Goal: Task Accomplishment & Management: Manage account settings

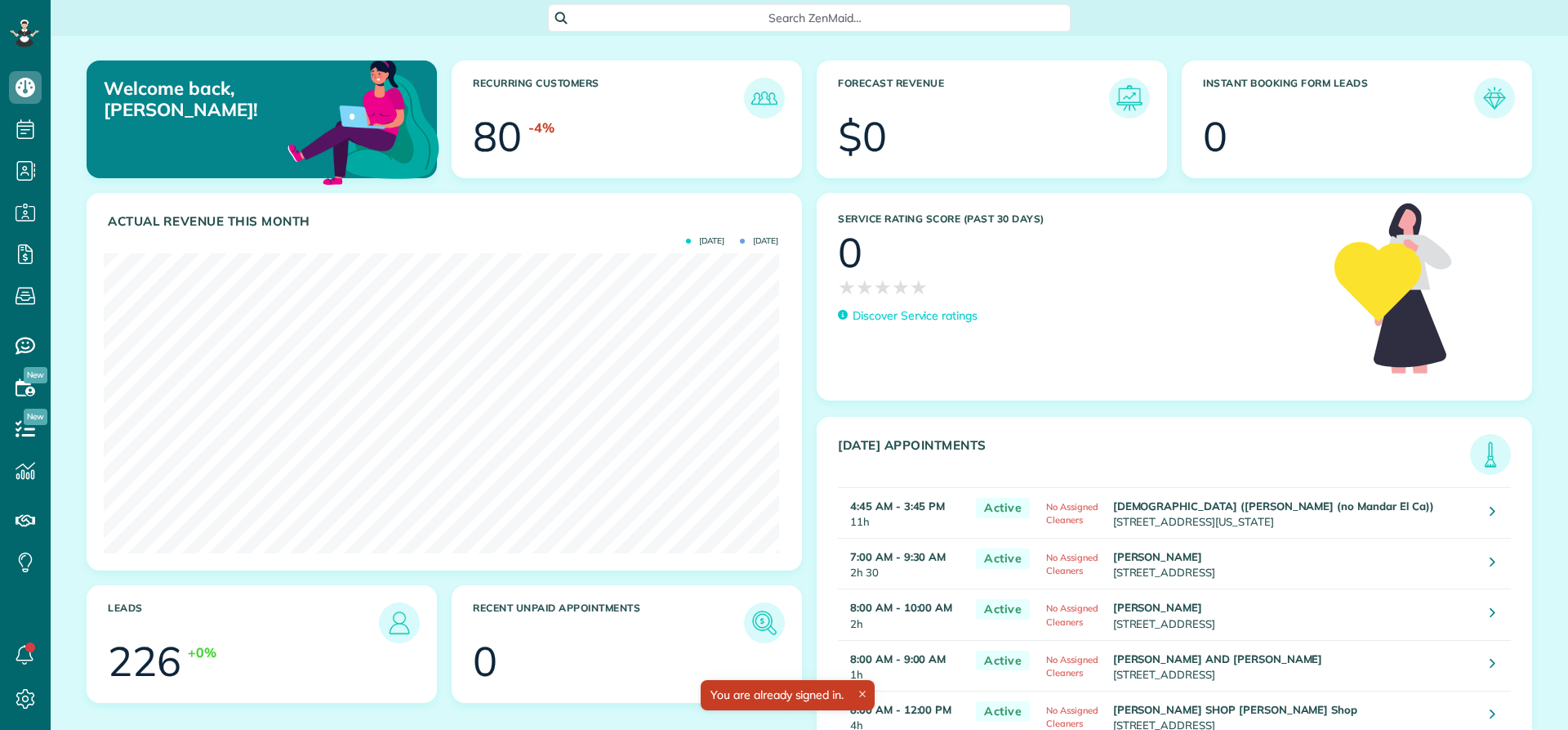
scroll to position [300, 675]
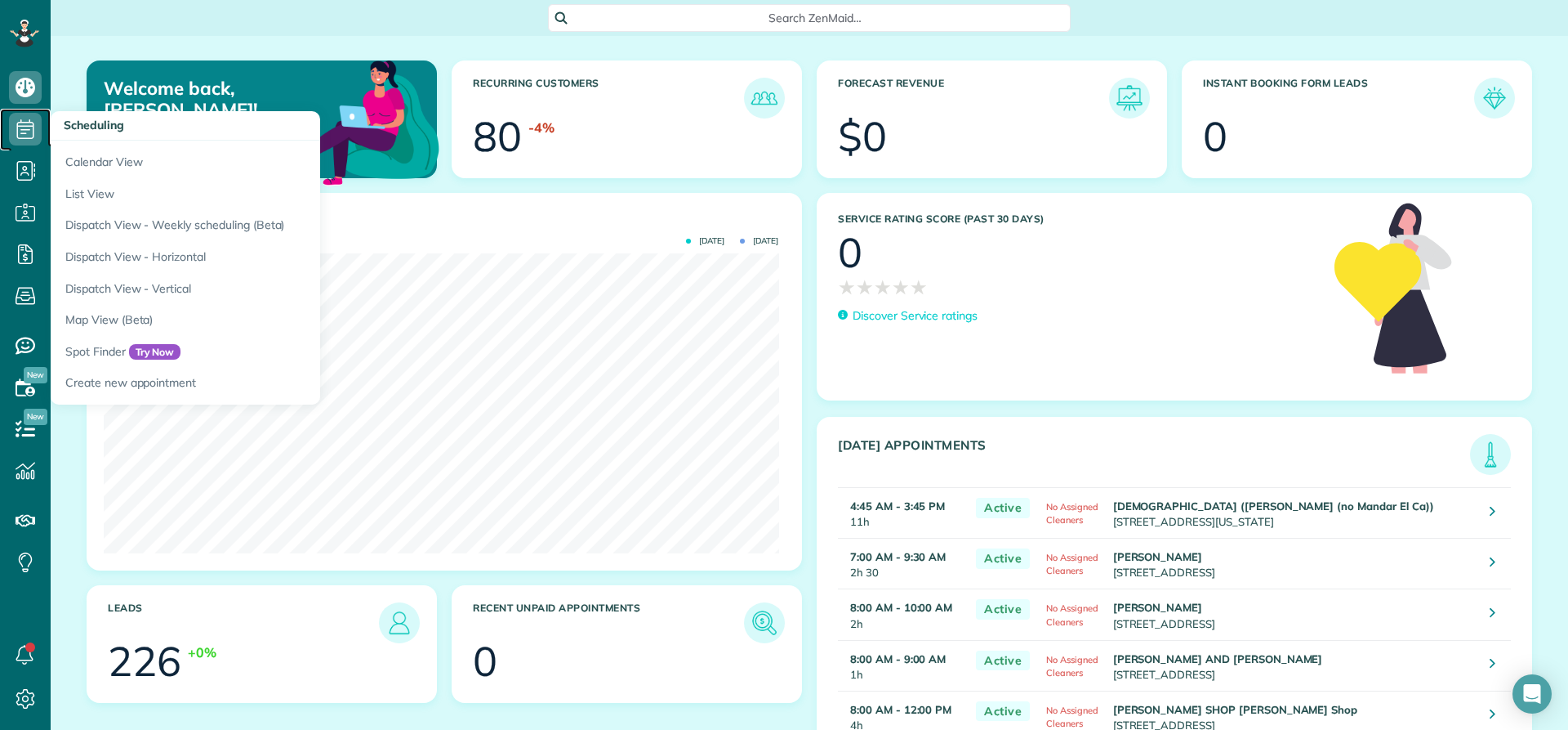
click at [20, 135] on icon at bounding box center [25, 130] width 33 height 33
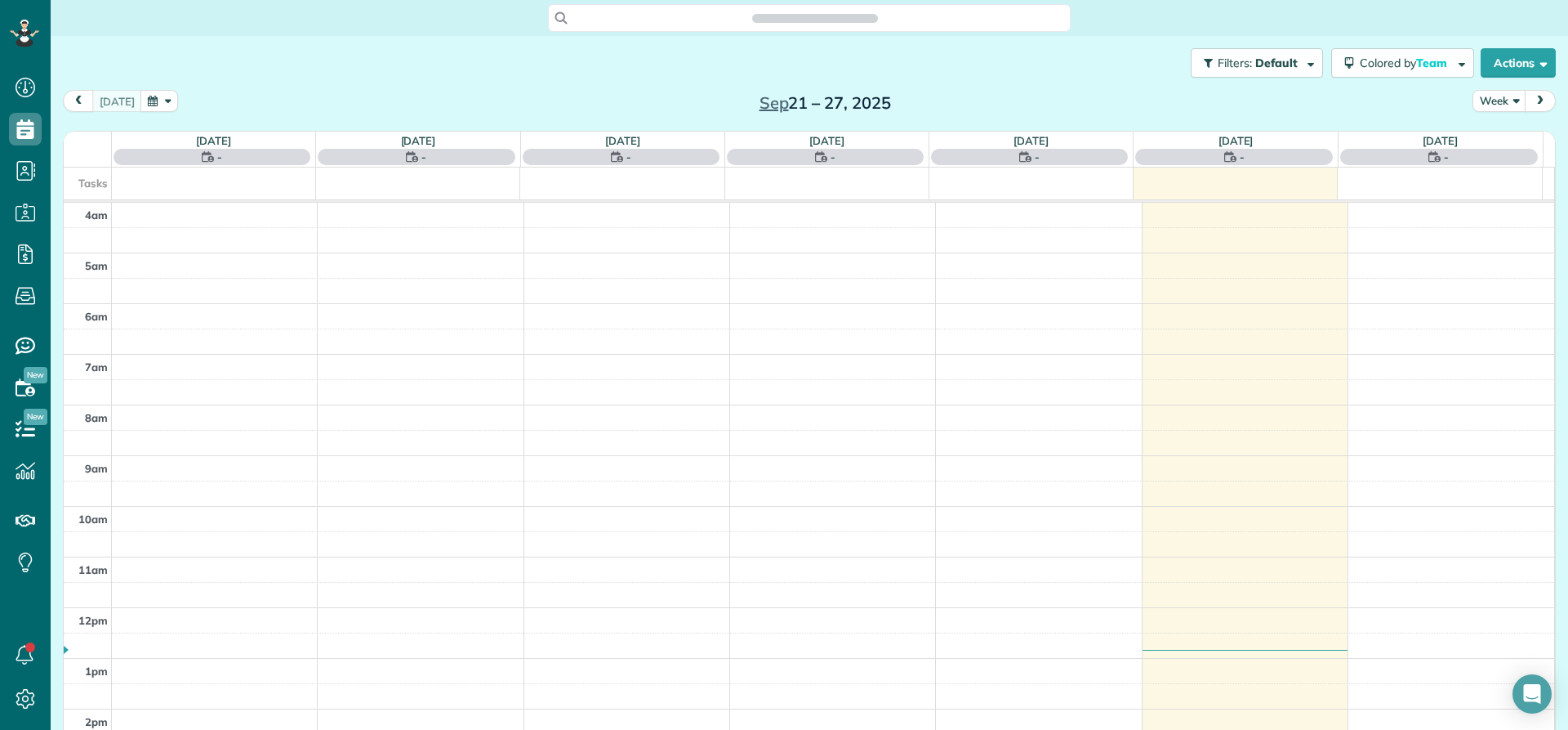
scroll to position [153, 0]
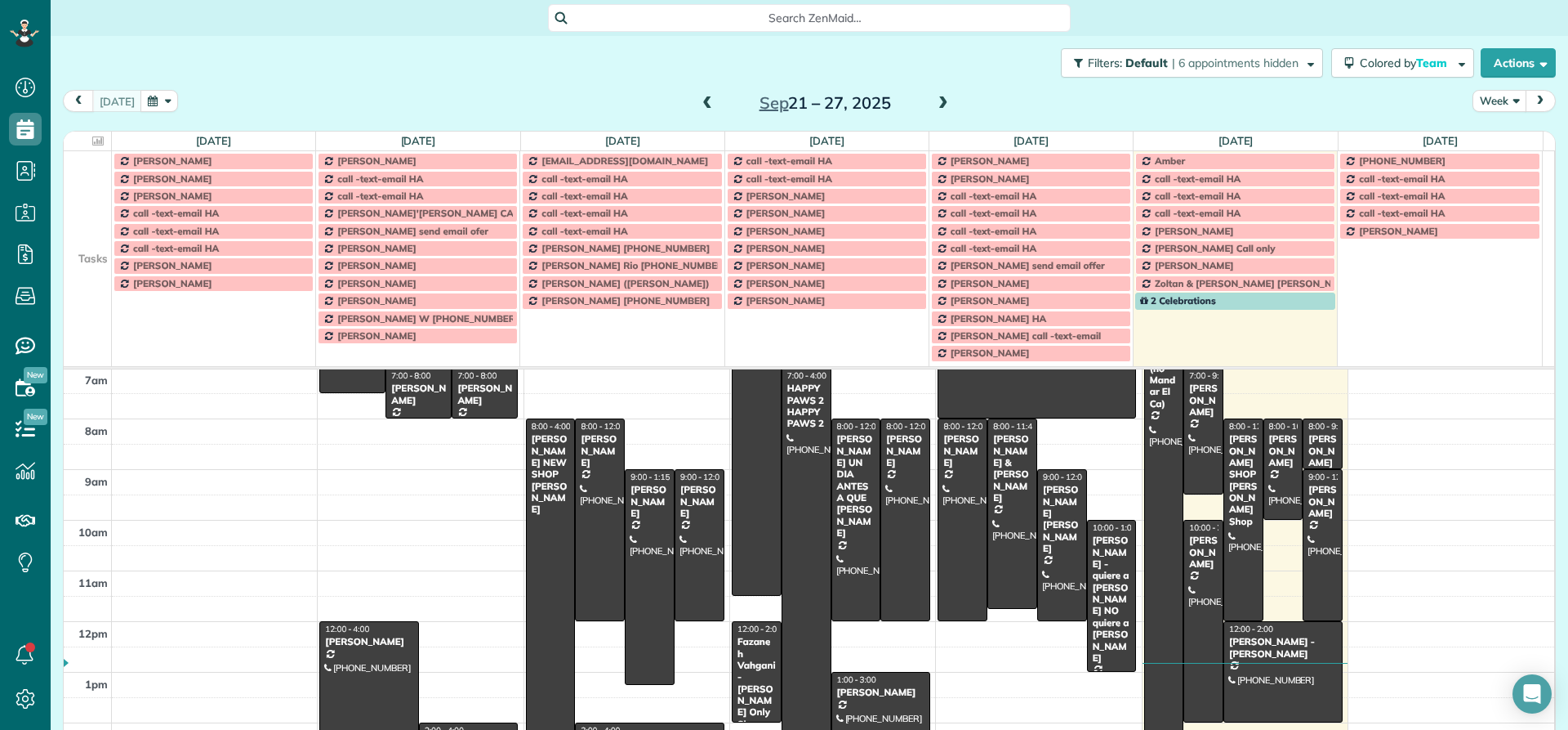
click at [1482, 95] on button "Week" at bounding box center [1500, 101] width 54 height 22
click at [1481, 139] on link "Day" at bounding box center [1538, 139] width 129 height 33
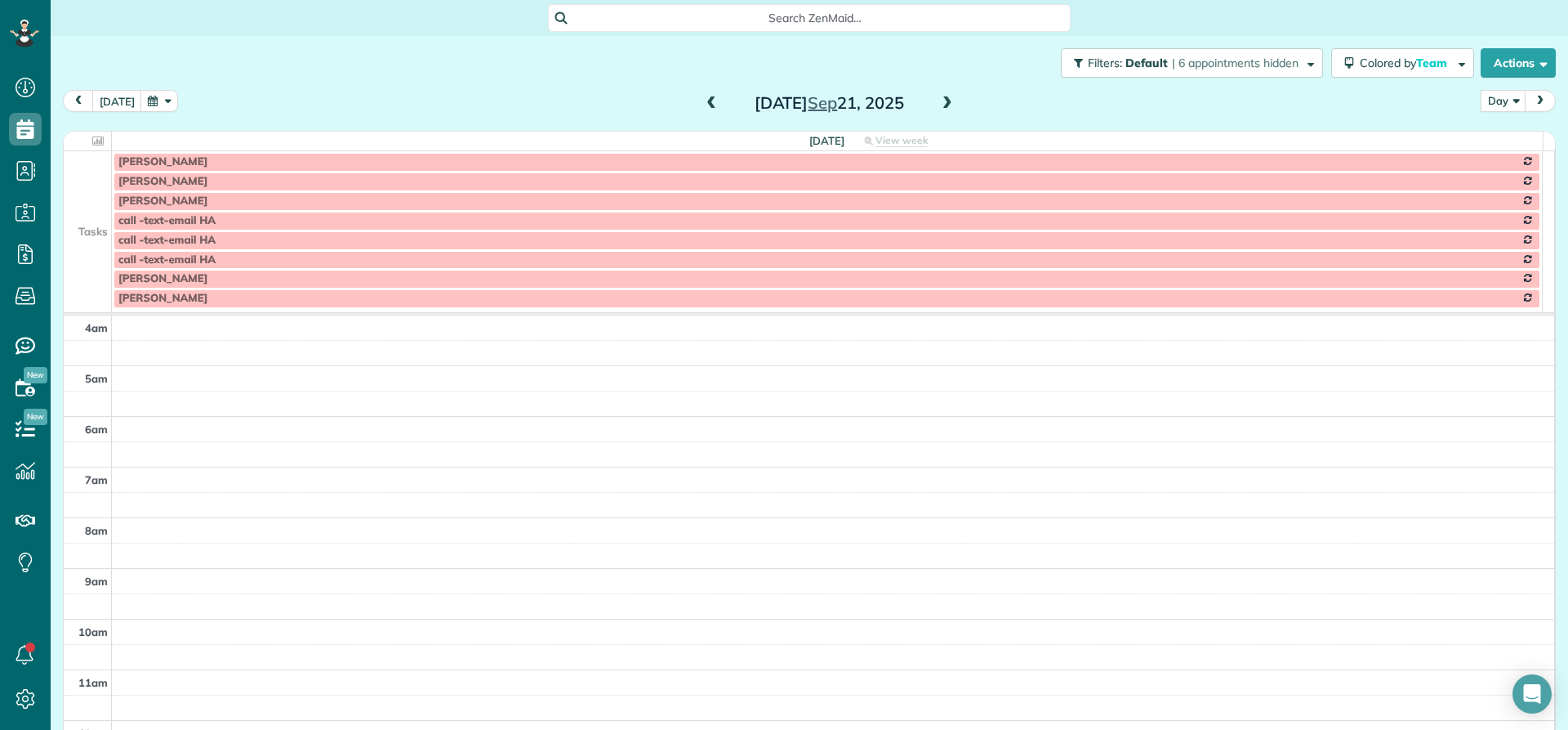
scroll to position [153, 0]
click at [939, 106] on span at bounding box center [948, 104] width 18 height 14
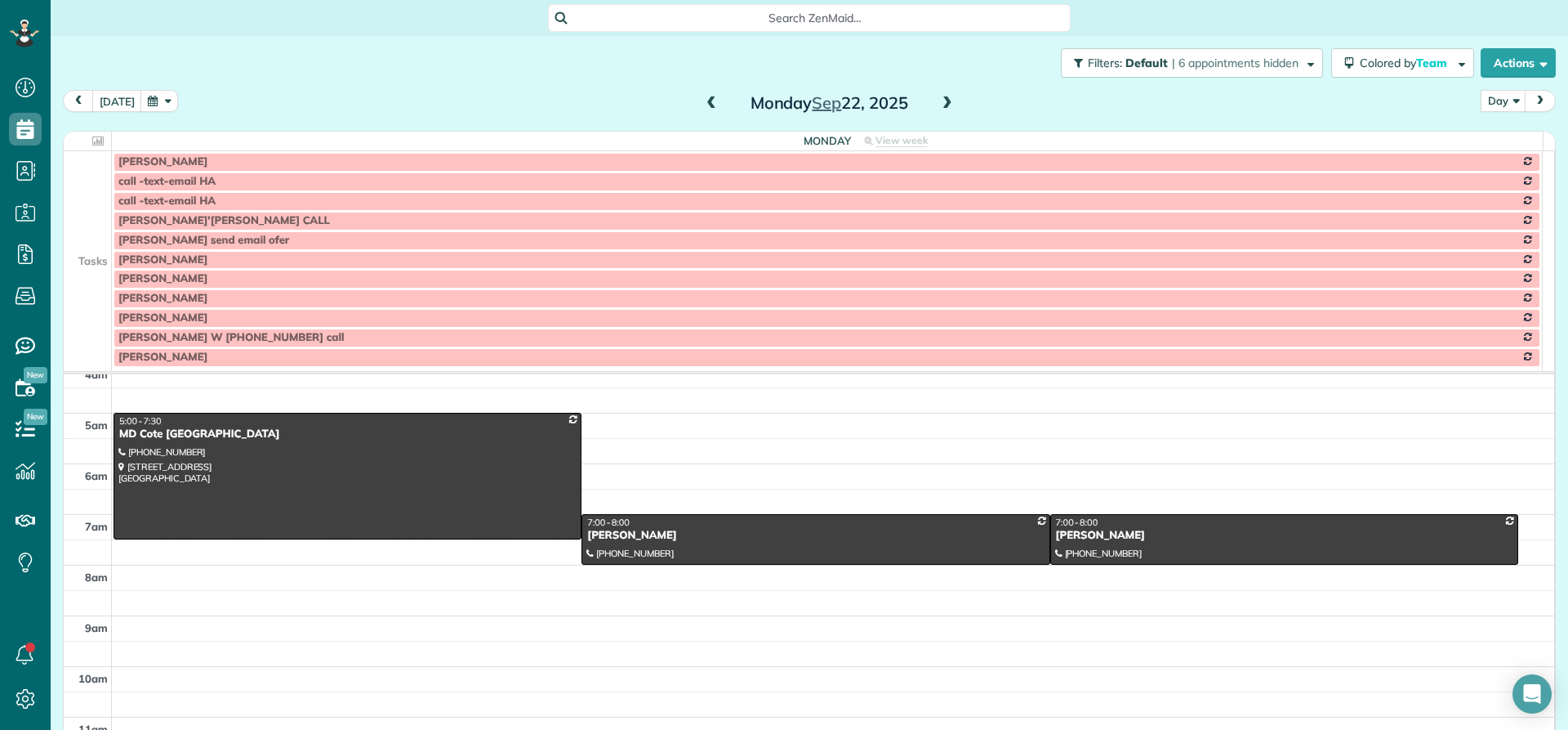
scroll to position [0, 0]
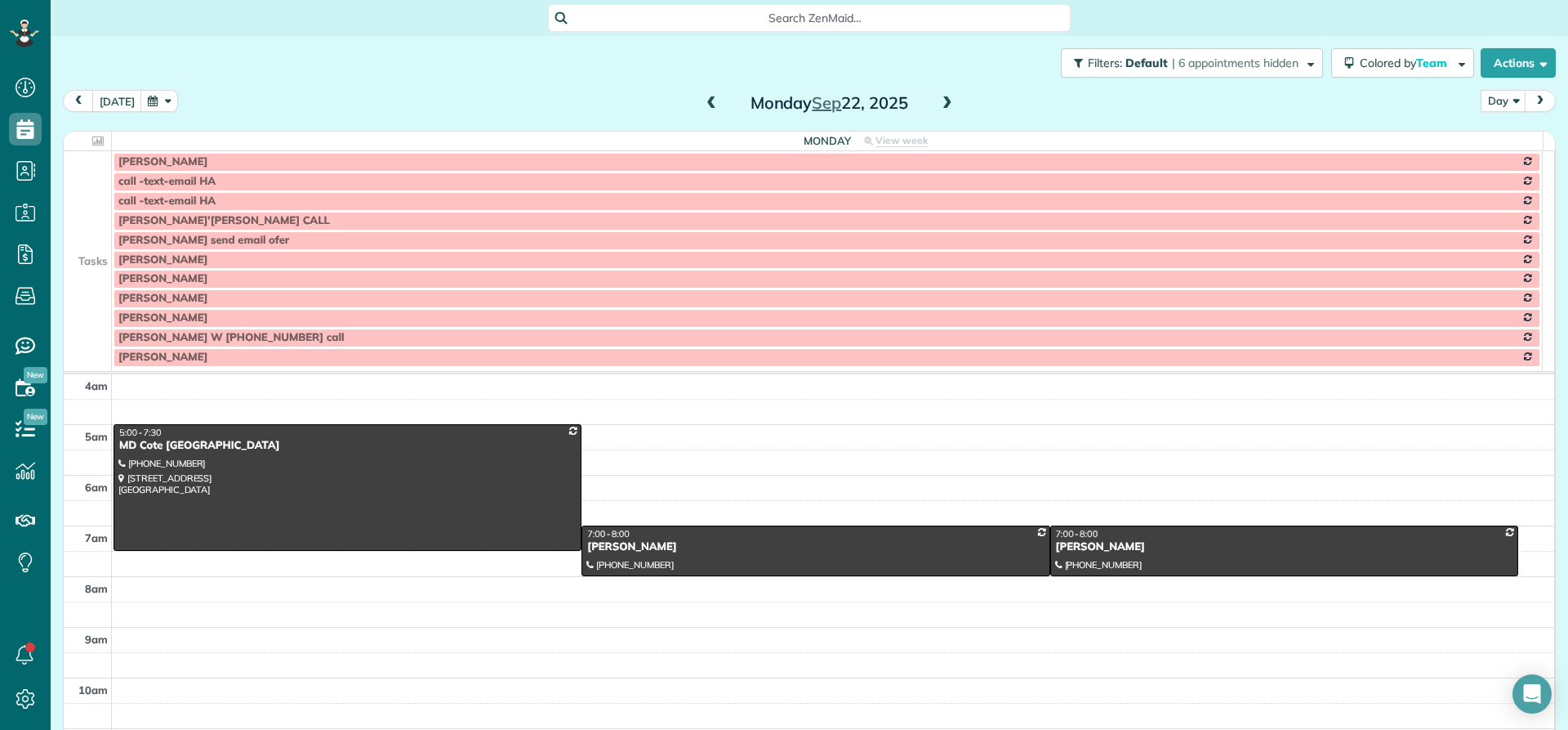
click at [939, 101] on span at bounding box center [948, 104] width 18 height 14
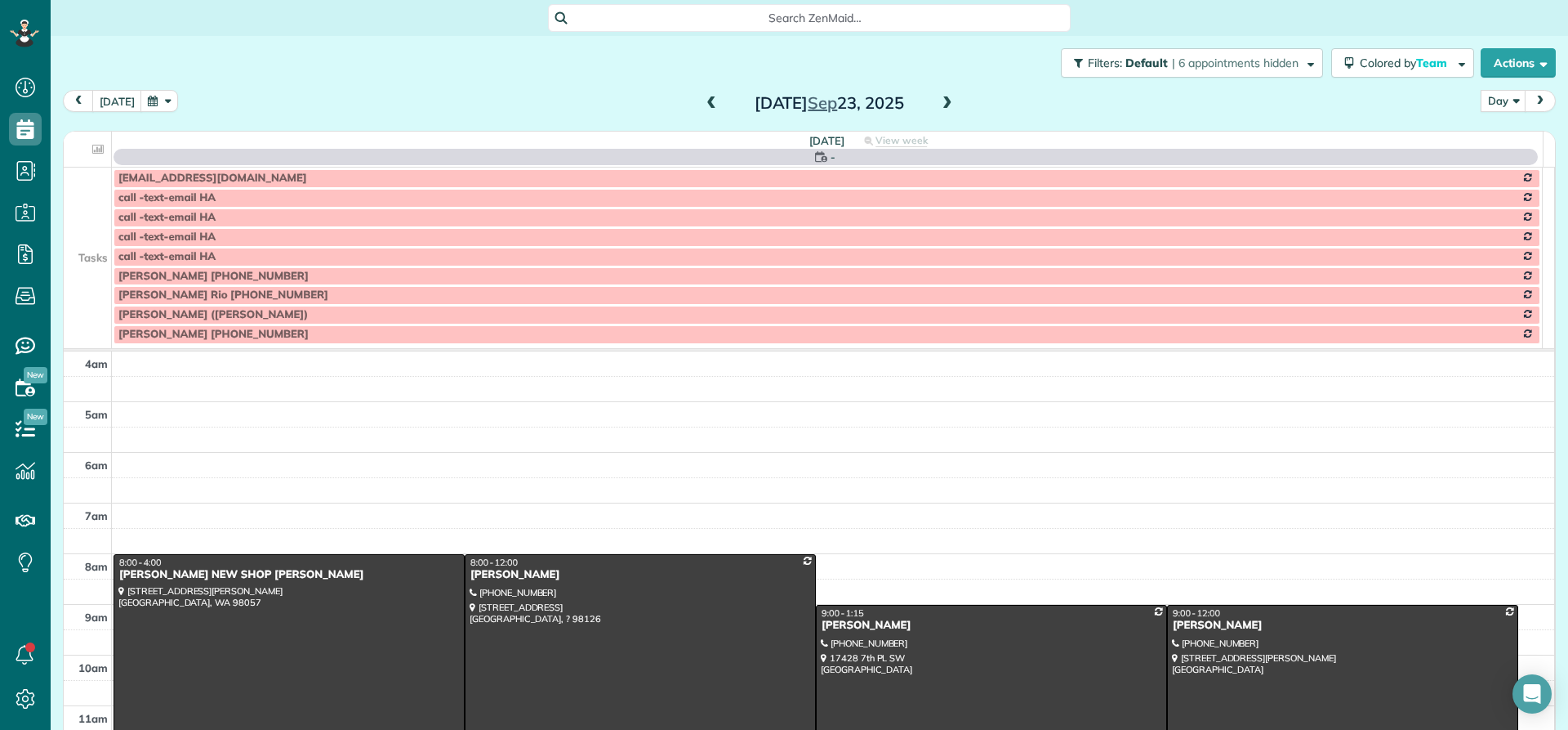
scroll to position [153, 0]
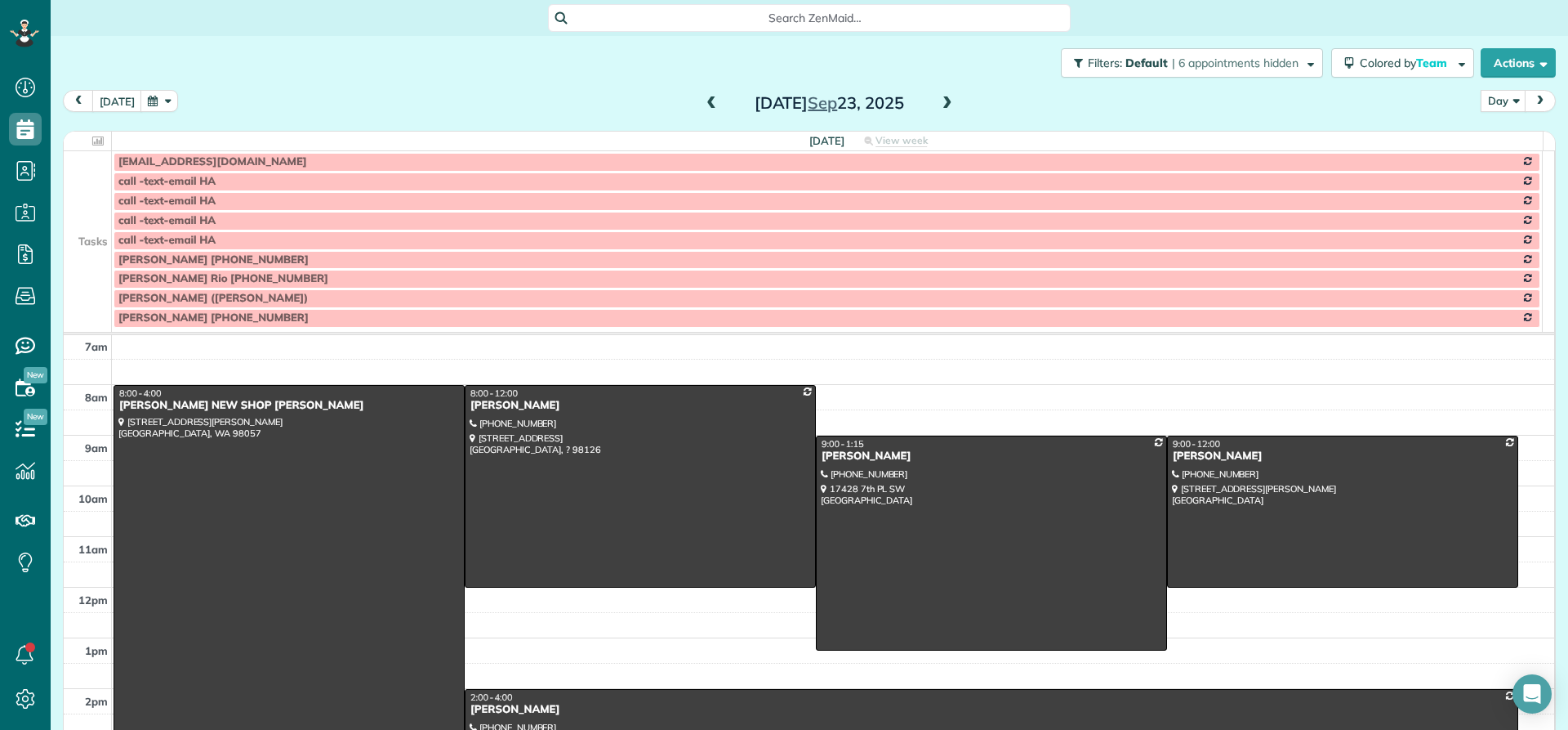
click at [939, 102] on span at bounding box center [948, 104] width 18 height 14
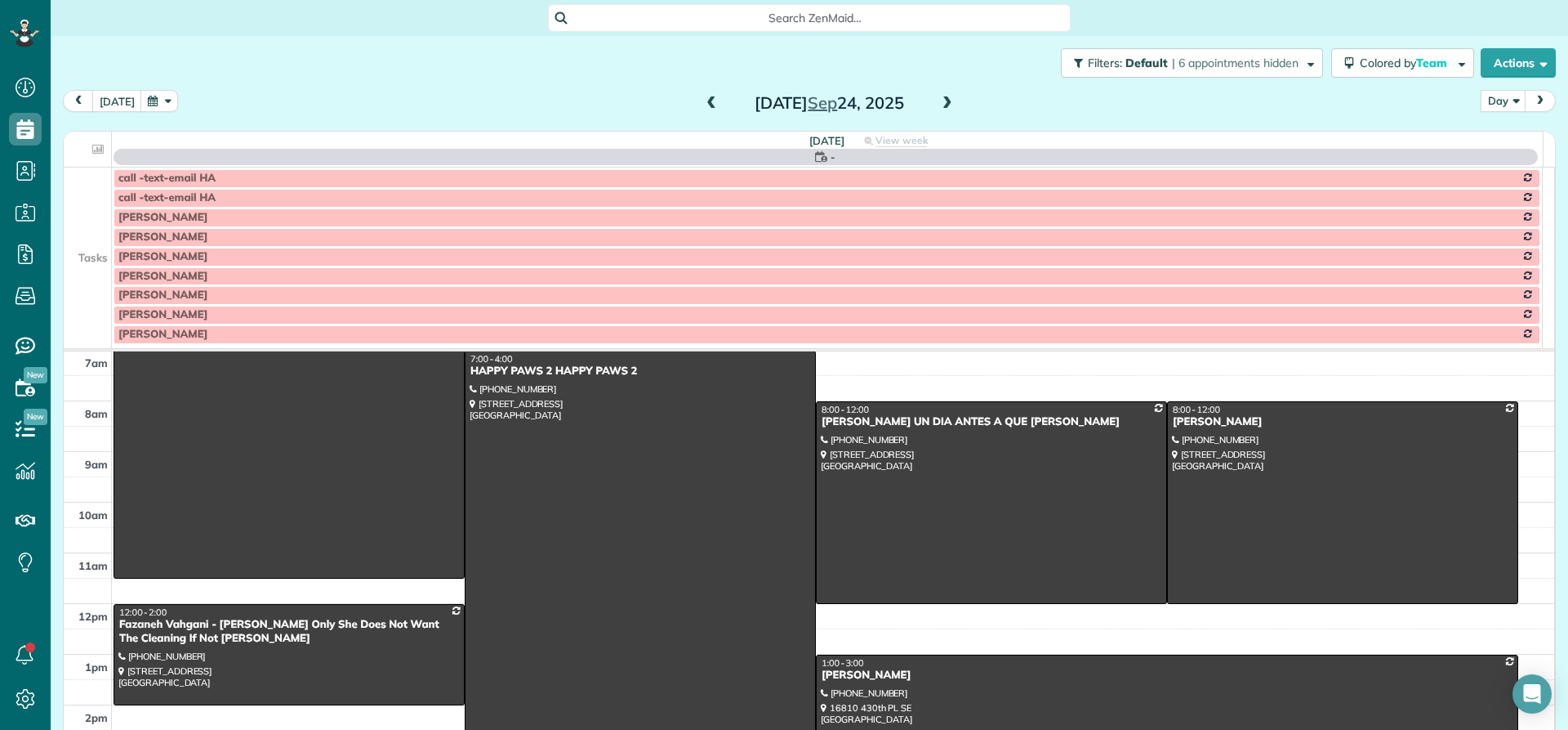
click at [939, 102] on span at bounding box center [948, 104] width 18 height 14
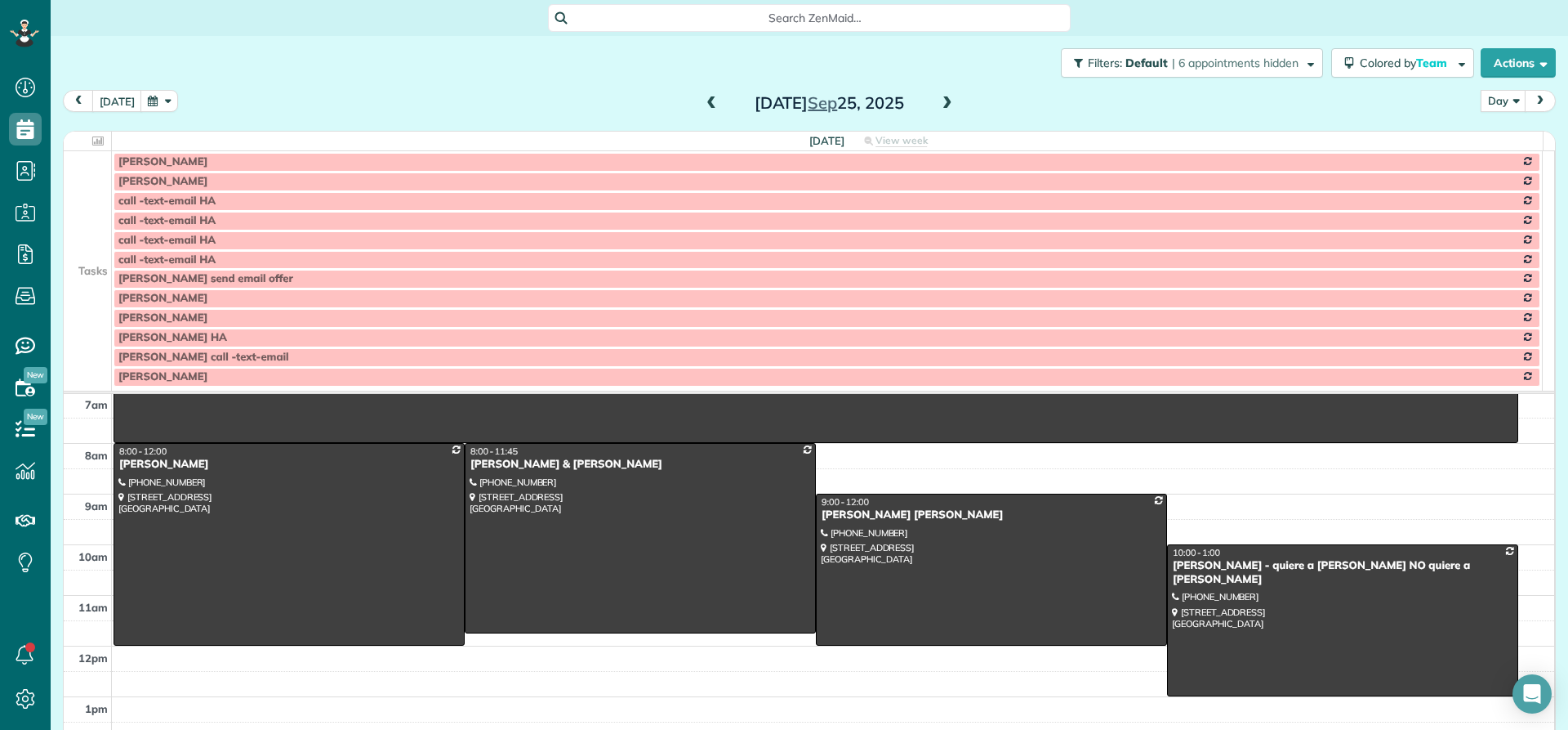
click at [939, 102] on span at bounding box center [948, 104] width 18 height 14
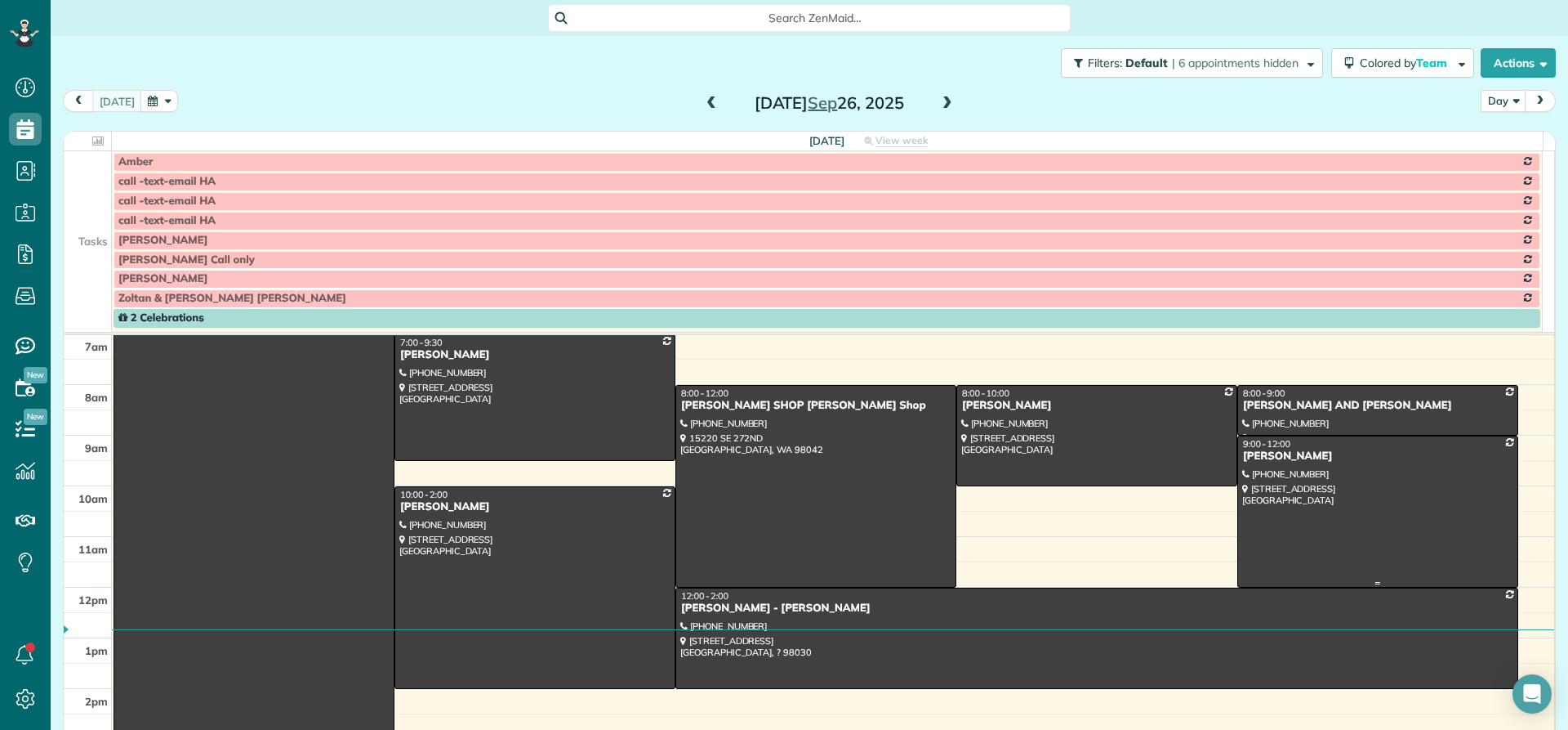
click at [1263, 447] on span "9:00 - 12:00" at bounding box center [1266, 444] width 47 height 12
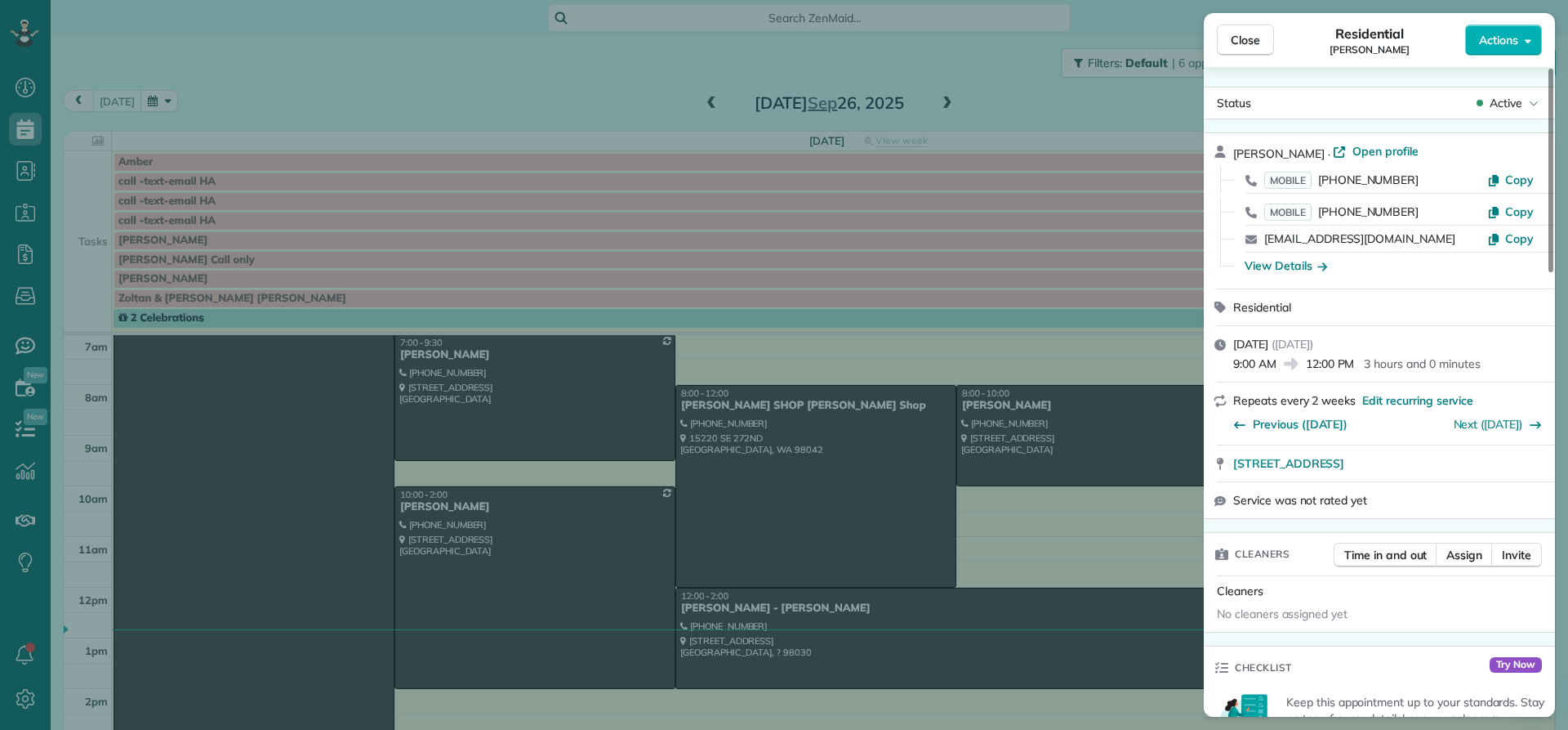
click at [1282, 264] on div "View Details" at bounding box center [1286, 265] width 82 height 16
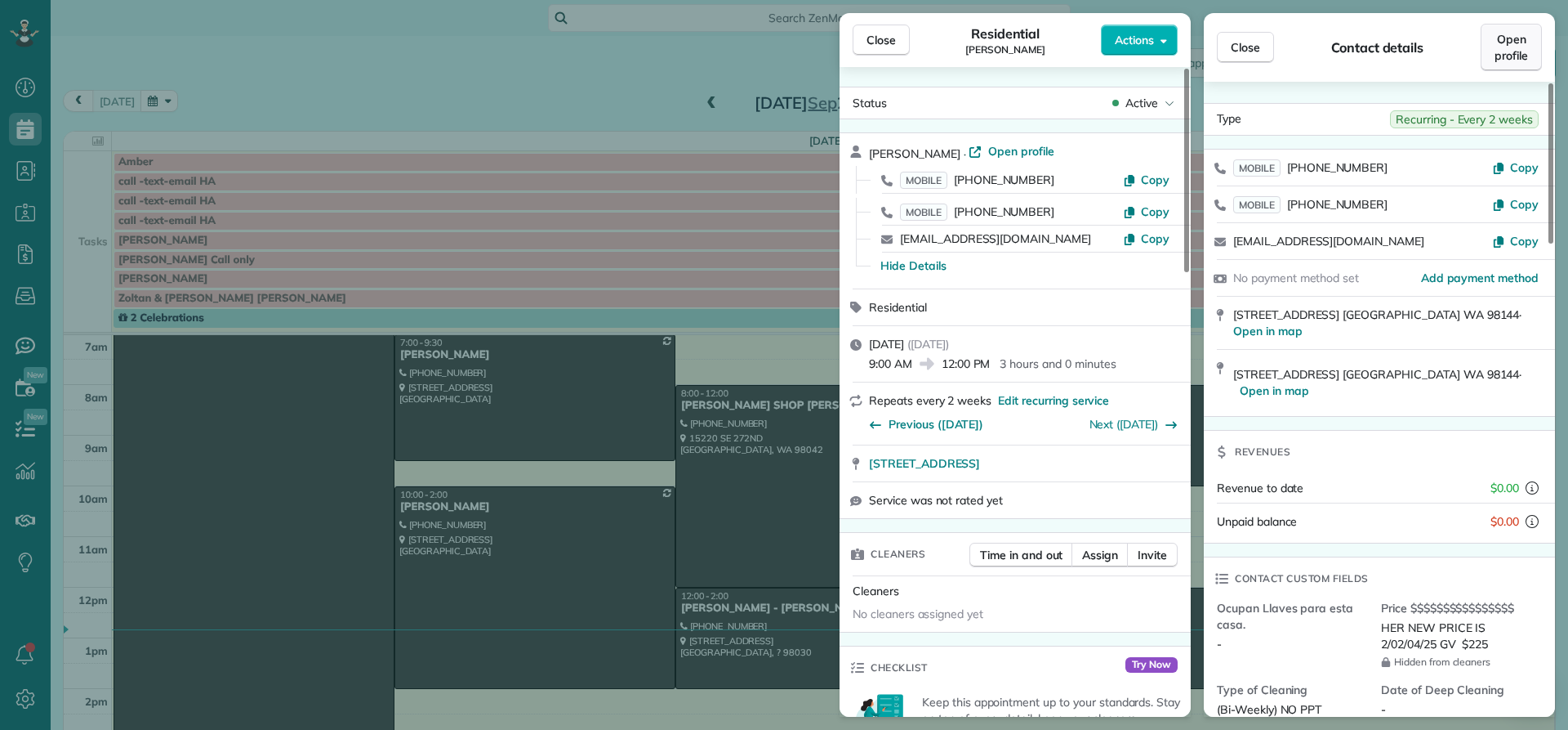
click at [1507, 49] on span "Open profile" at bounding box center [1511, 47] width 34 height 33
click at [886, 46] on span "Close" at bounding box center [881, 39] width 30 height 16
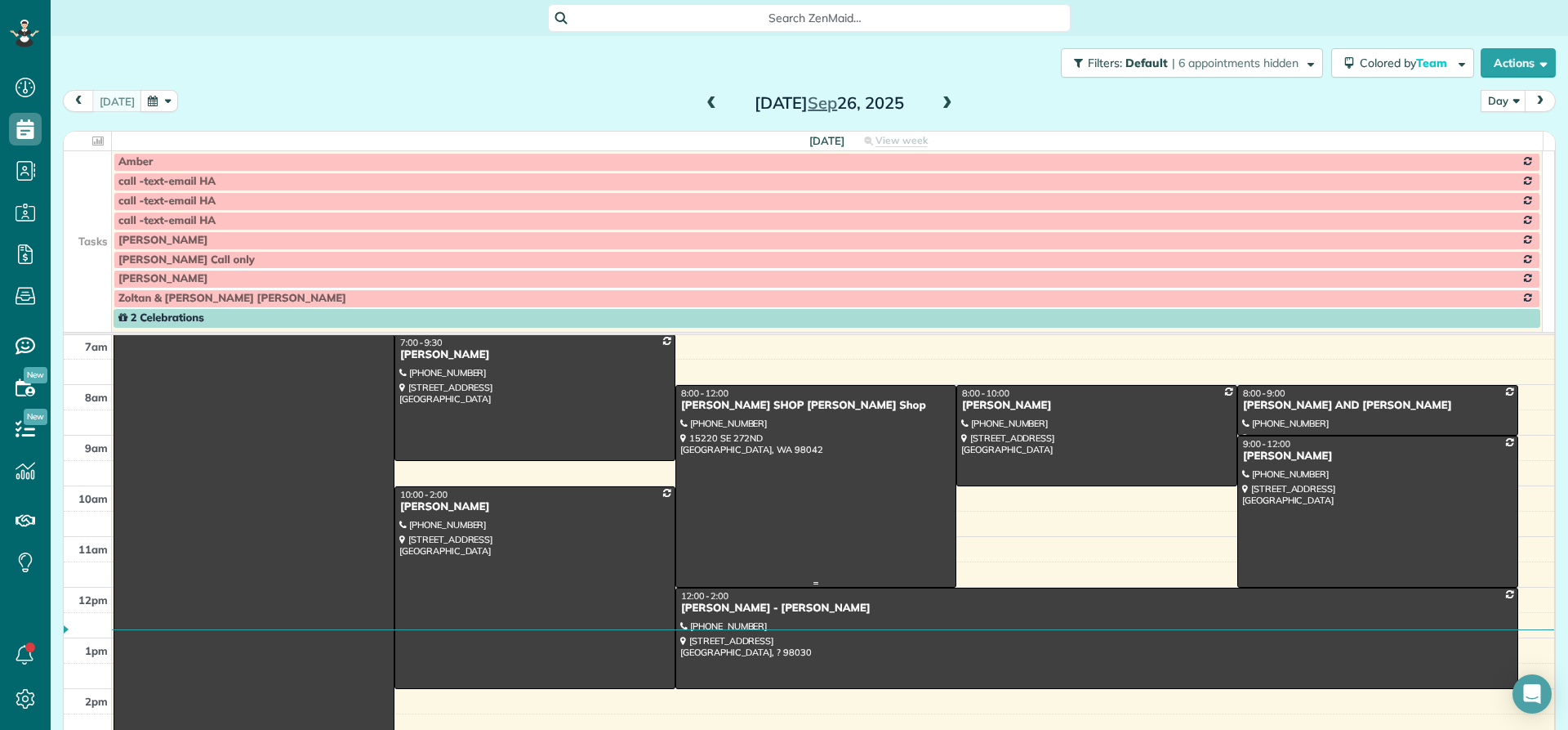
click at [719, 405] on div "HERNAN KENT SHOP Barber Shop" at bounding box center [815, 406] width 271 height 13
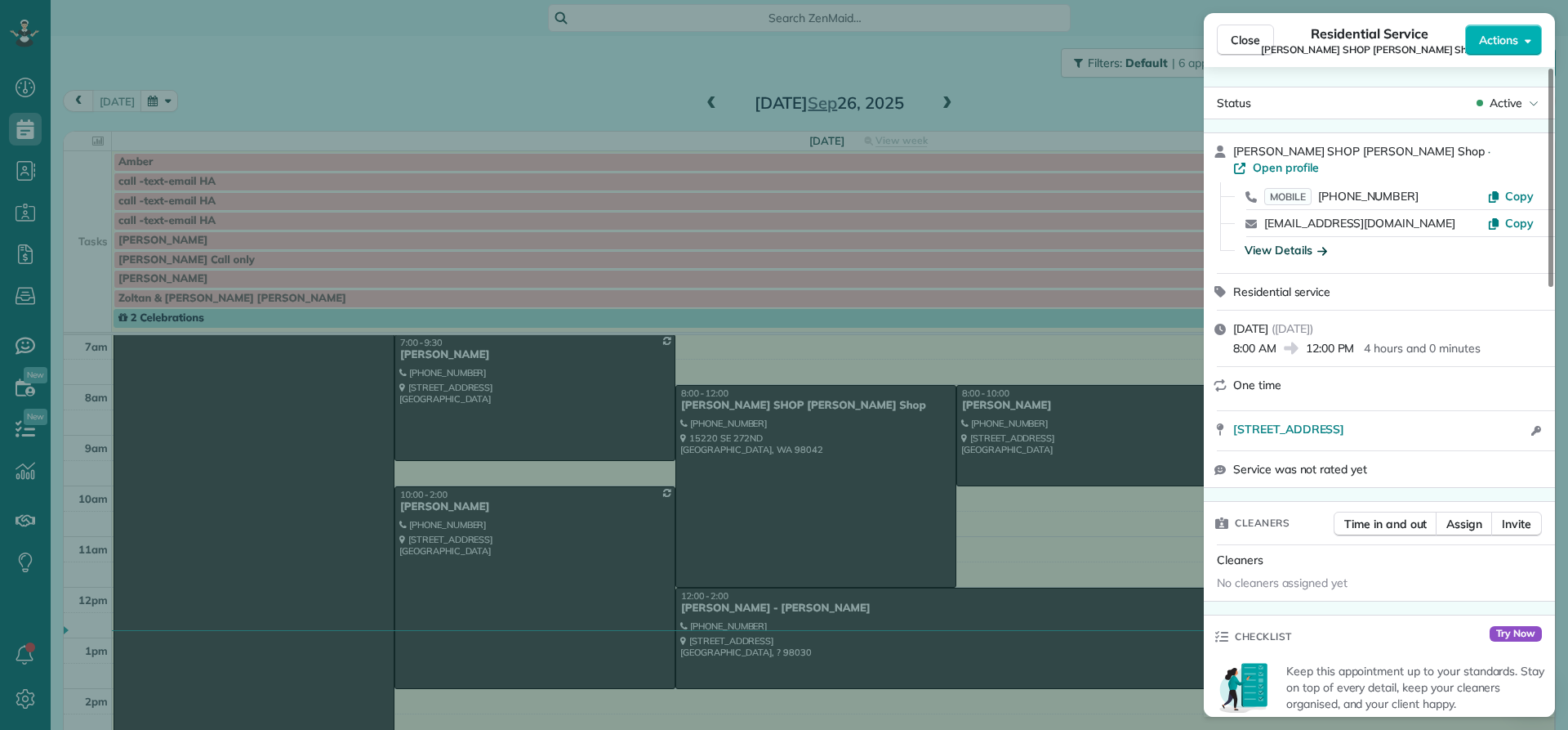
click at [1270, 242] on div "View Details" at bounding box center [1286, 249] width 82 height 16
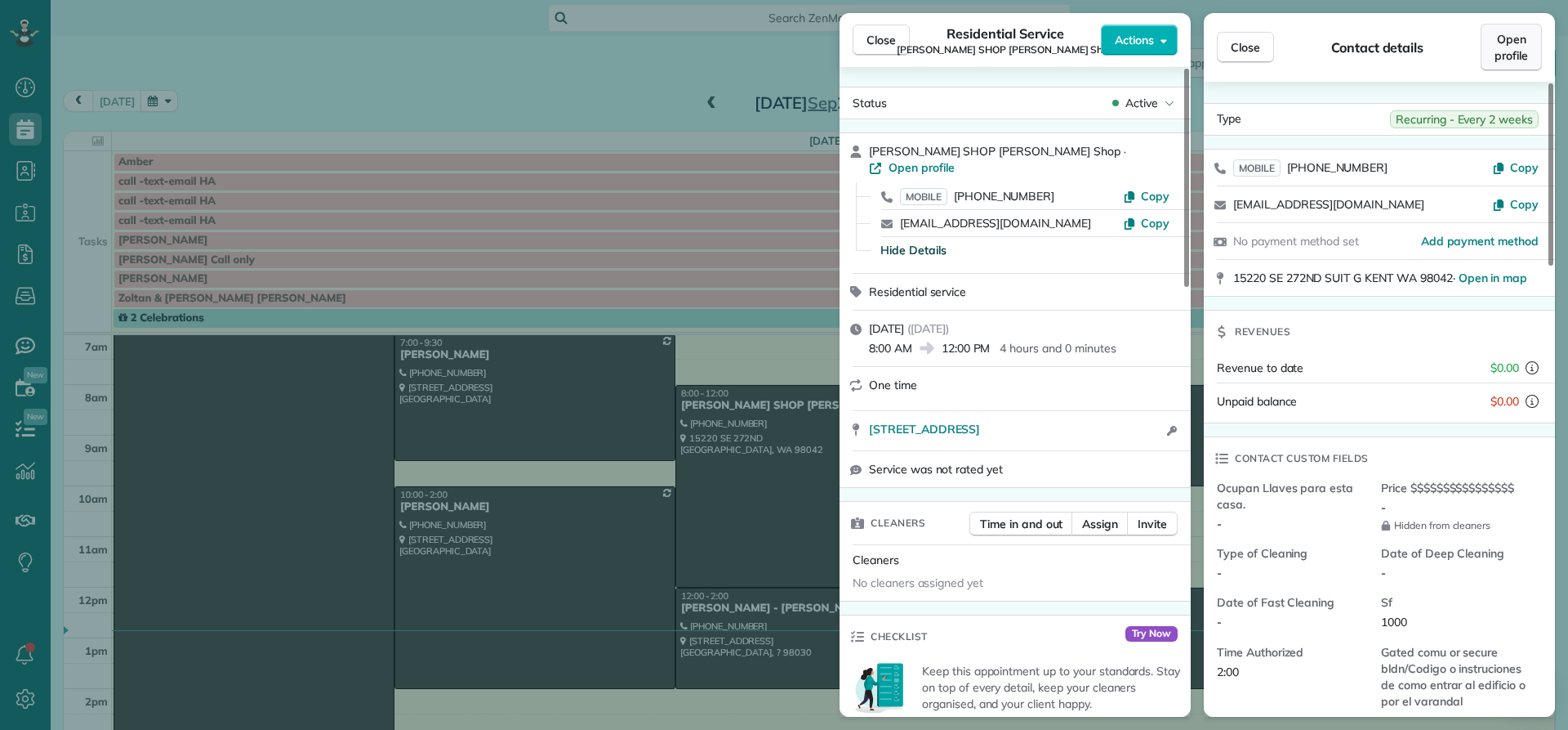
click at [1495, 43] on span "Open profile" at bounding box center [1511, 47] width 34 height 33
click at [890, 41] on span "Close" at bounding box center [881, 39] width 30 height 16
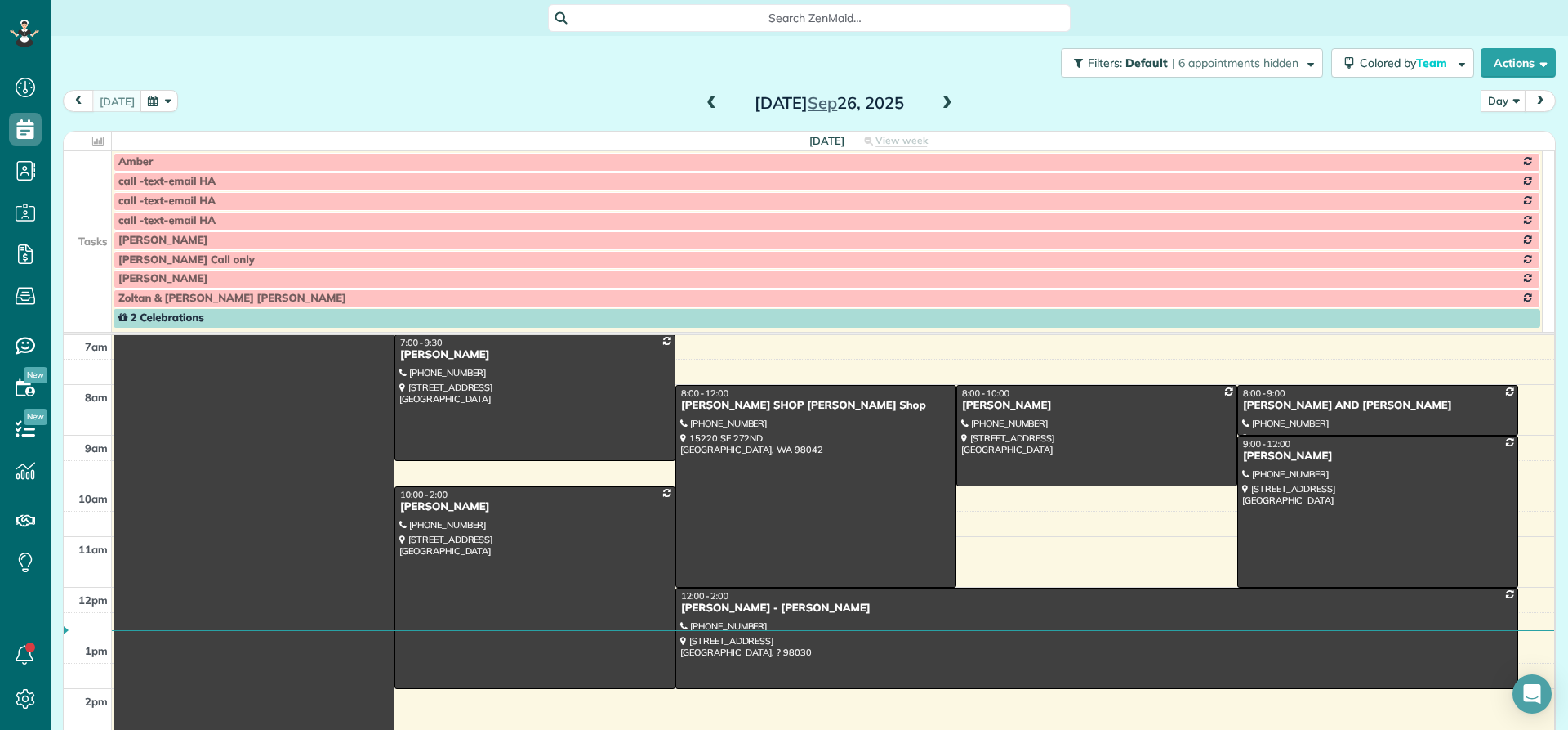
click at [702, 106] on span at bounding box center [711, 104] width 18 height 14
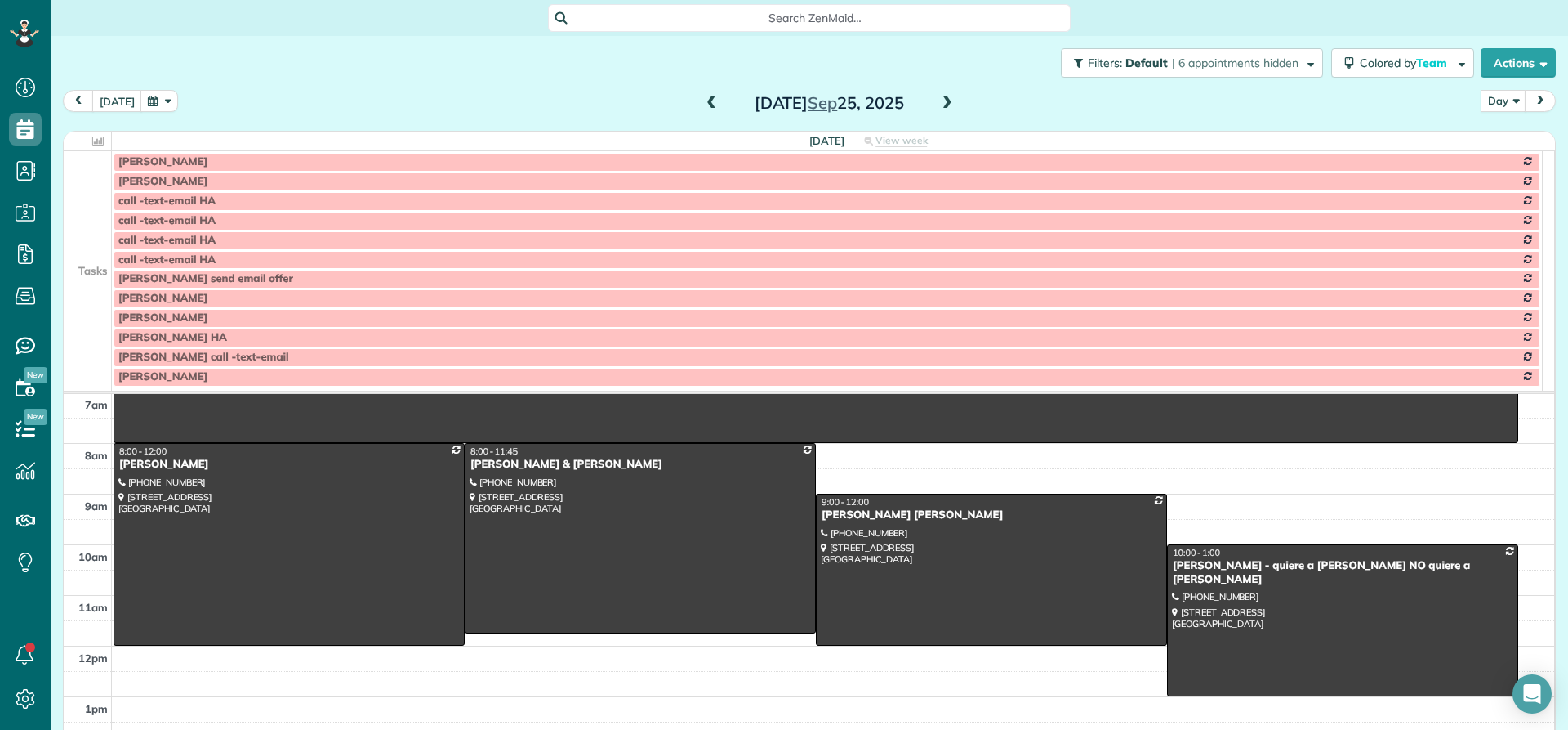
click at [702, 106] on span at bounding box center [711, 104] width 18 height 14
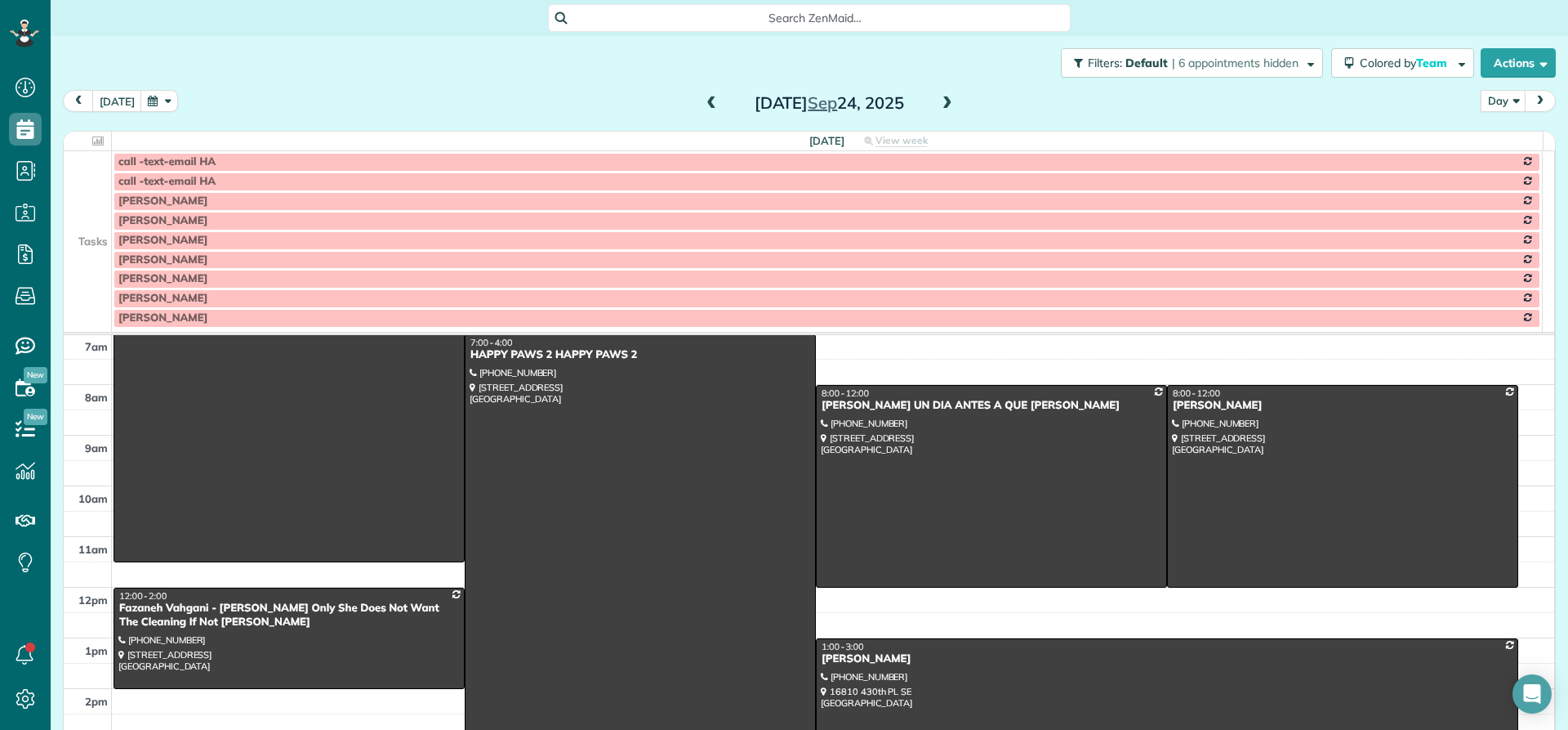
click at [702, 106] on span at bounding box center [711, 104] width 18 height 14
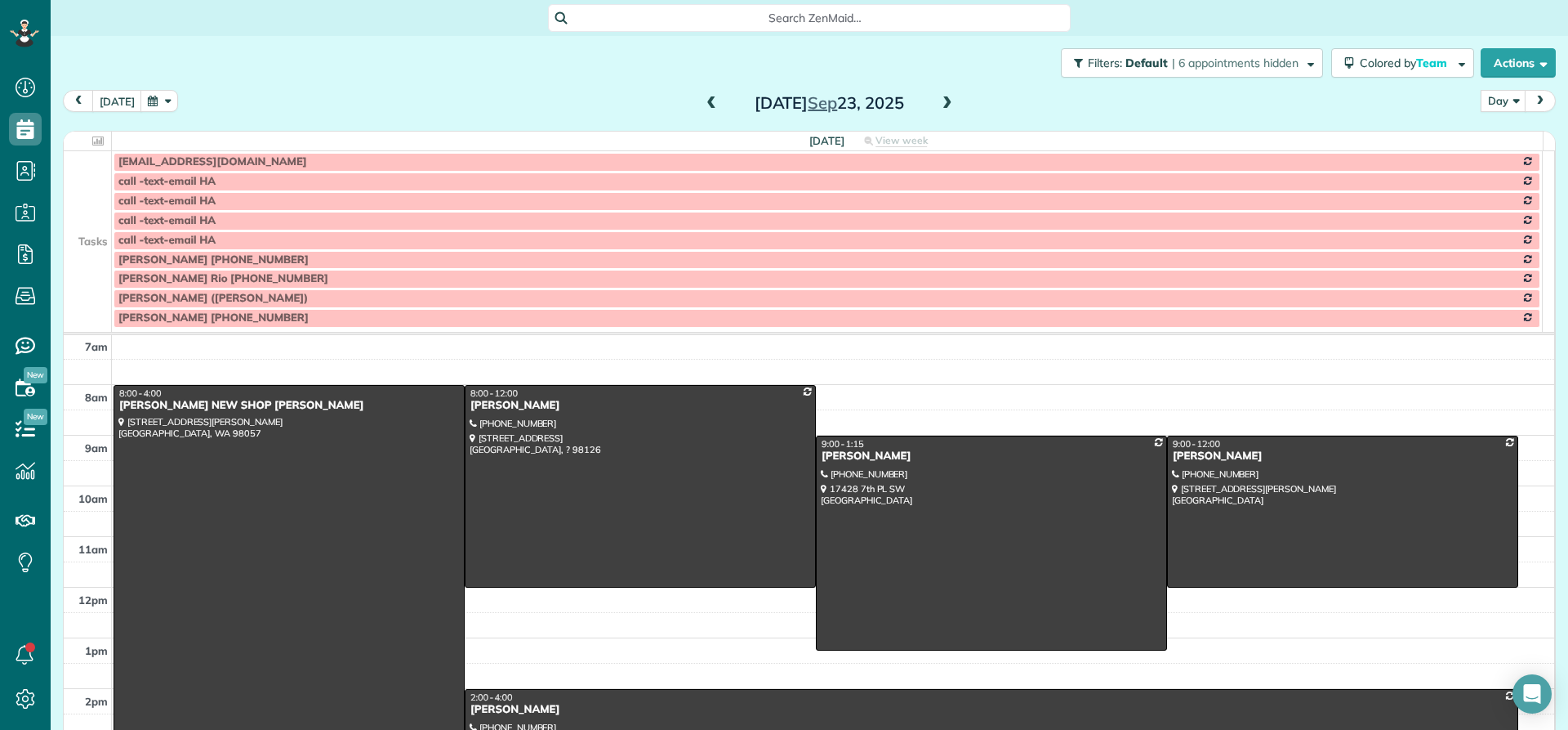
click at [199, 401] on div "HERSHEL NEW SHOP VASQUEZ" at bounding box center [289, 406] width 341 height 13
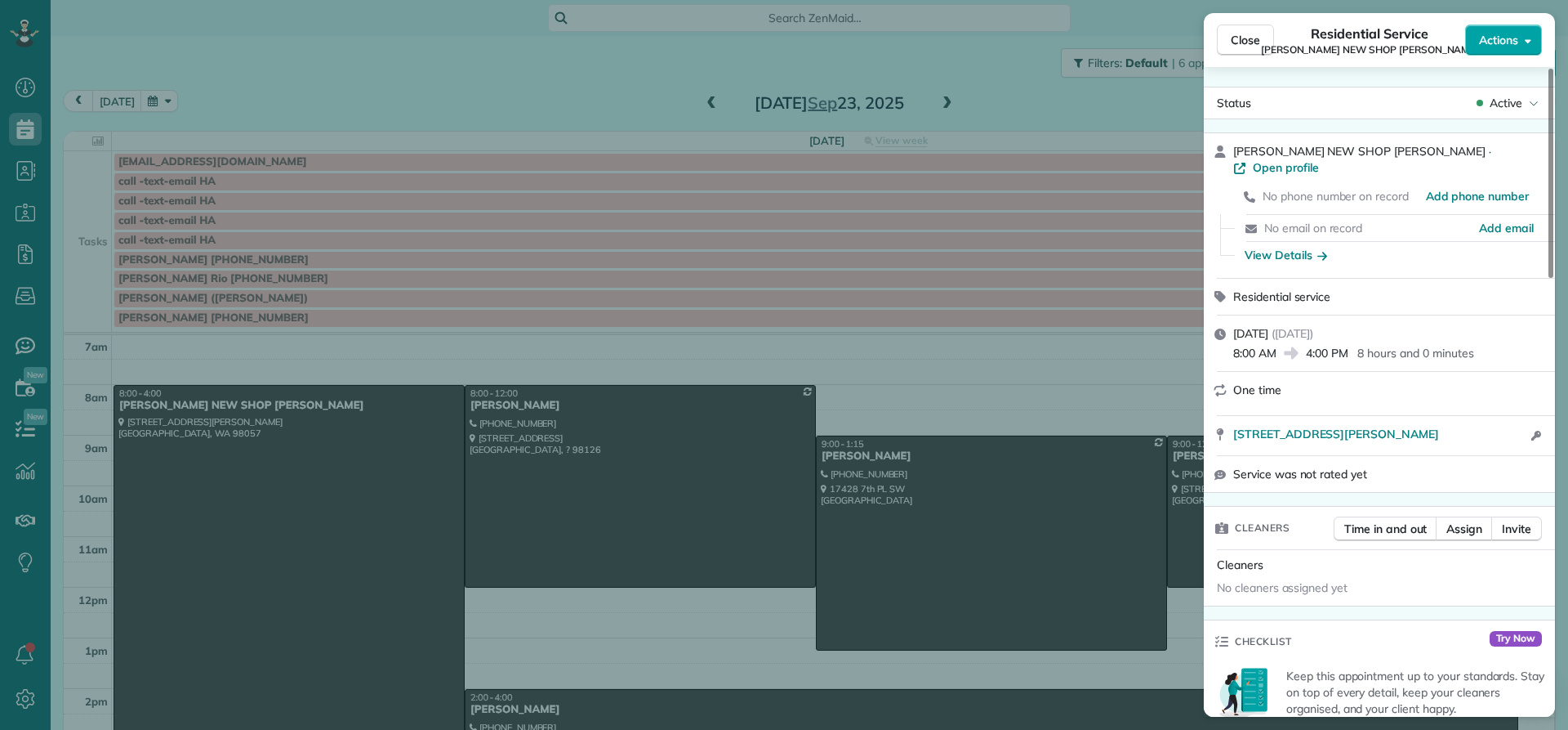
click at [1495, 43] on span "Actions" at bounding box center [1498, 39] width 39 height 16
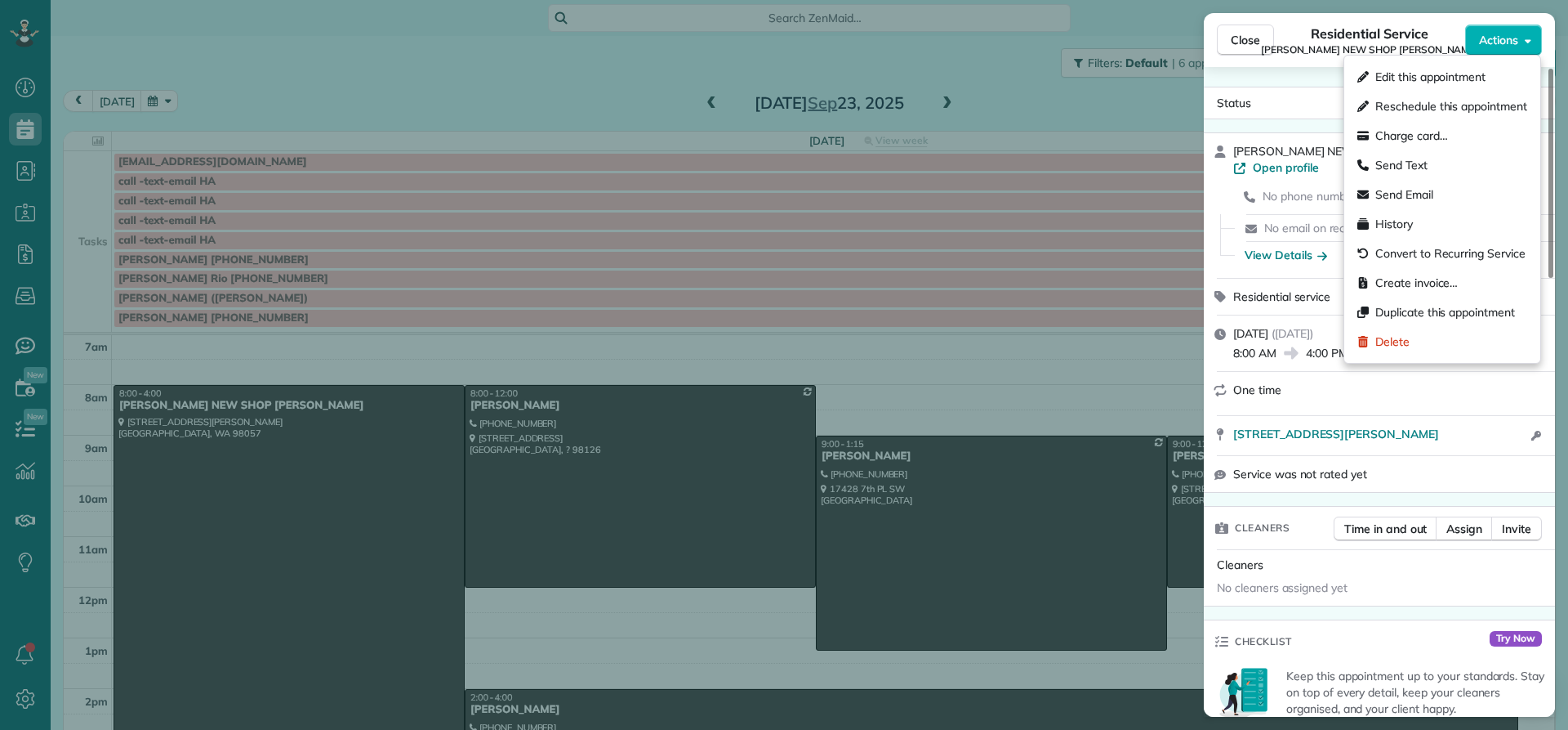
click at [1157, 118] on div "Close Residential Service HERSHEL NEW SHOP VASQUEZ Actions Status Active HERSHE…" at bounding box center [784, 365] width 1568 height 730
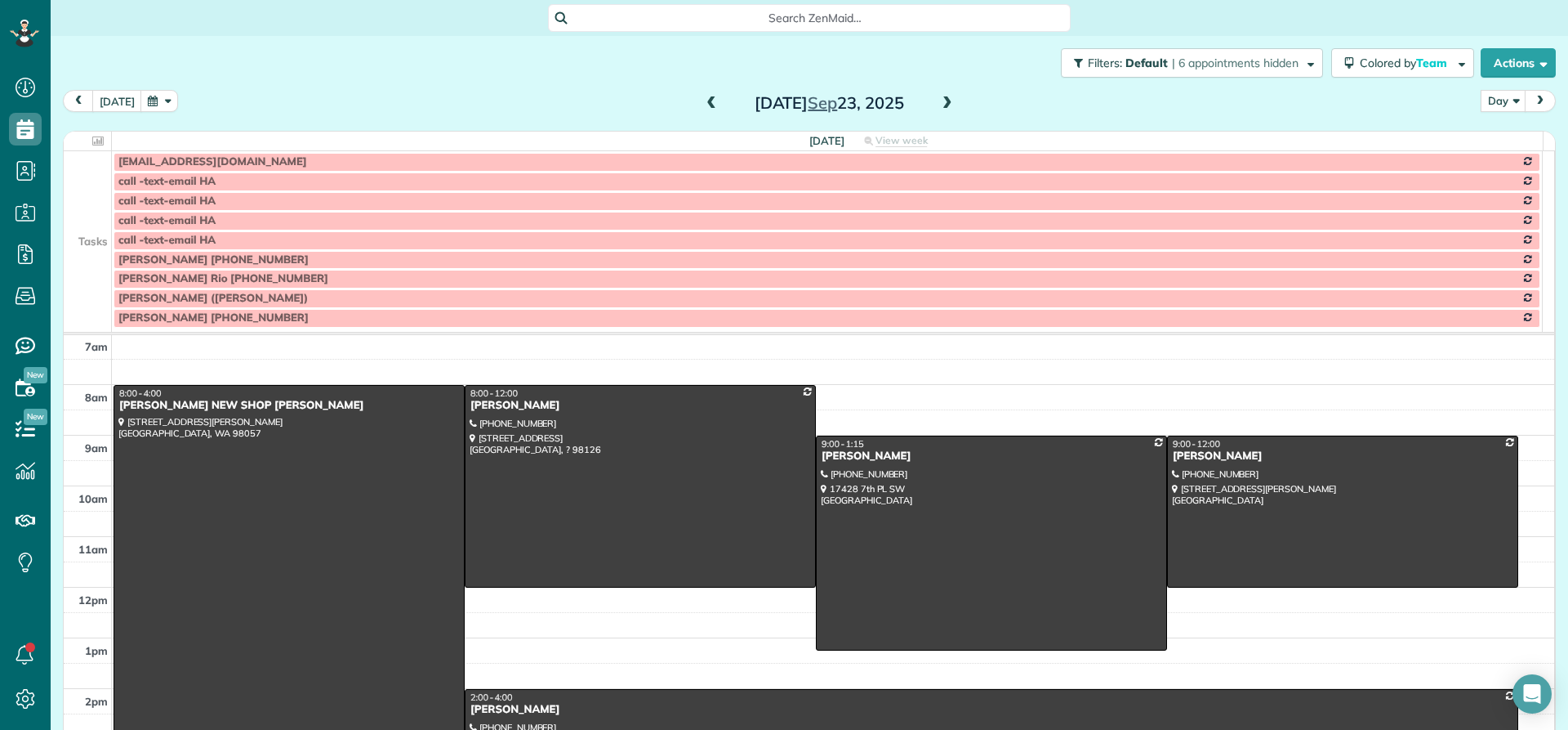
click at [197, 420] on div at bounding box center [289, 587] width 350 height 404
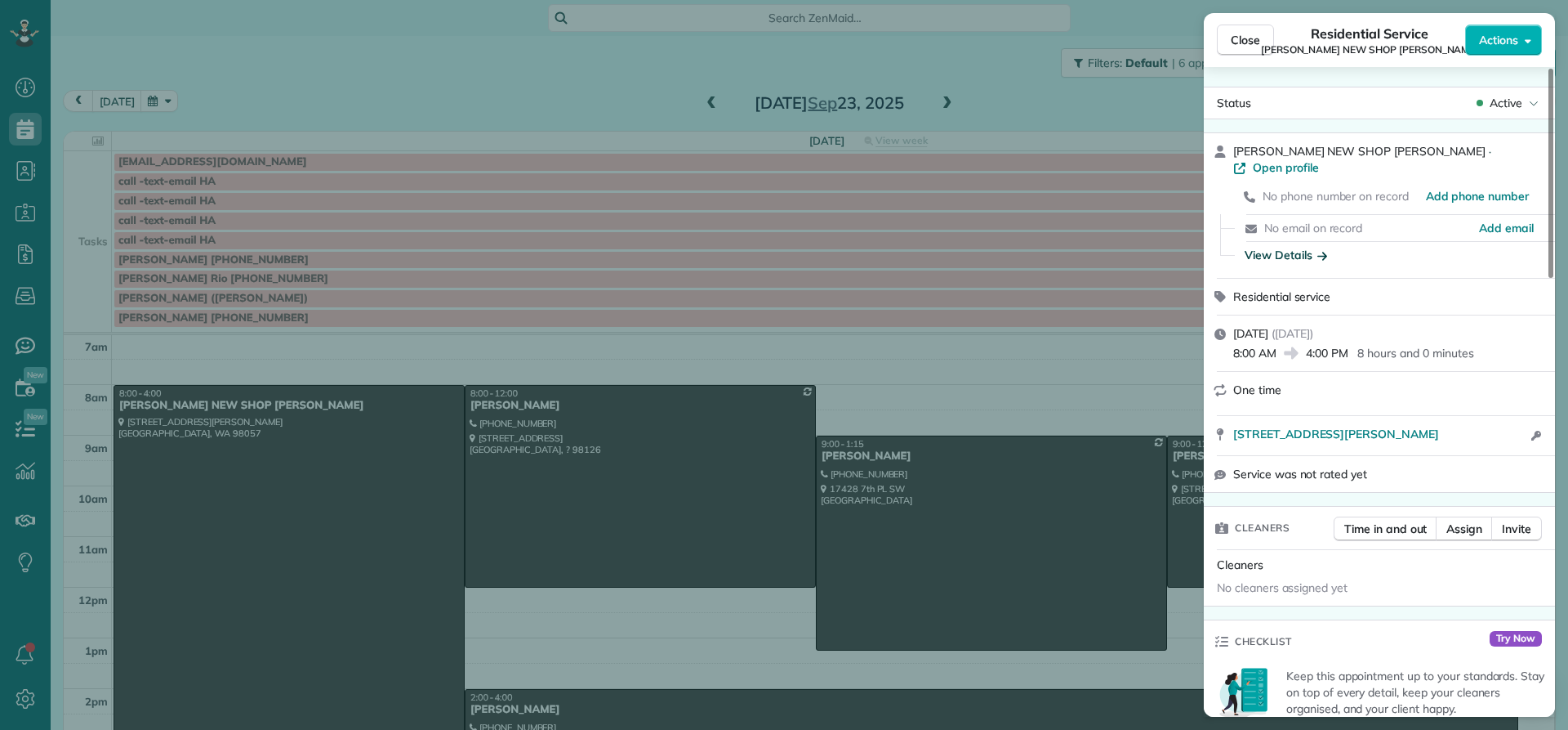
click at [1272, 247] on div "View Details" at bounding box center [1286, 254] width 82 height 16
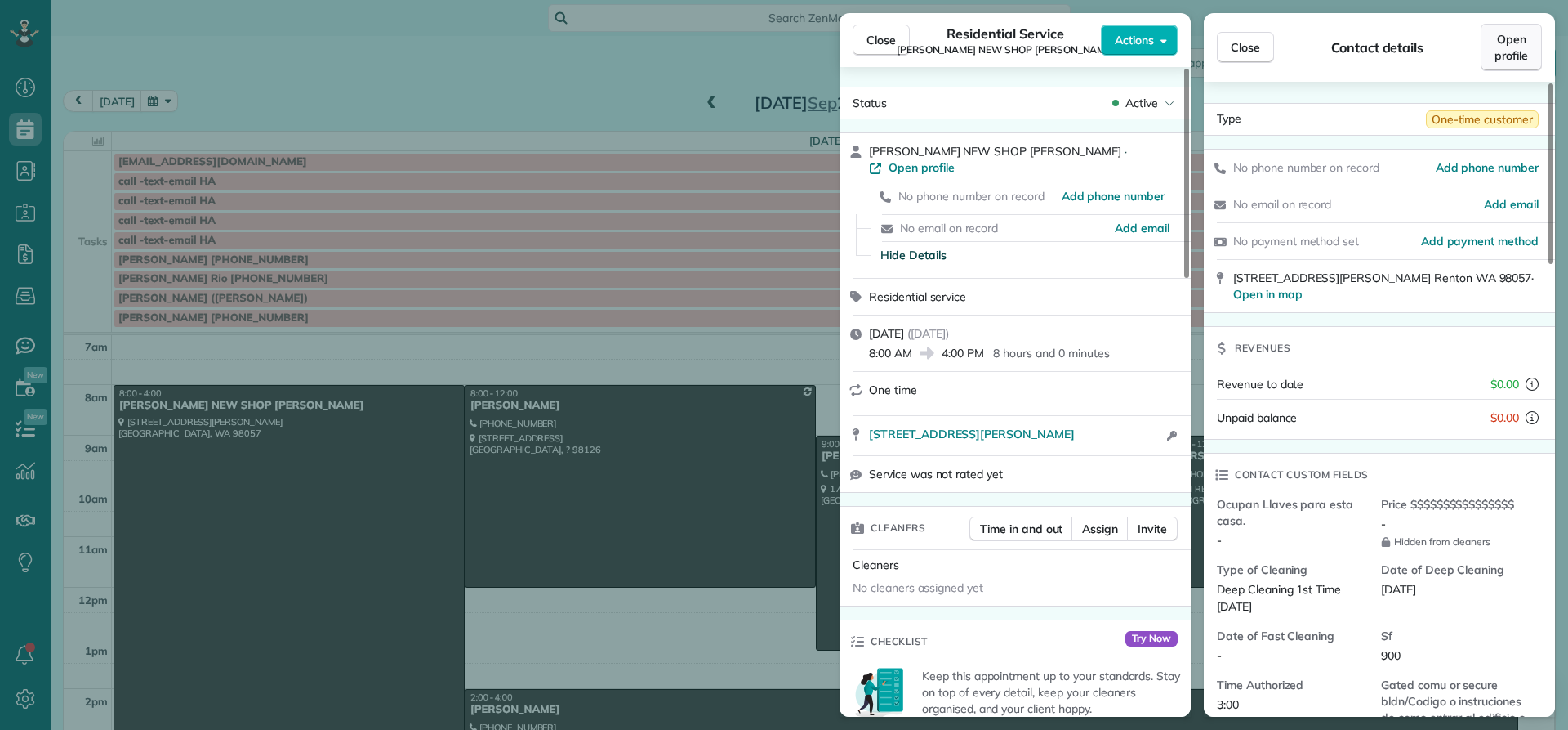
click at [1504, 46] on span "Open profile" at bounding box center [1511, 47] width 34 height 33
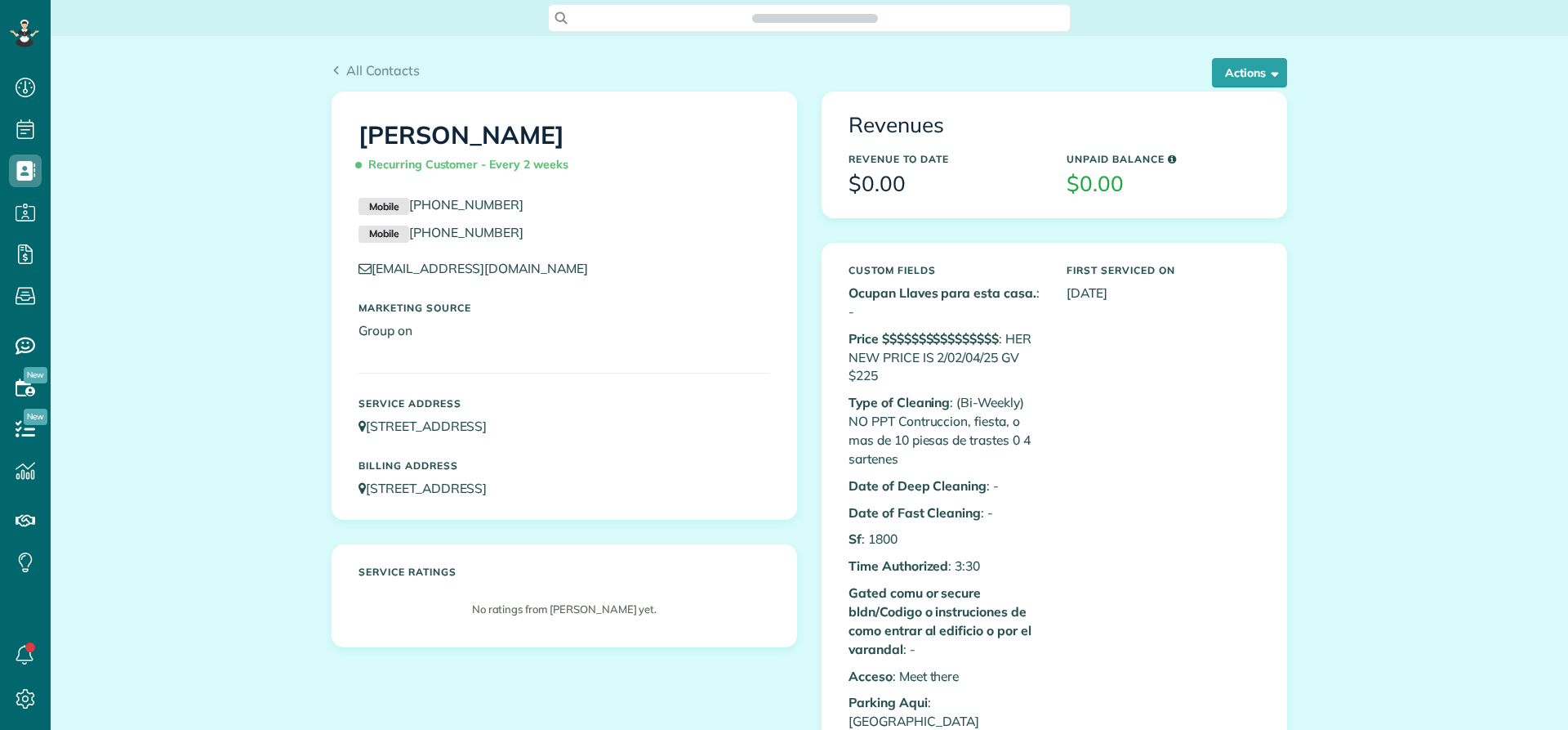
scroll to position [8, 8]
click at [1232, 74] on button "Actions" at bounding box center [1250, 72] width 75 height 30
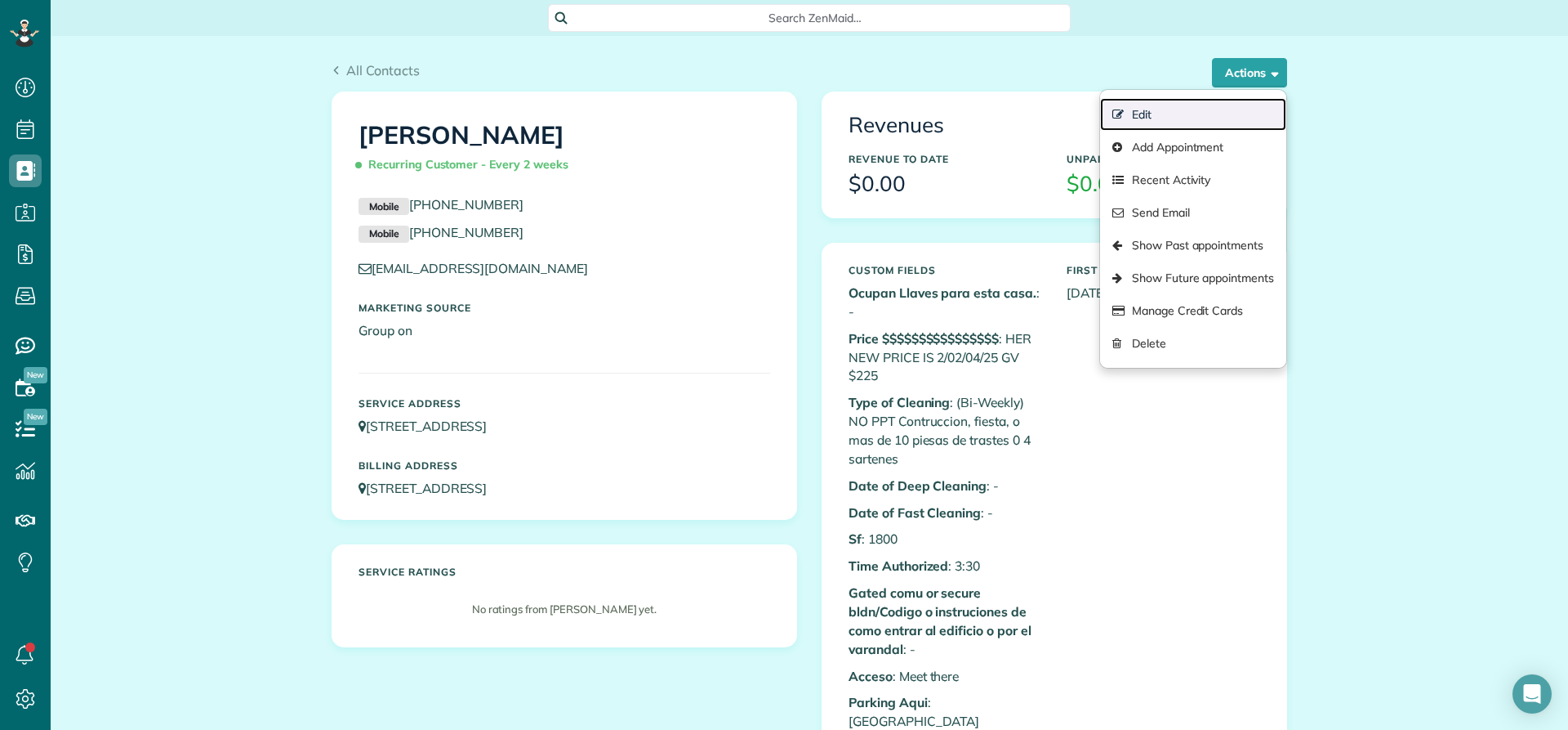
click at [1137, 114] on link "Edit" at bounding box center [1193, 114] width 186 height 33
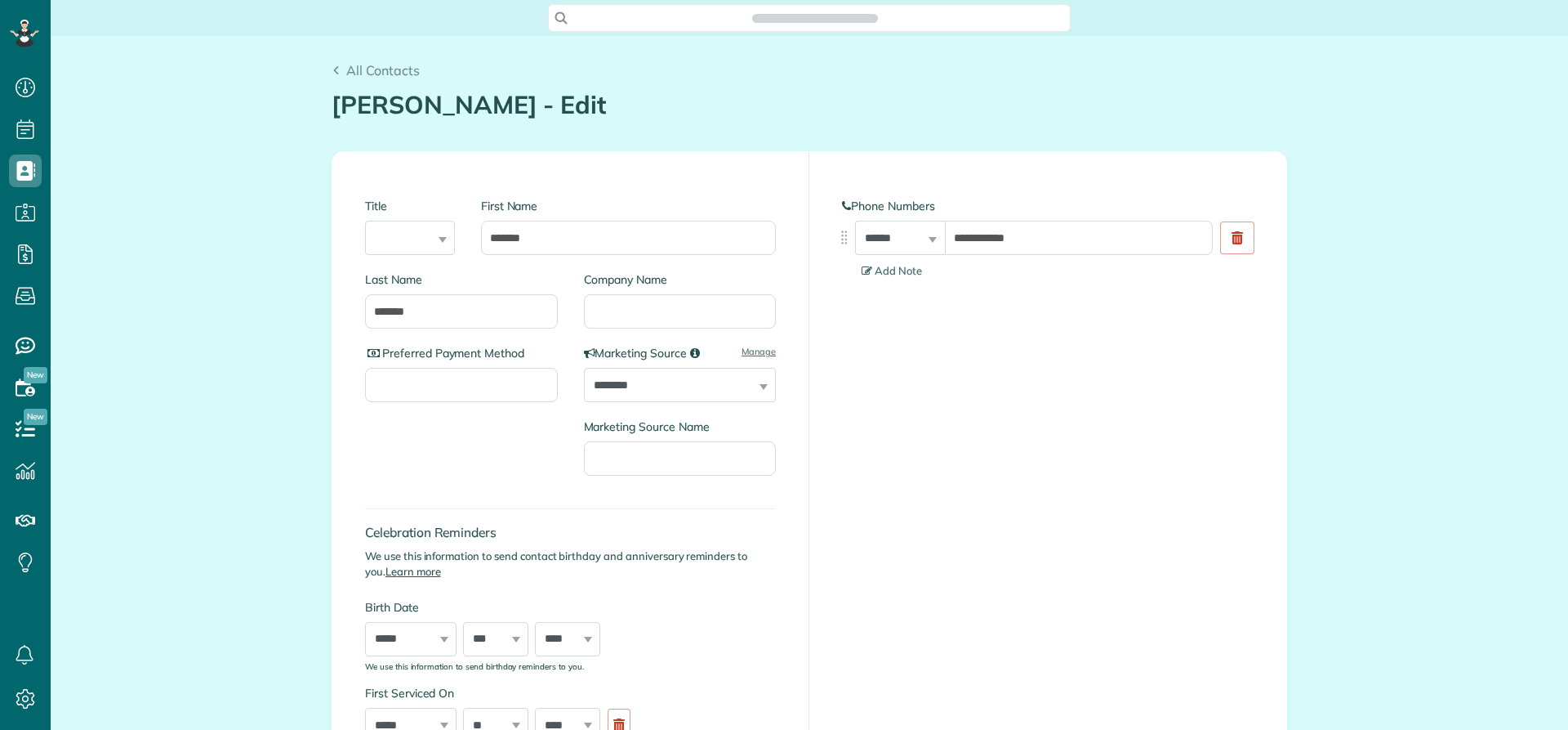
type input "**********"
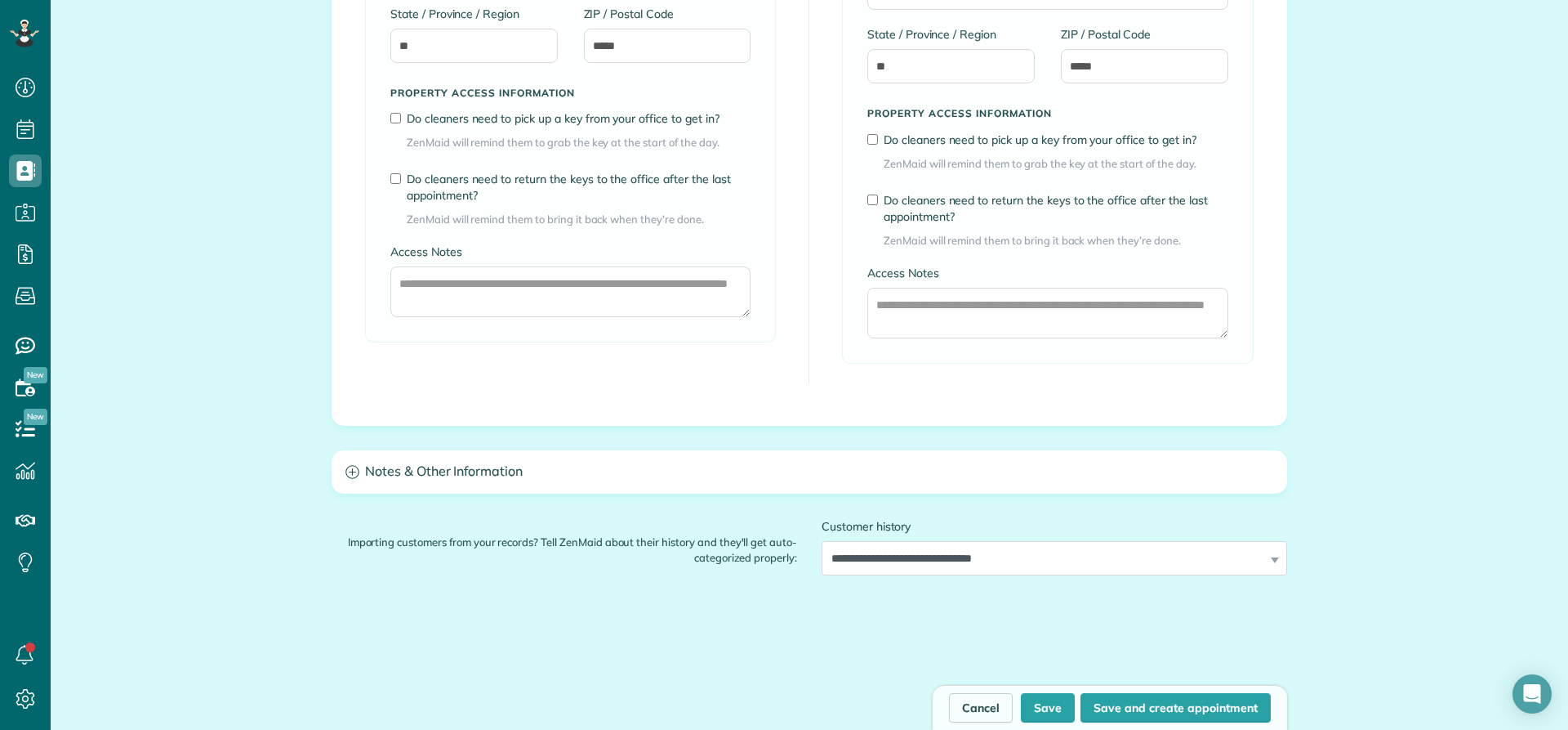
scroll to position [1226, 0]
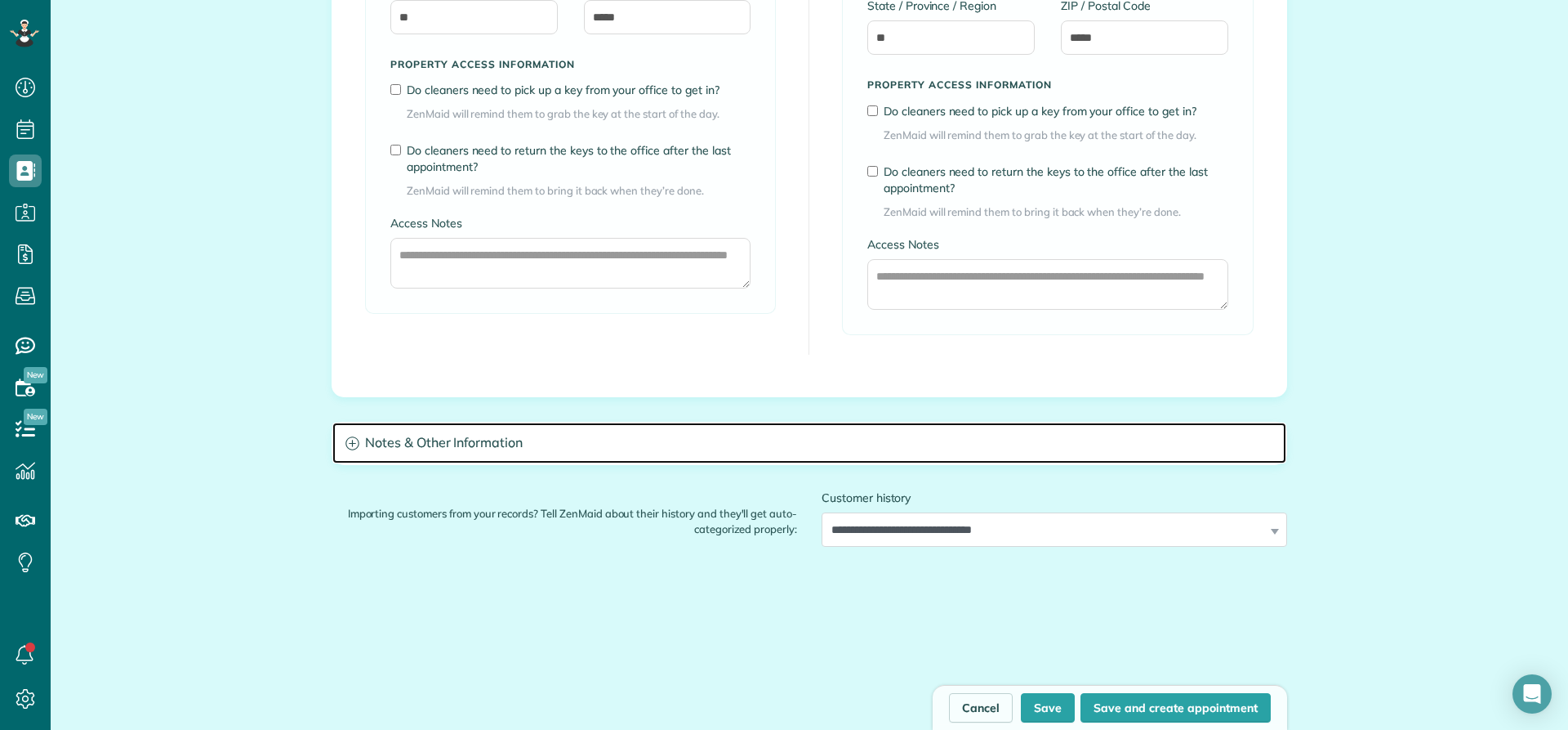
click at [416, 448] on h3 "Notes & Other Information" at bounding box center [809, 442] width 954 height 41
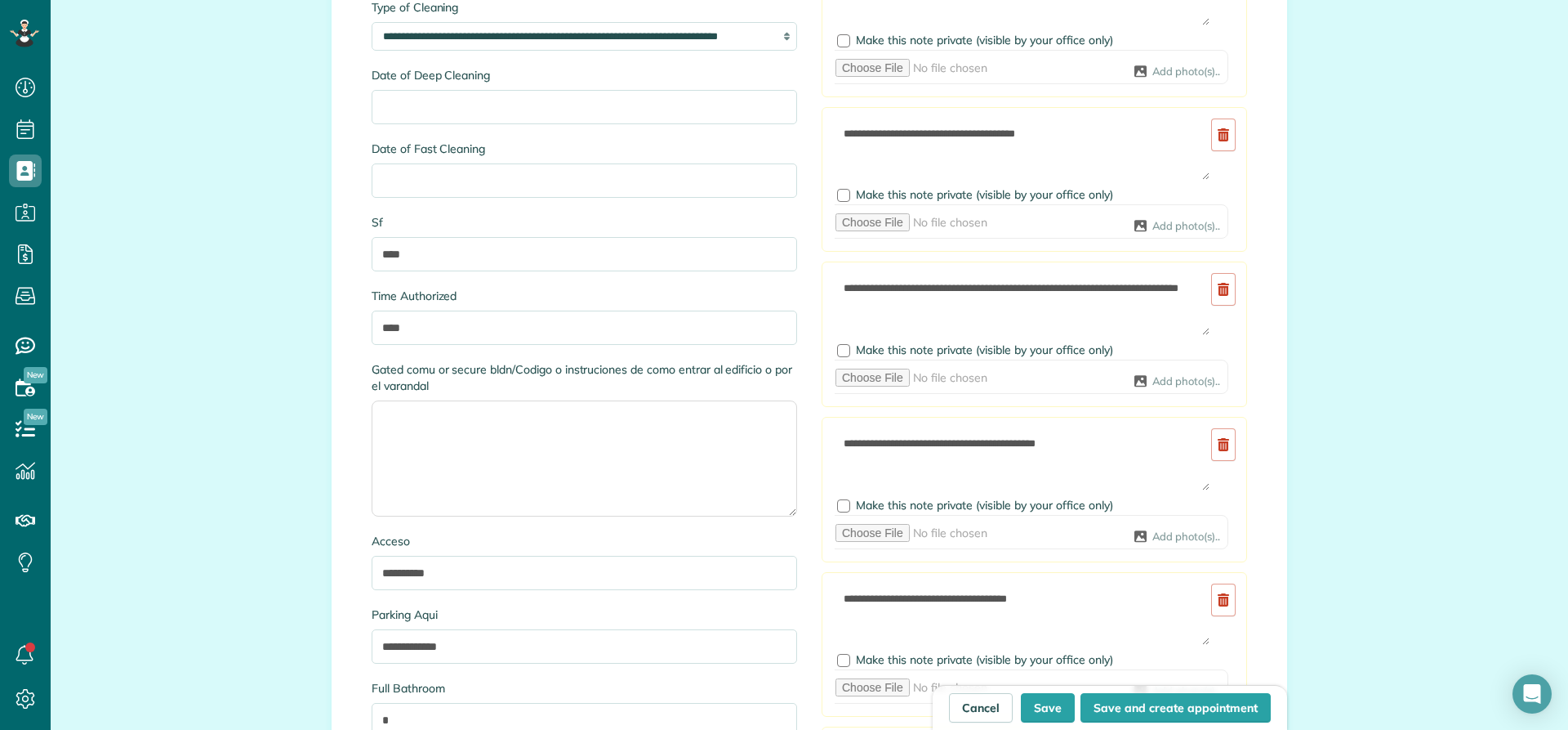
scroll to position [1961, 0]
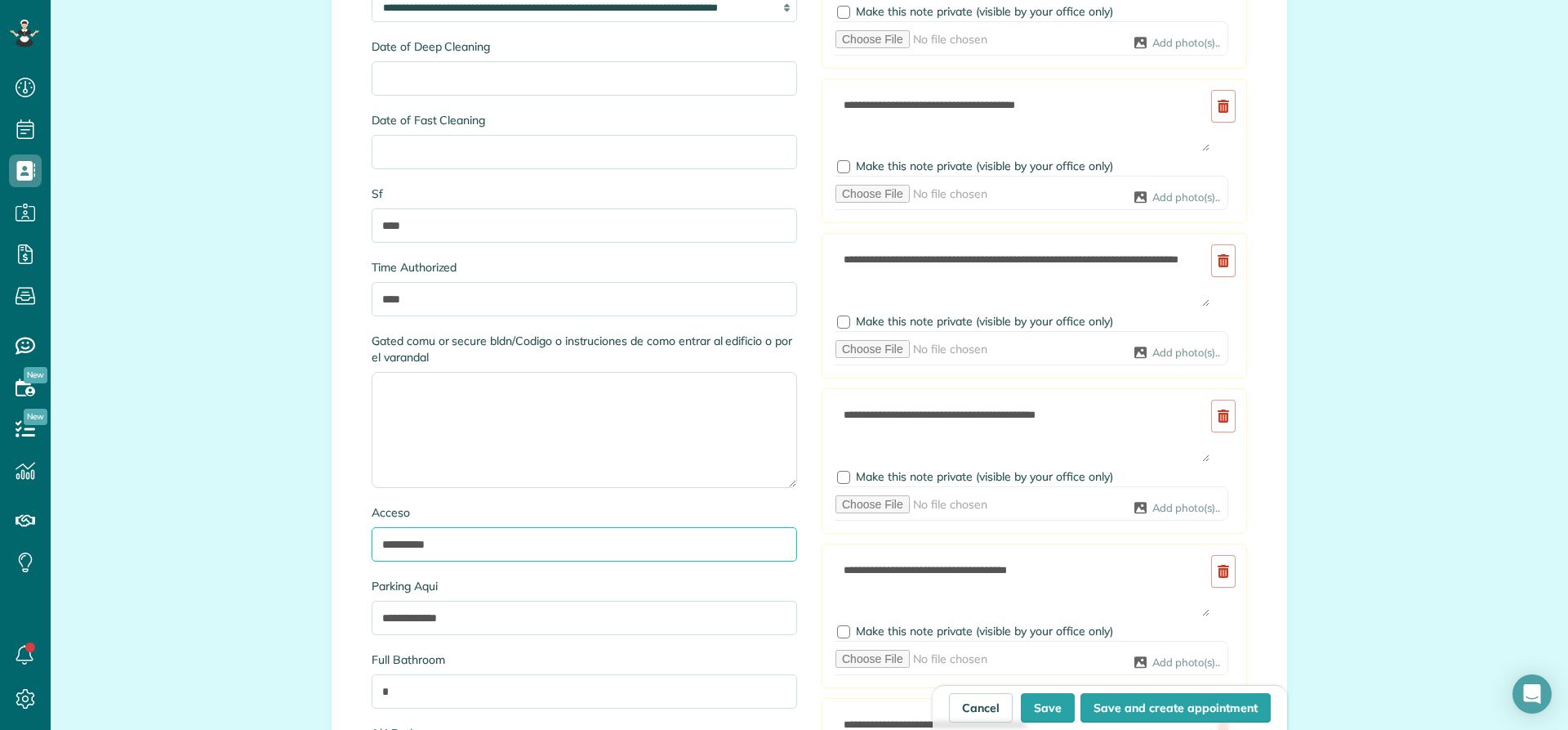
click at [469, 541] on input "**********" at bounding box center [585, 544] width 426 height 35
click at [0, 0] on html "Dashboard Scheduling Calendar View List View" at bounding box center [784, 365] width 1568 height 730
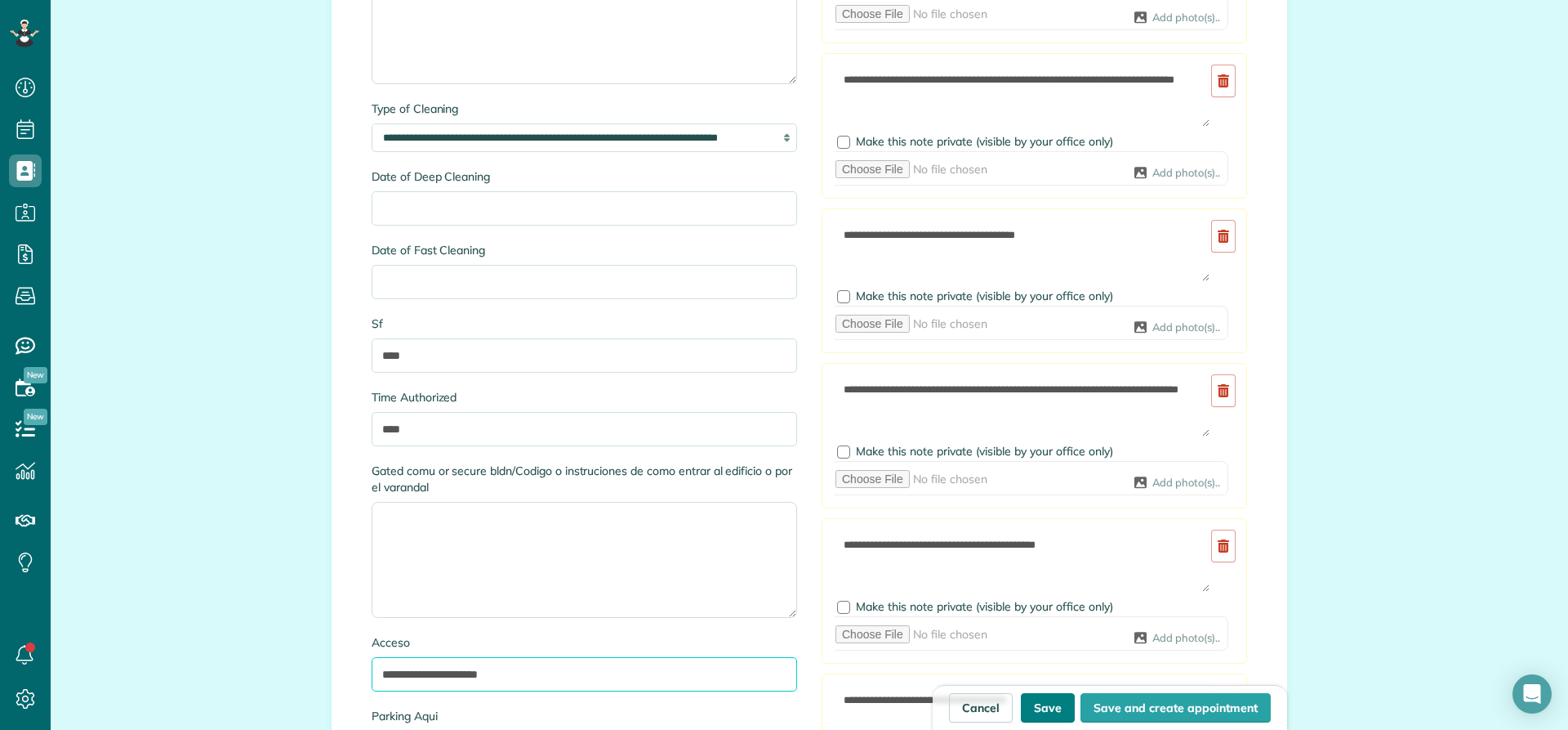
type input "**********"
click at [1044, 708] on button "Save" at bounding box center [1048, 707] width 54 height 30
type input "**********"
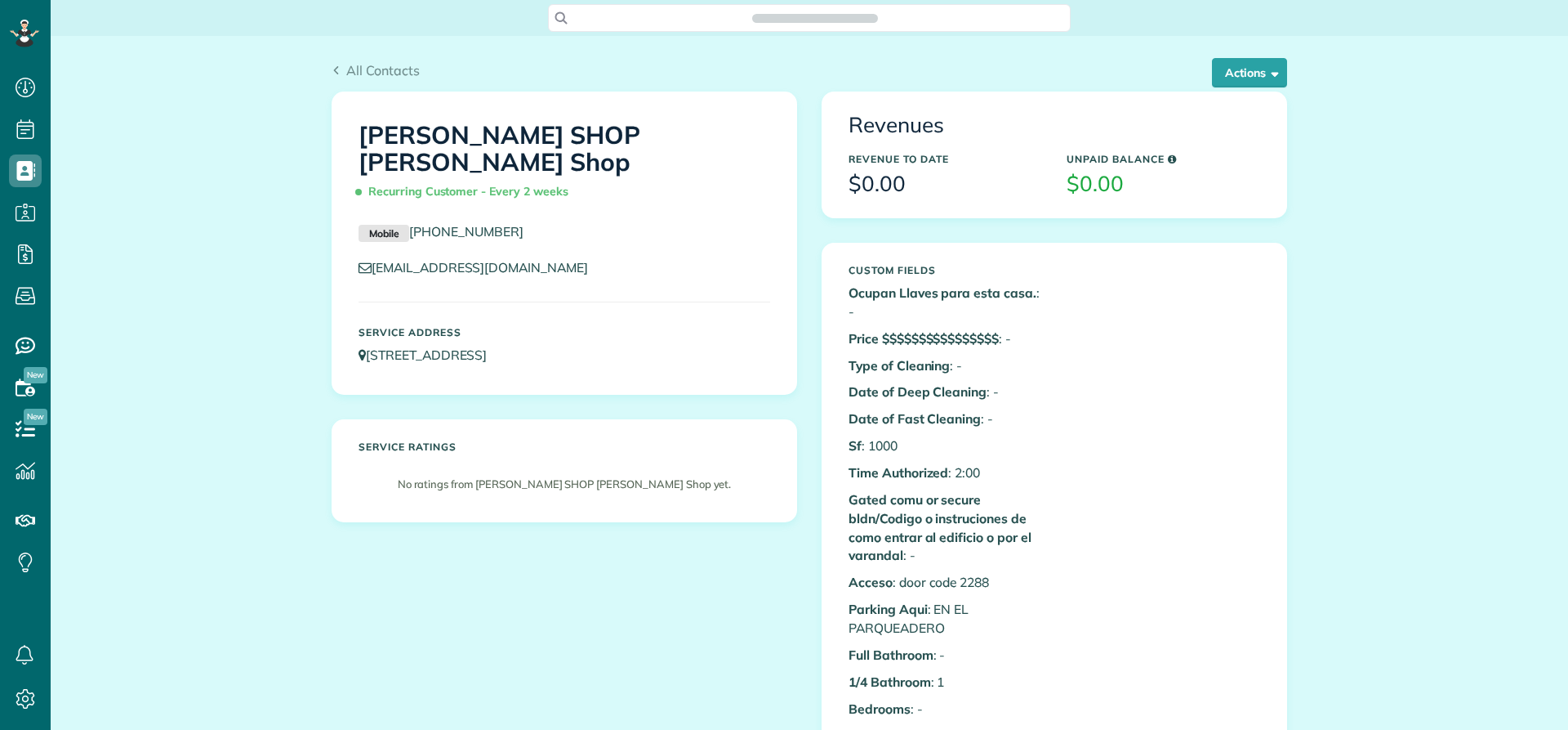
scroll to position [8, 8]
click at [1251, 75] on button "Actions" at bounding box center [1250, 72] width 75 height 30
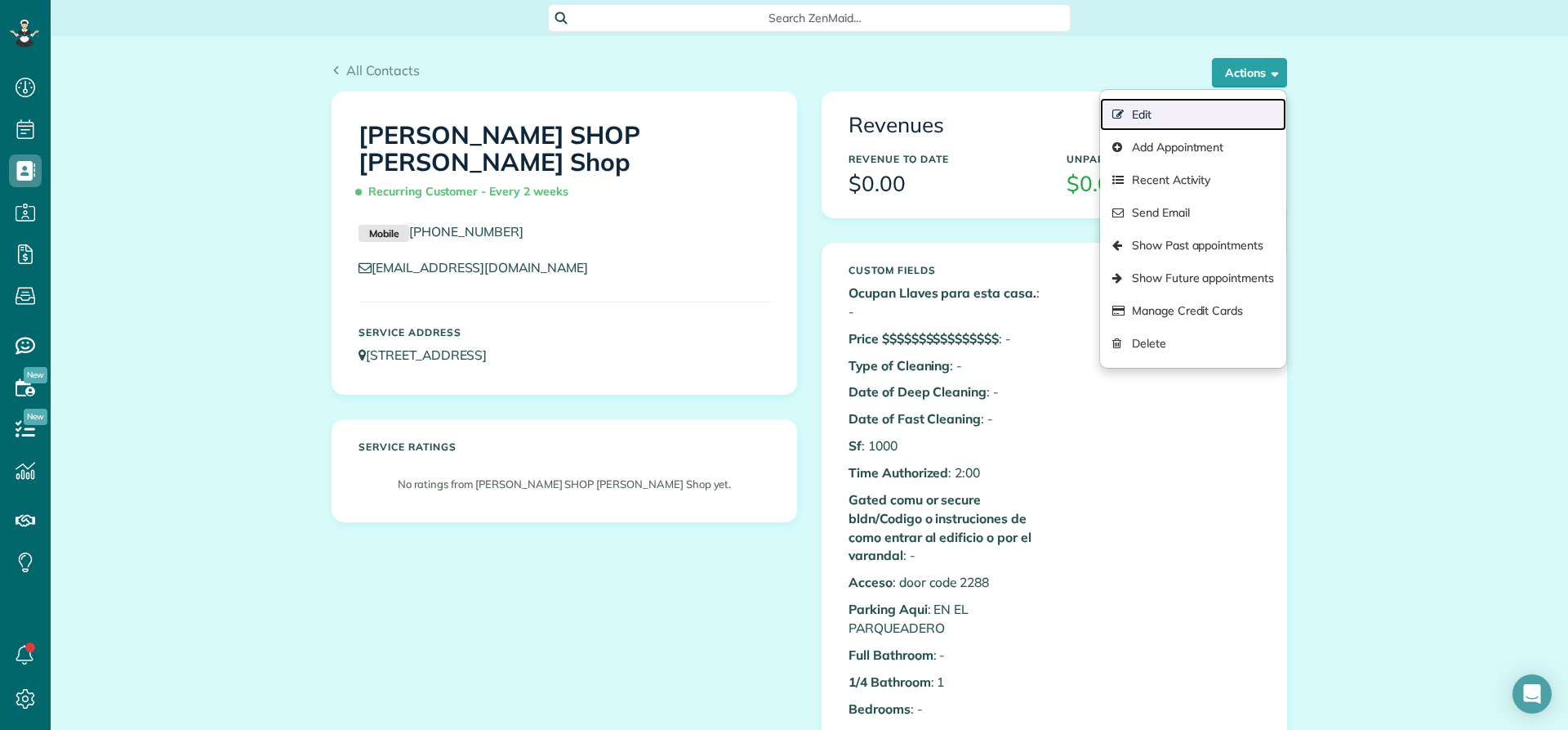
click at [1143, 118] on link "Edit" at bounding box center [1193, 114] width 186 height 33
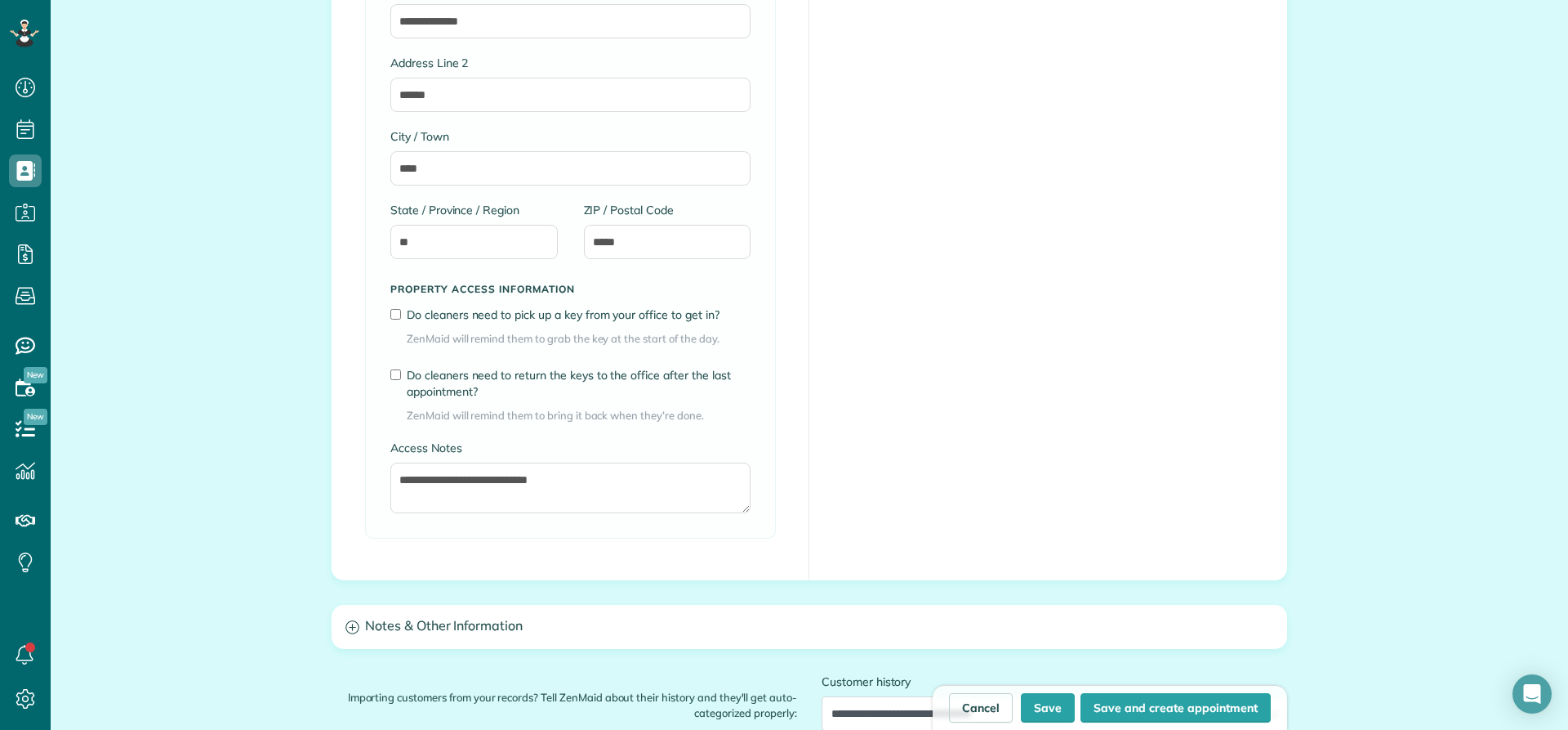
scroll to position [1062, 0]
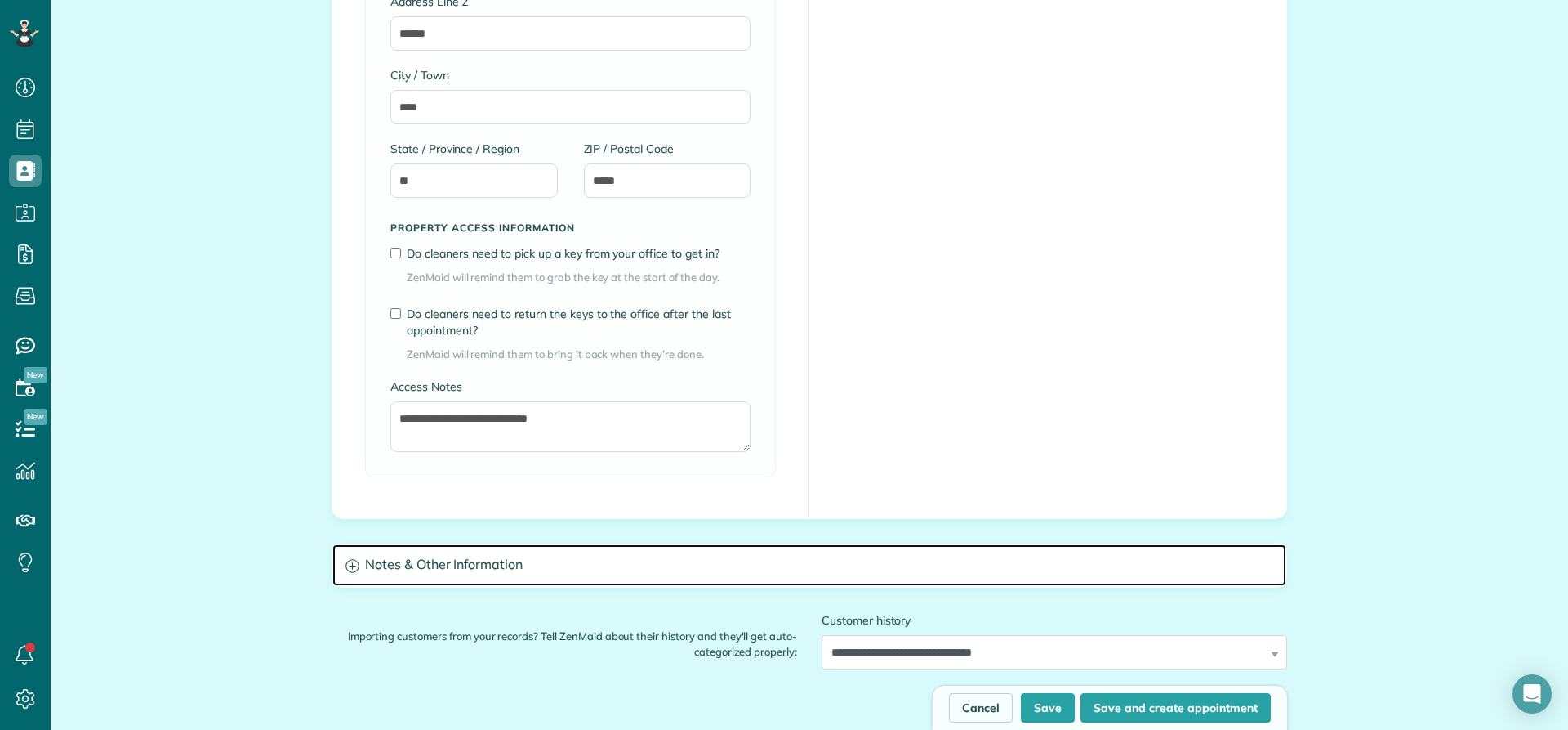
click at [461, 563] on h3 "Notes & Other Information" at bounding box center [809, 564] width 954 height 41
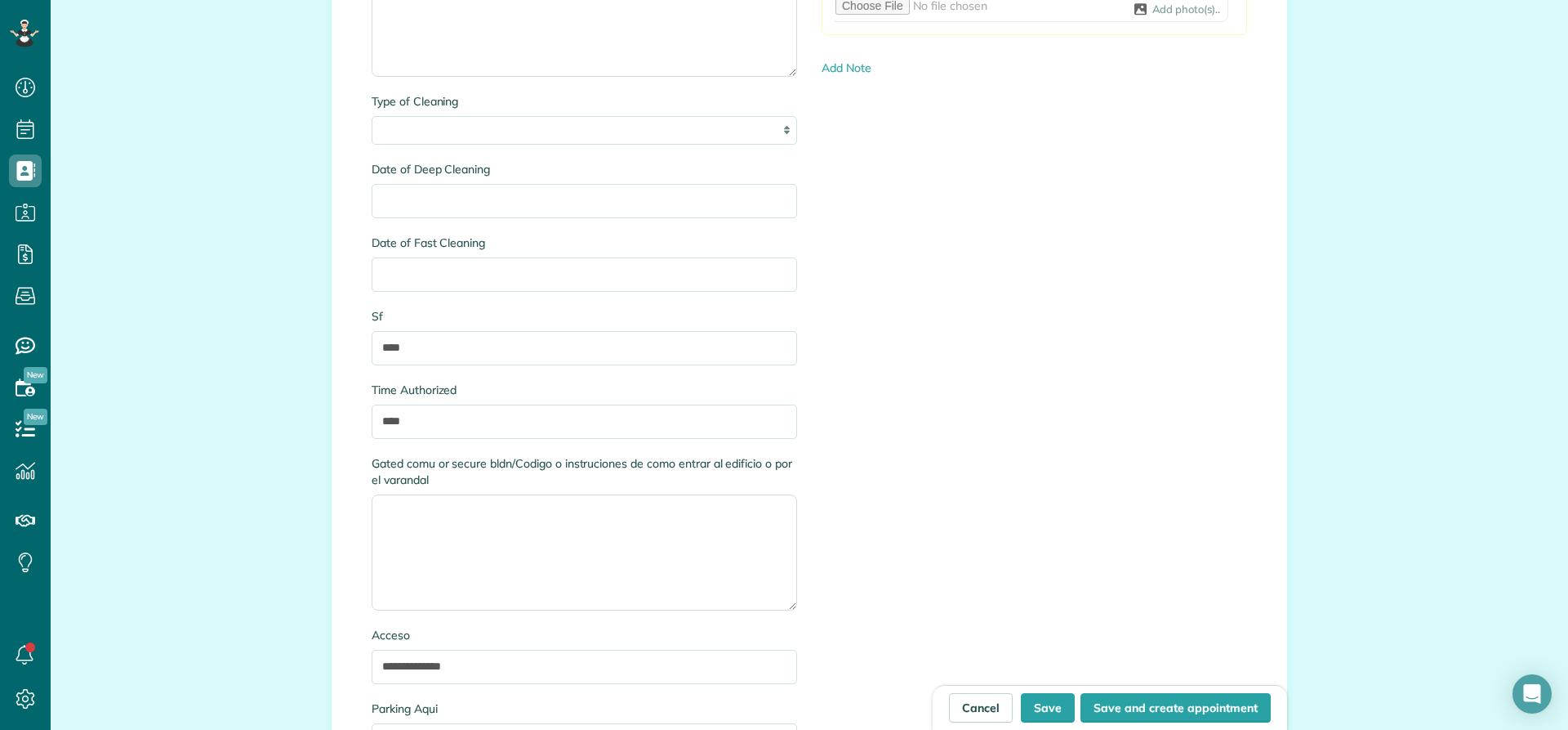
scroll to position [1879, 0]
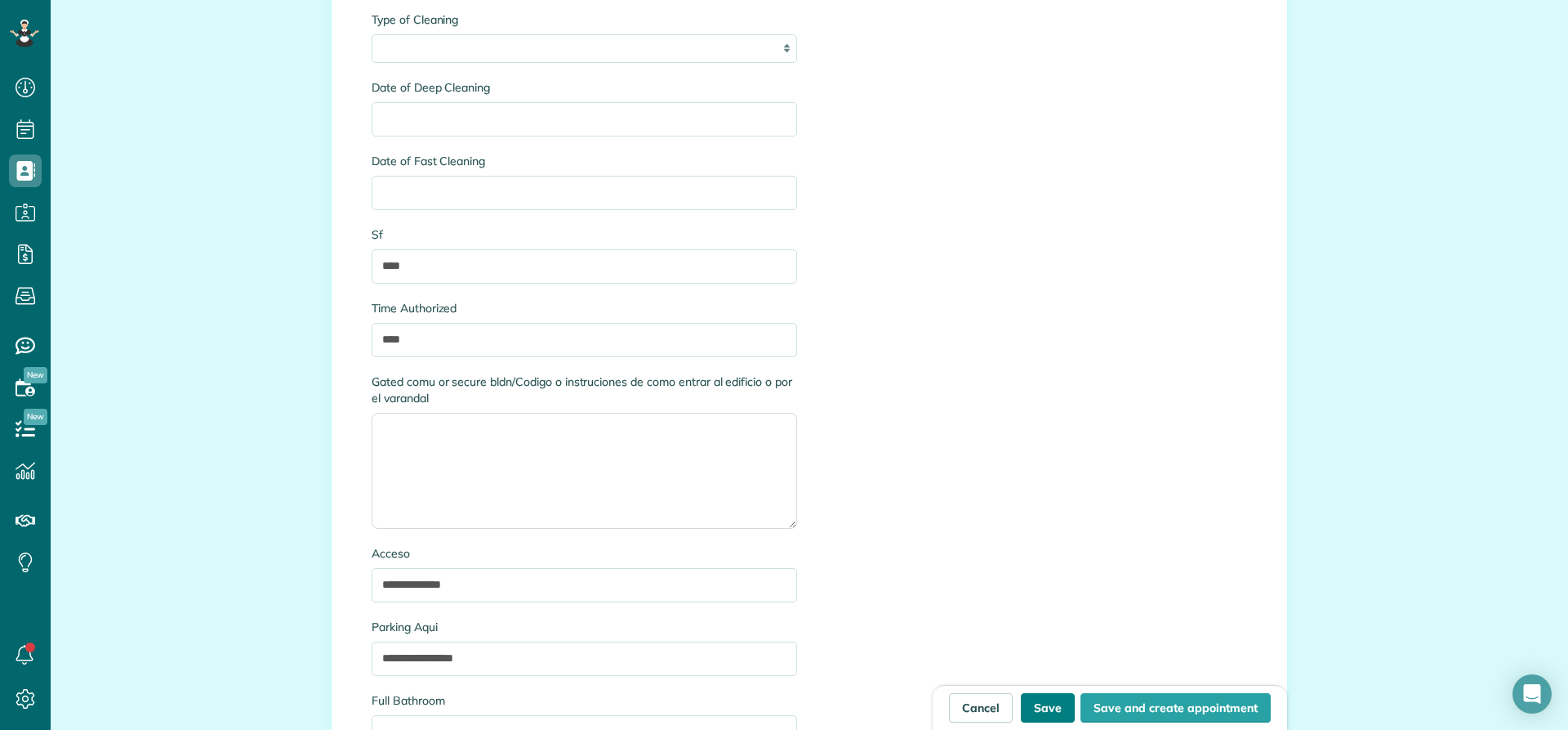
click at [1040, 705] on button "Save" at bounding box center [1048, 707] width 54 height 30
type input "**********"
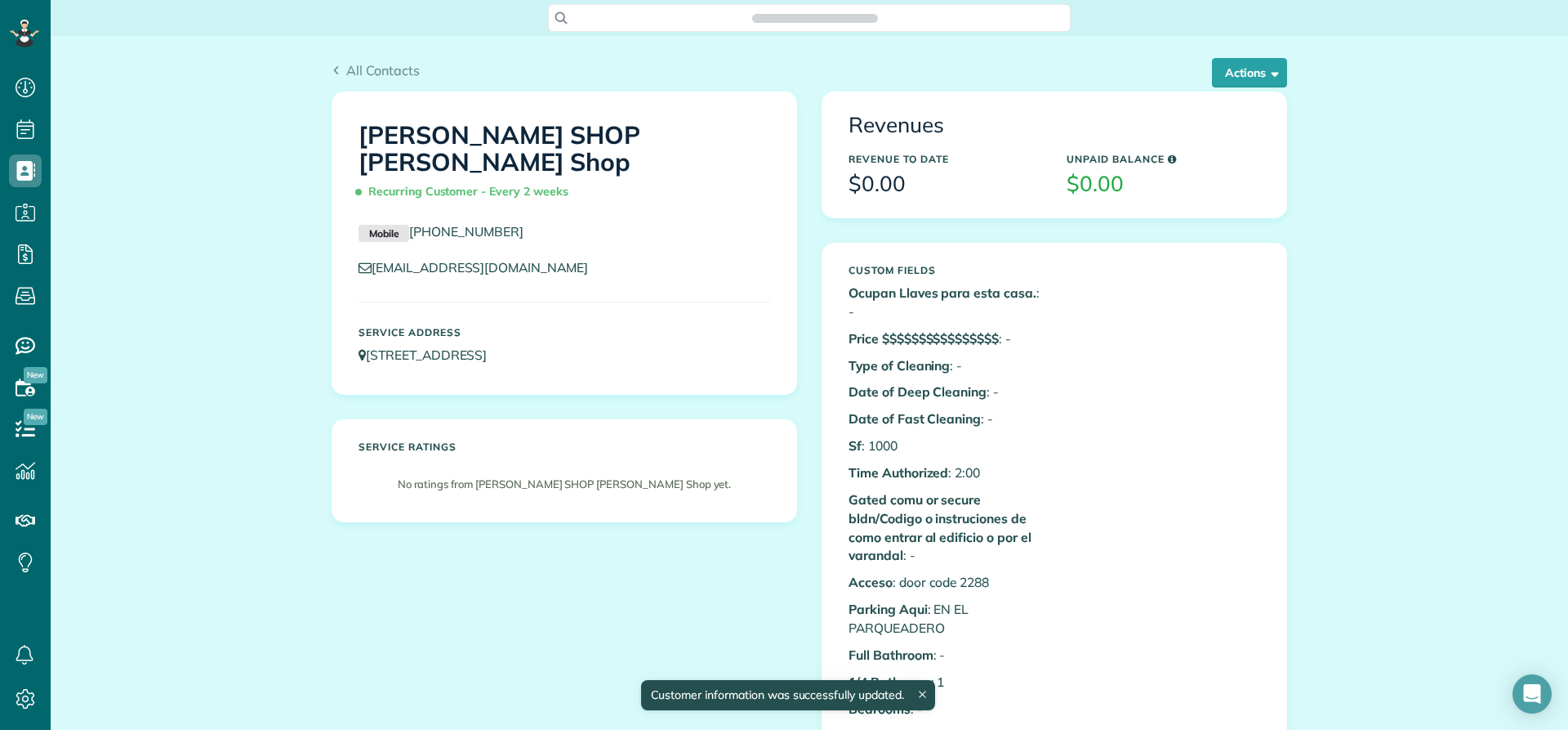
scroll to position [8, 8]
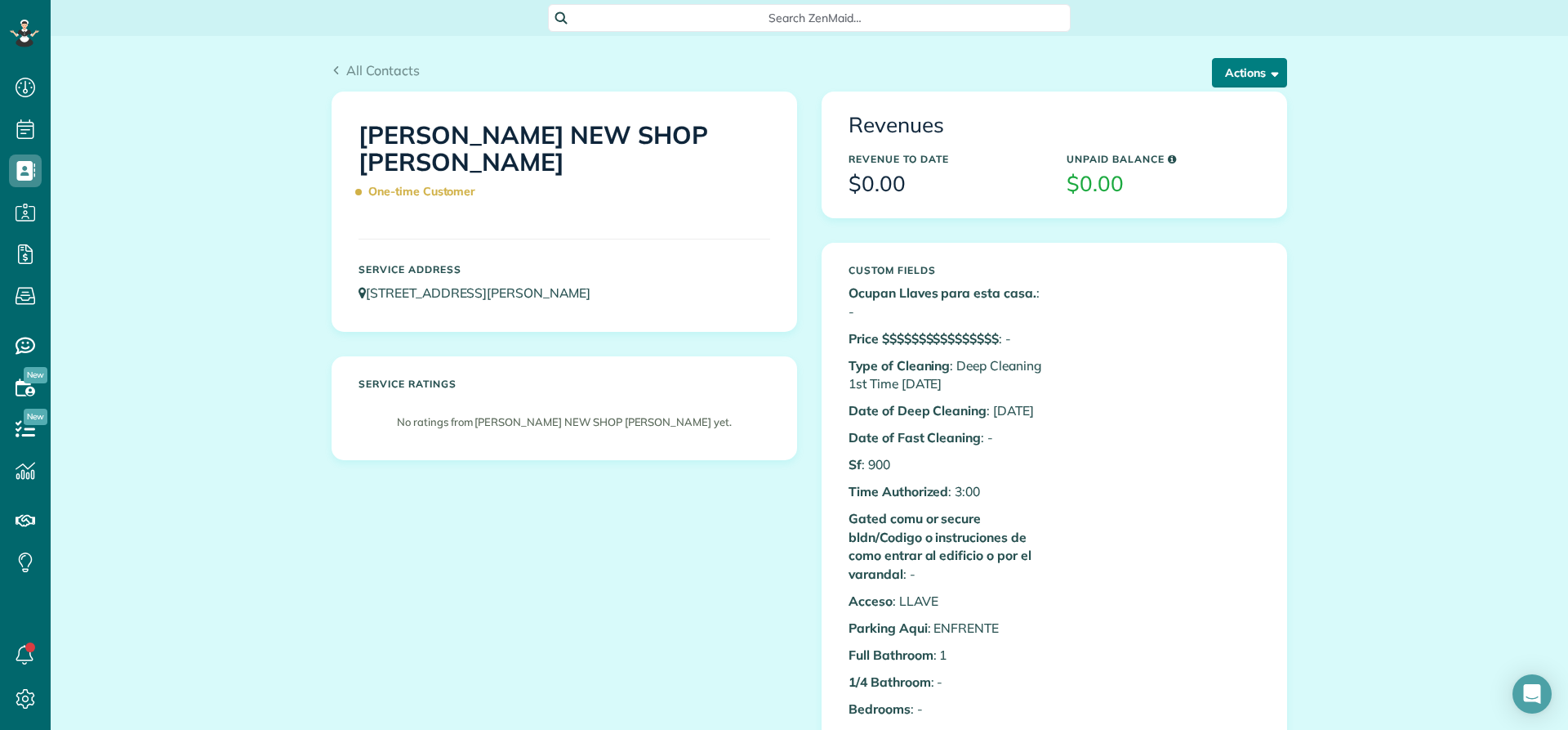
click at [1228, 69] on button "Actions" at bounding box center [1250, 72] width 75 height 30
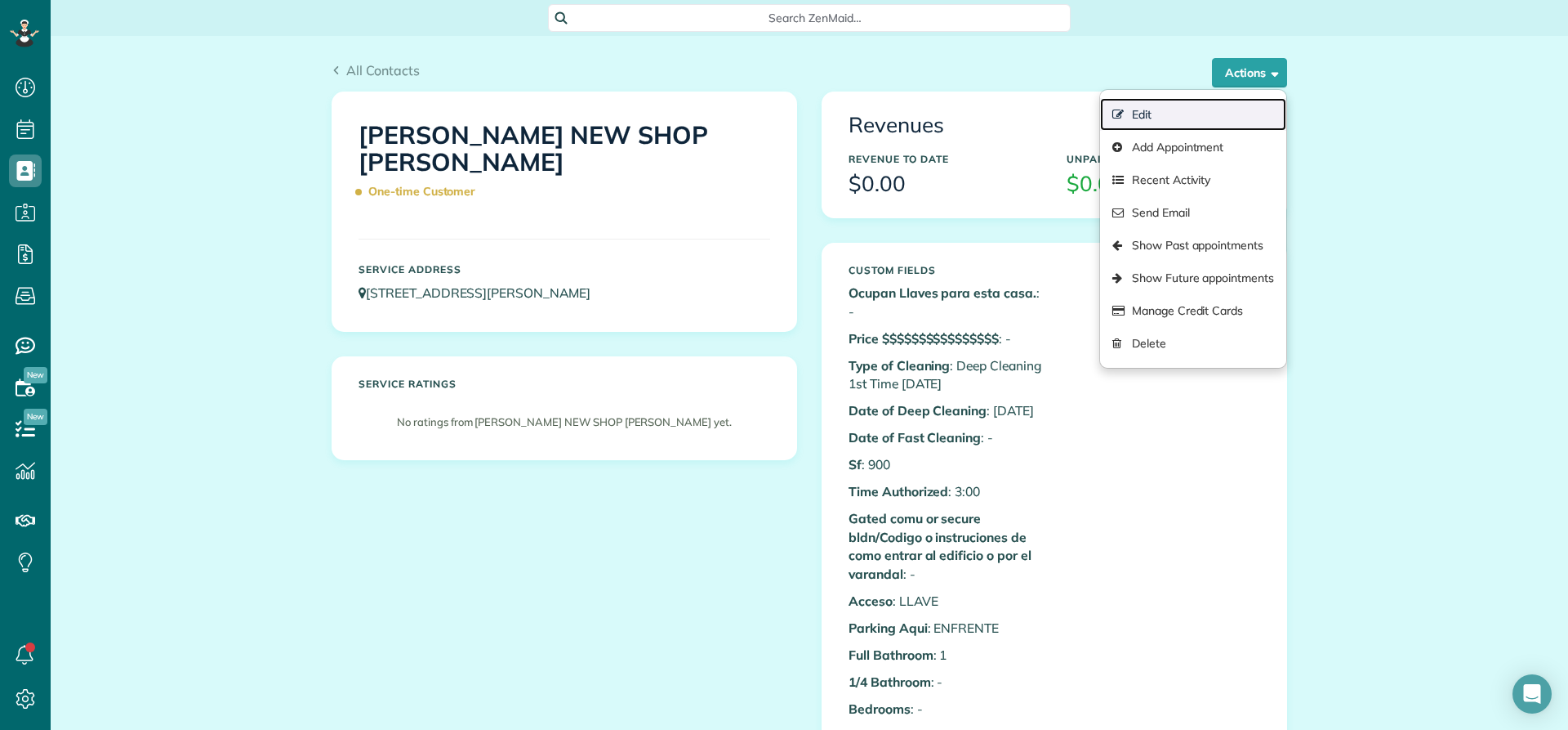
click at [1144, 111] on link "Edit" at bounding box center [1193, 114] width 186 height 33
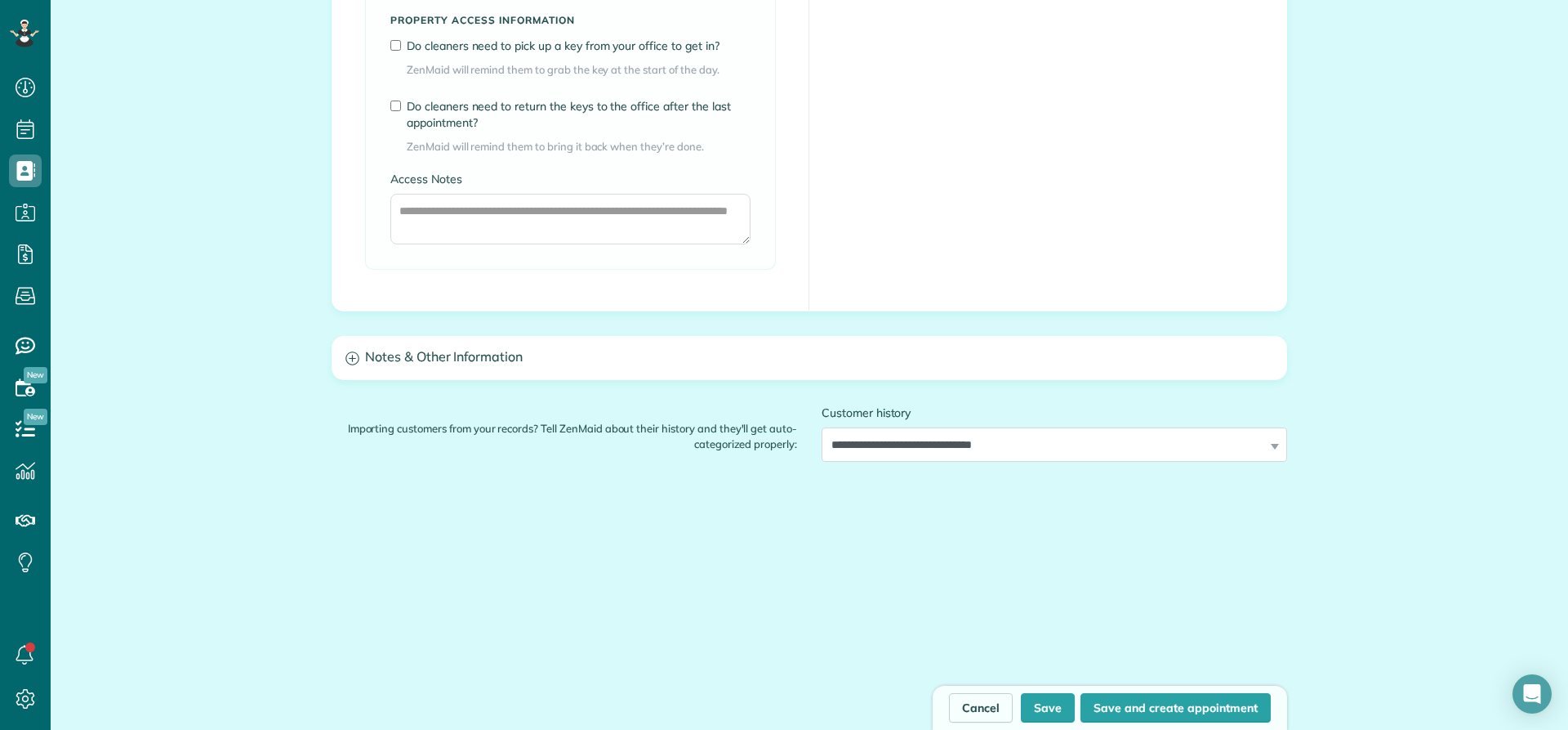
scroll to position [1307, 0]
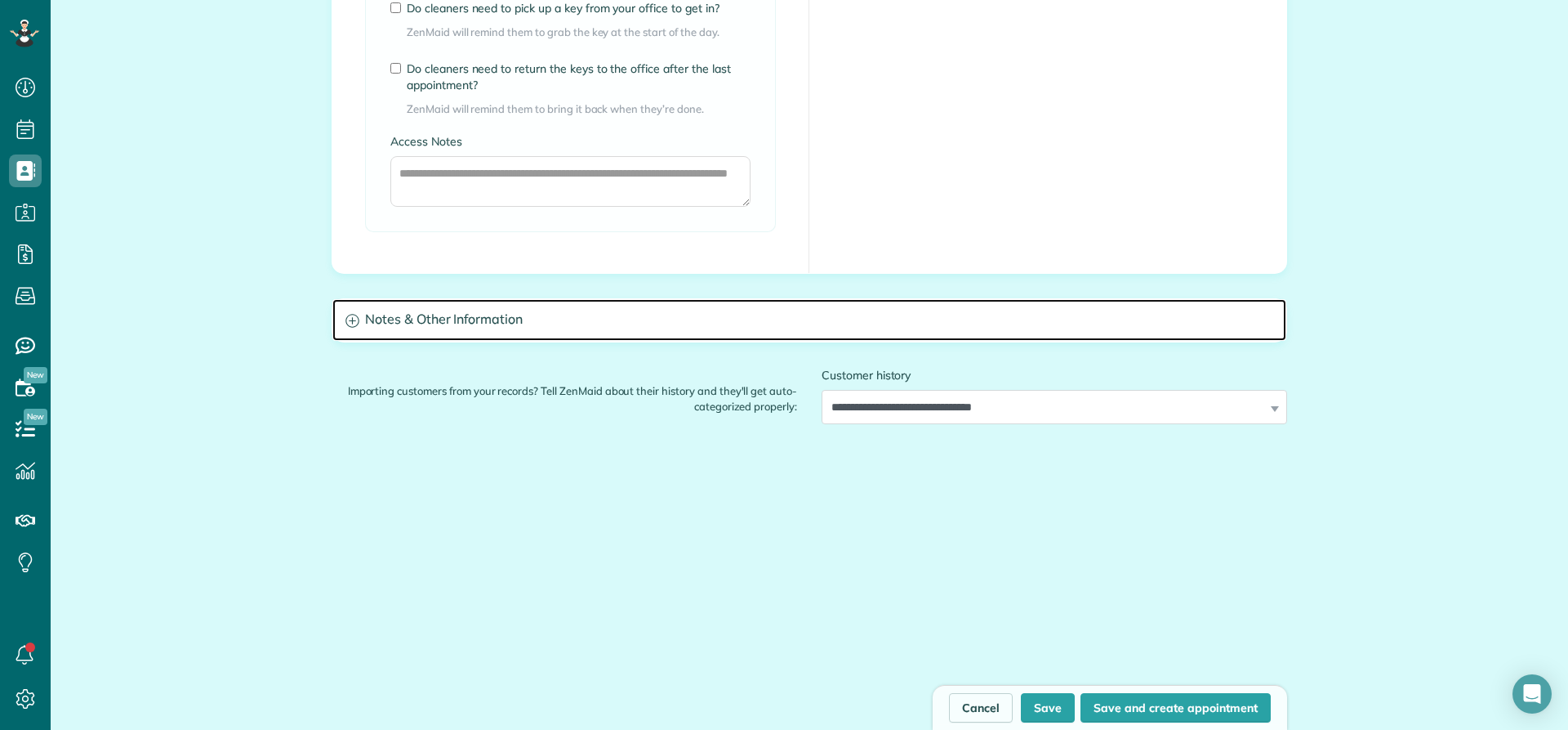
click at [453, 323] on h3 "Notes & Other Information" at bounding box center [809, 319] width 954 height 41
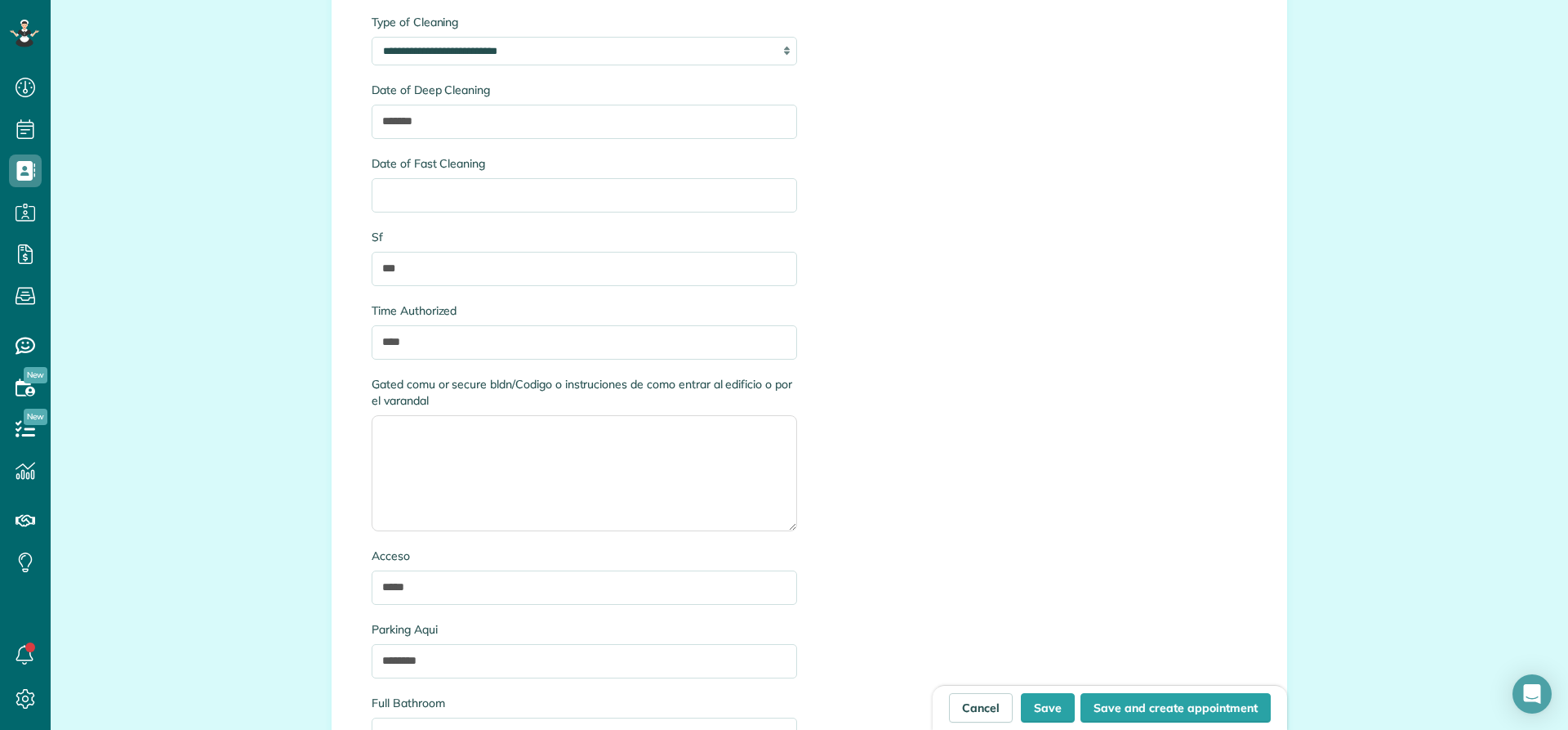
scroll to position [1879, 0]
click at [422, 585] on input "*****" at bounding box center [585, 585] width 426 height 35
type input "*"
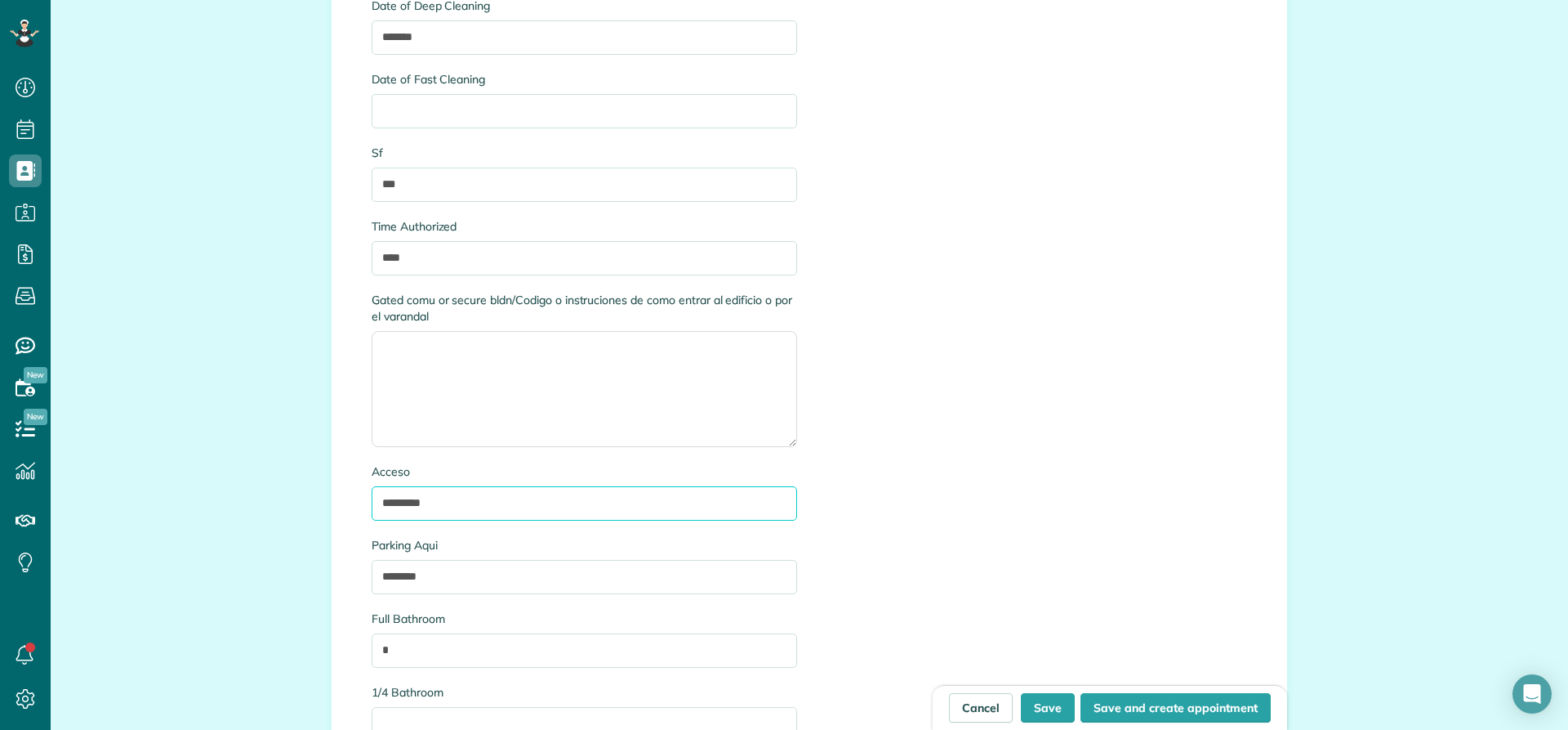
scroll to position [2042, 0]
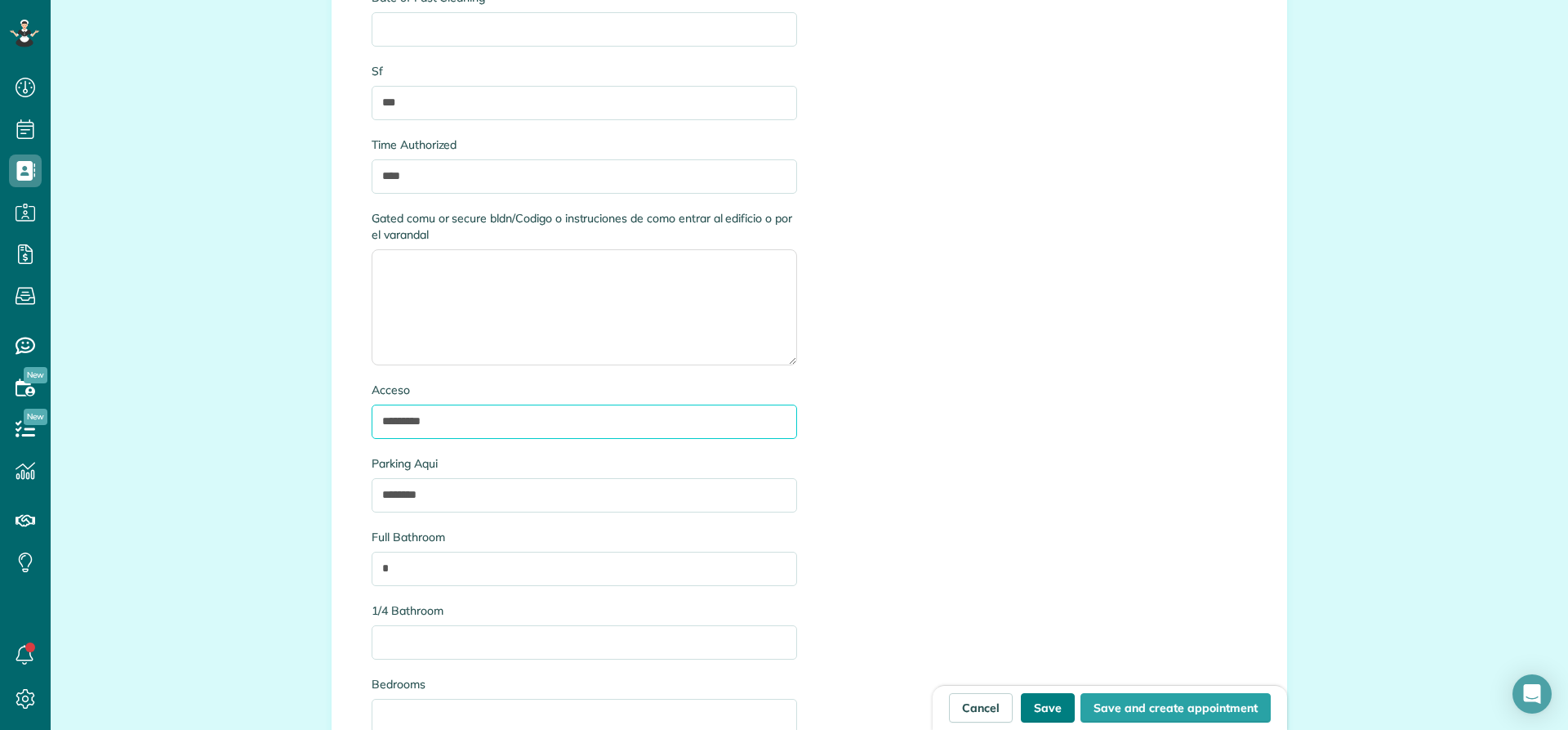
type input "*********"
click at [1036, 708] on button "Save" at bounding box center [1048, 707] width 54 height 30
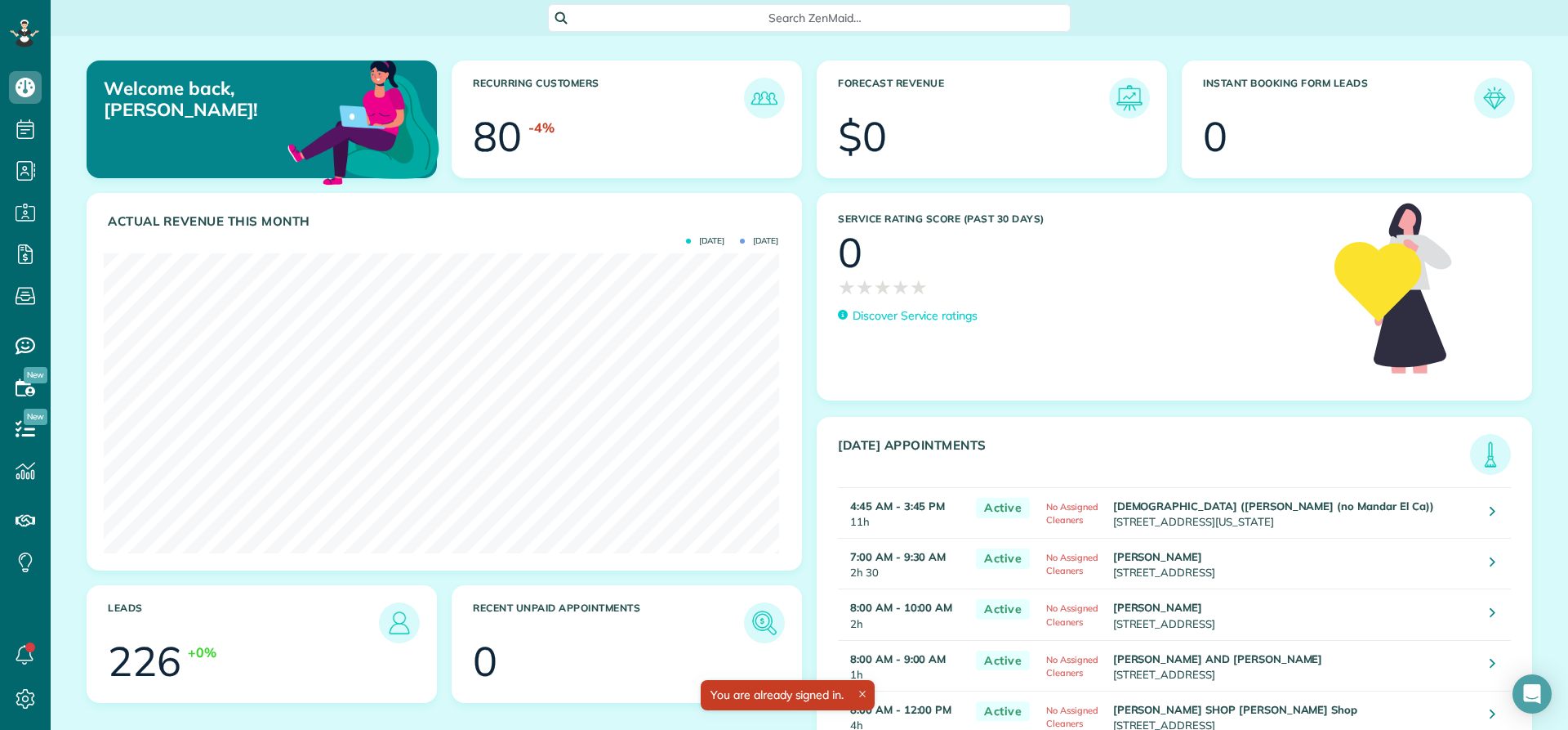
scroll to position [730, 51]
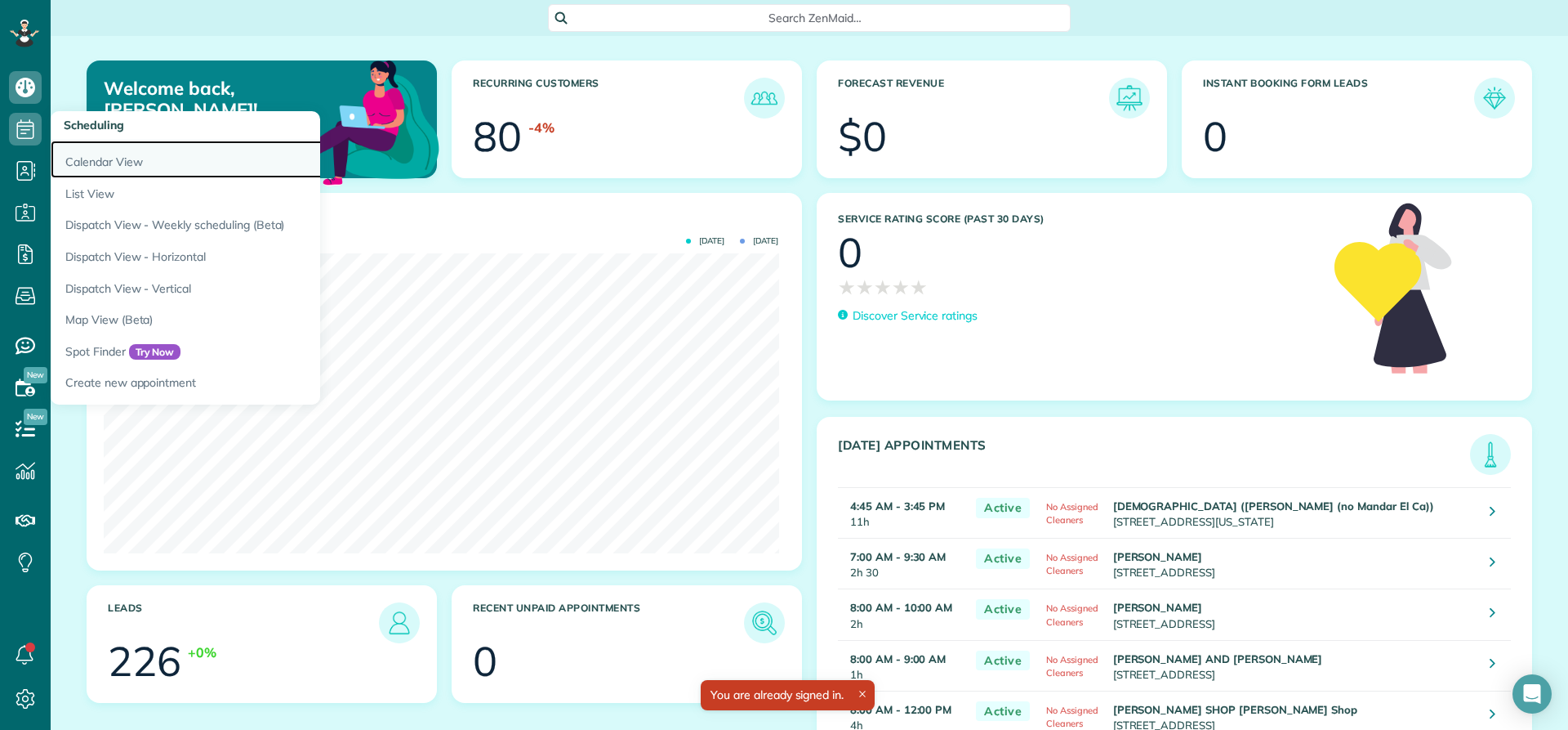
click at [75, 158] on link "Calendar View" at bounding box center [255, 158] width 409 height 37
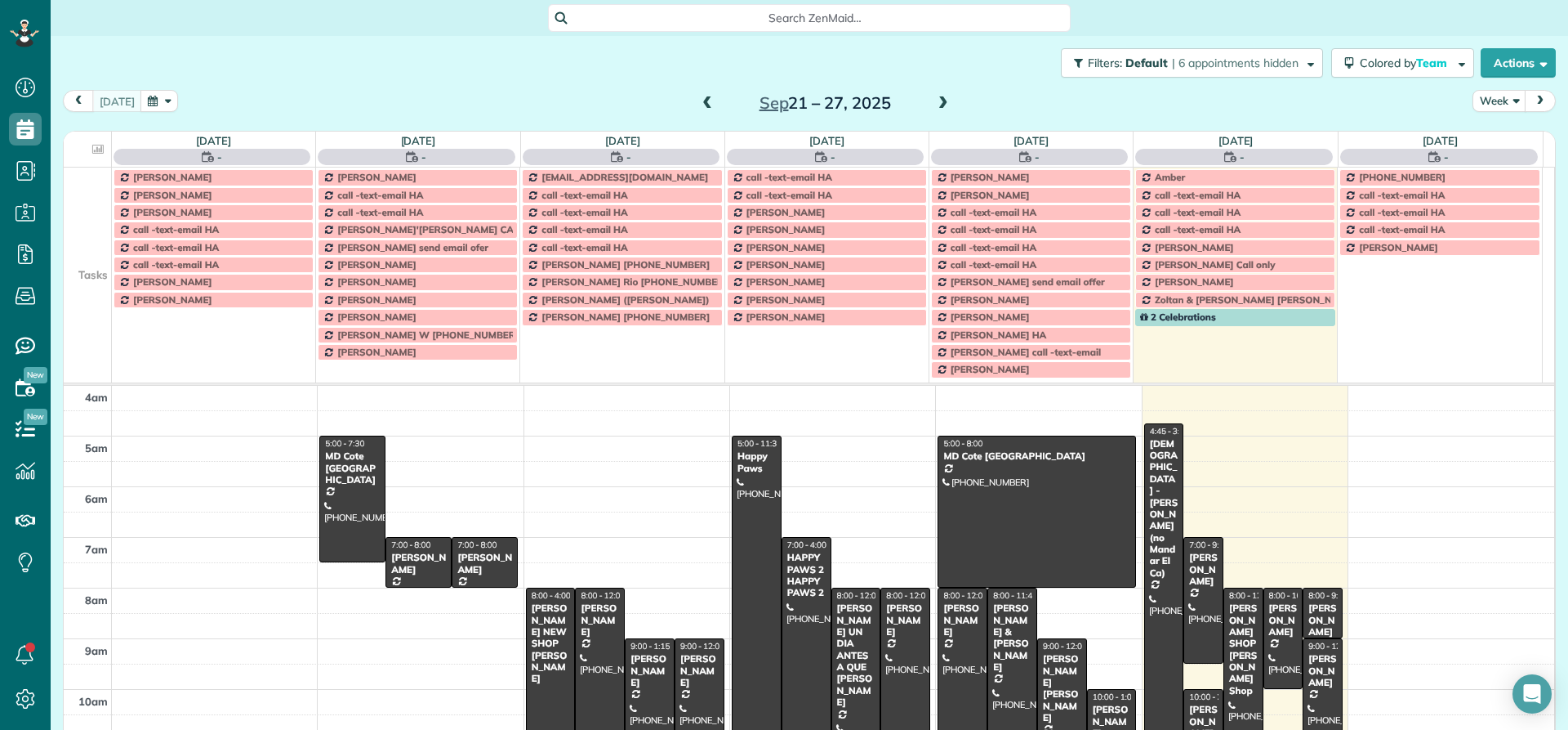
scroll to position [153, 0]
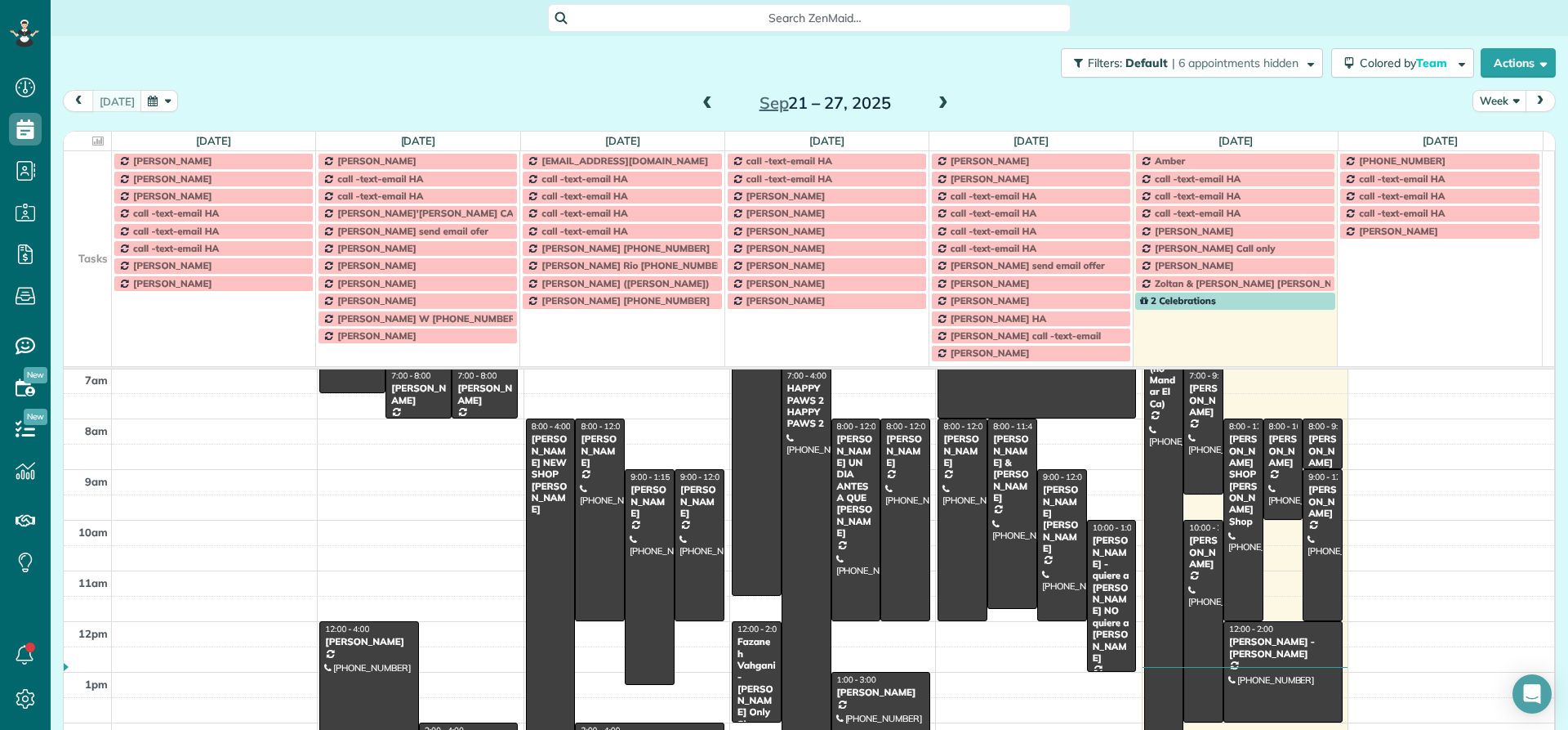
click at [1481, 102] on button "Week" at bounding box center [1500, 101] width 54 height 22
click at [1482, 138] on link "Day" at bounding box center [1538, 139] width 129 height 33
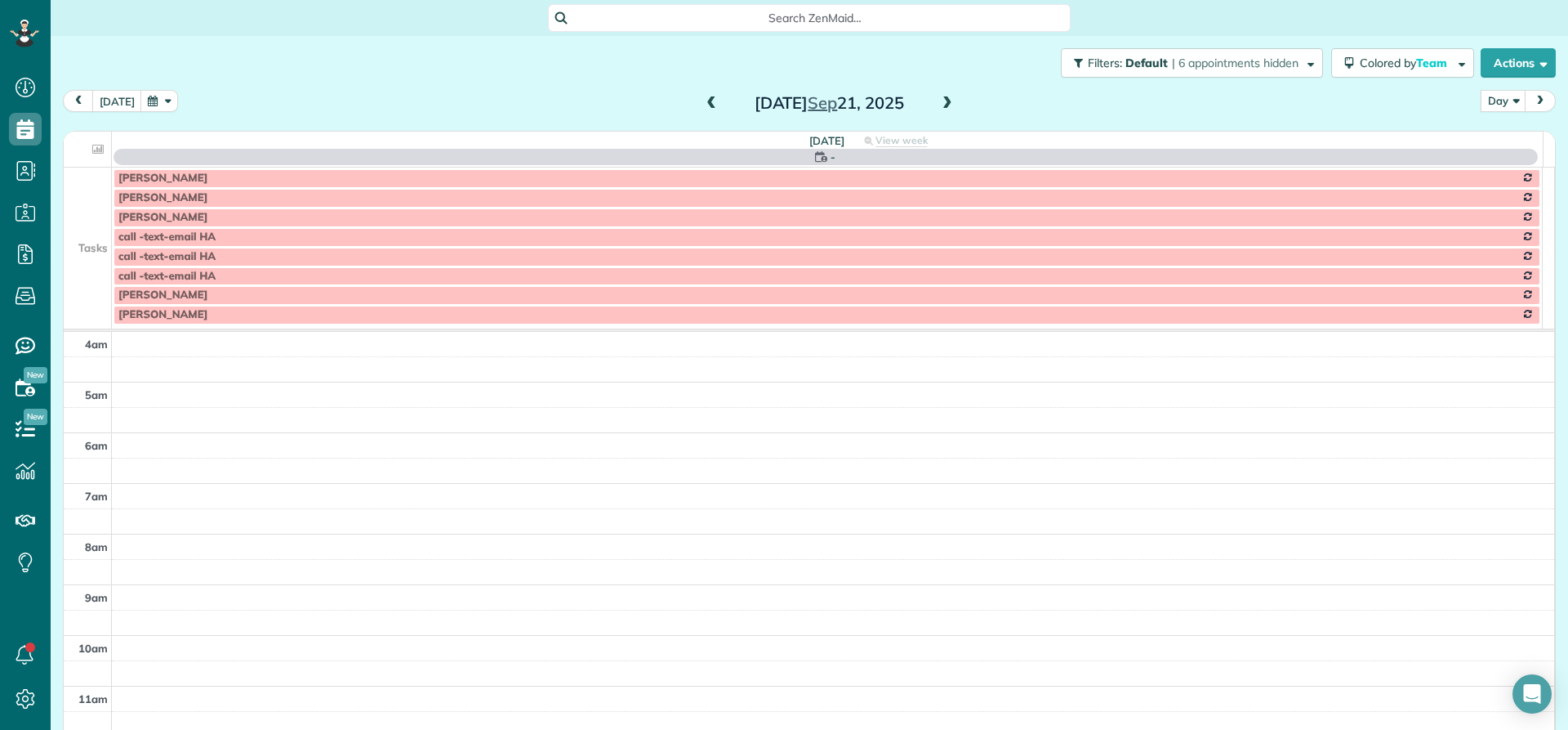
scroll to position [153, 0]
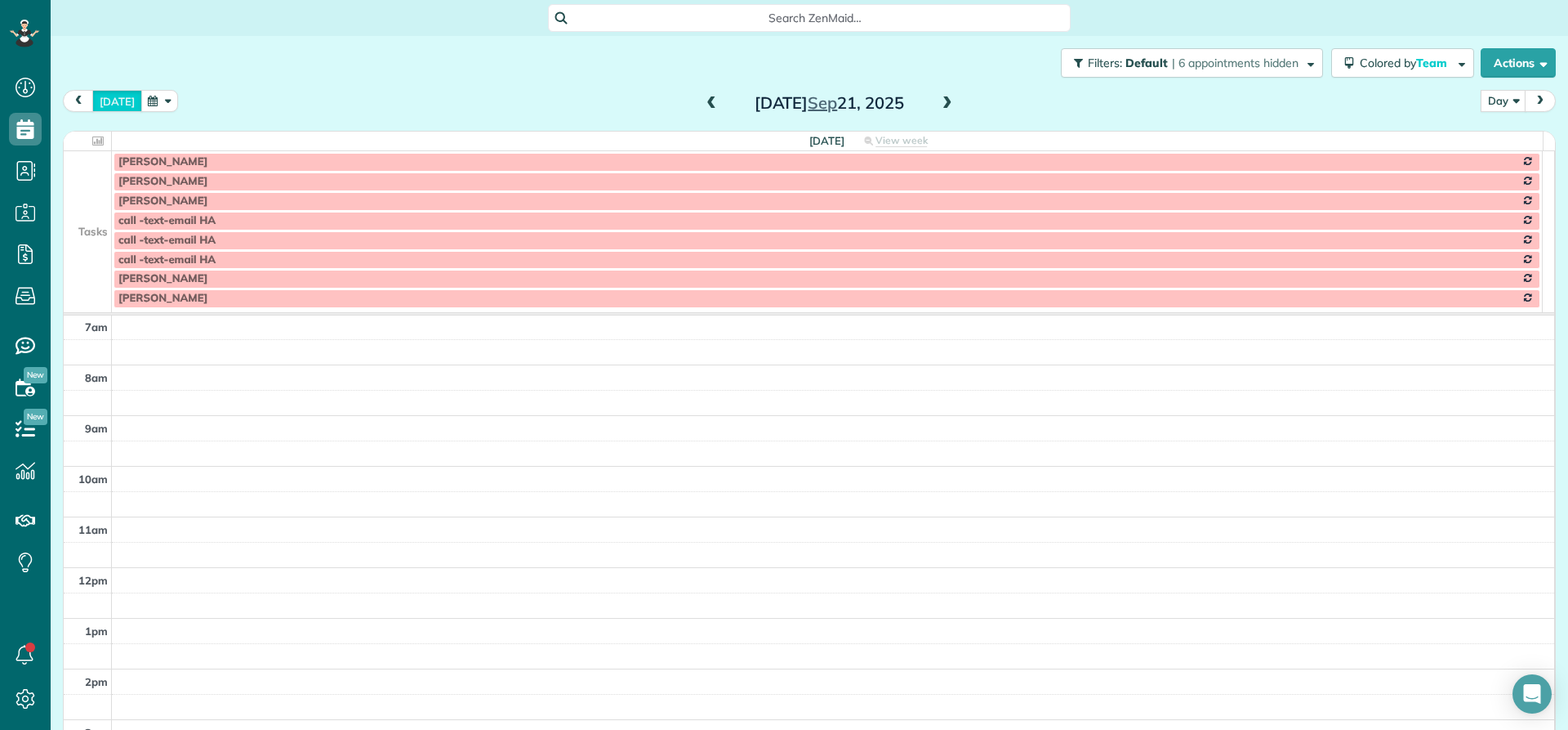
click at [107, 100] on button "today" at bounding box center [117, 101] width 50 height 22
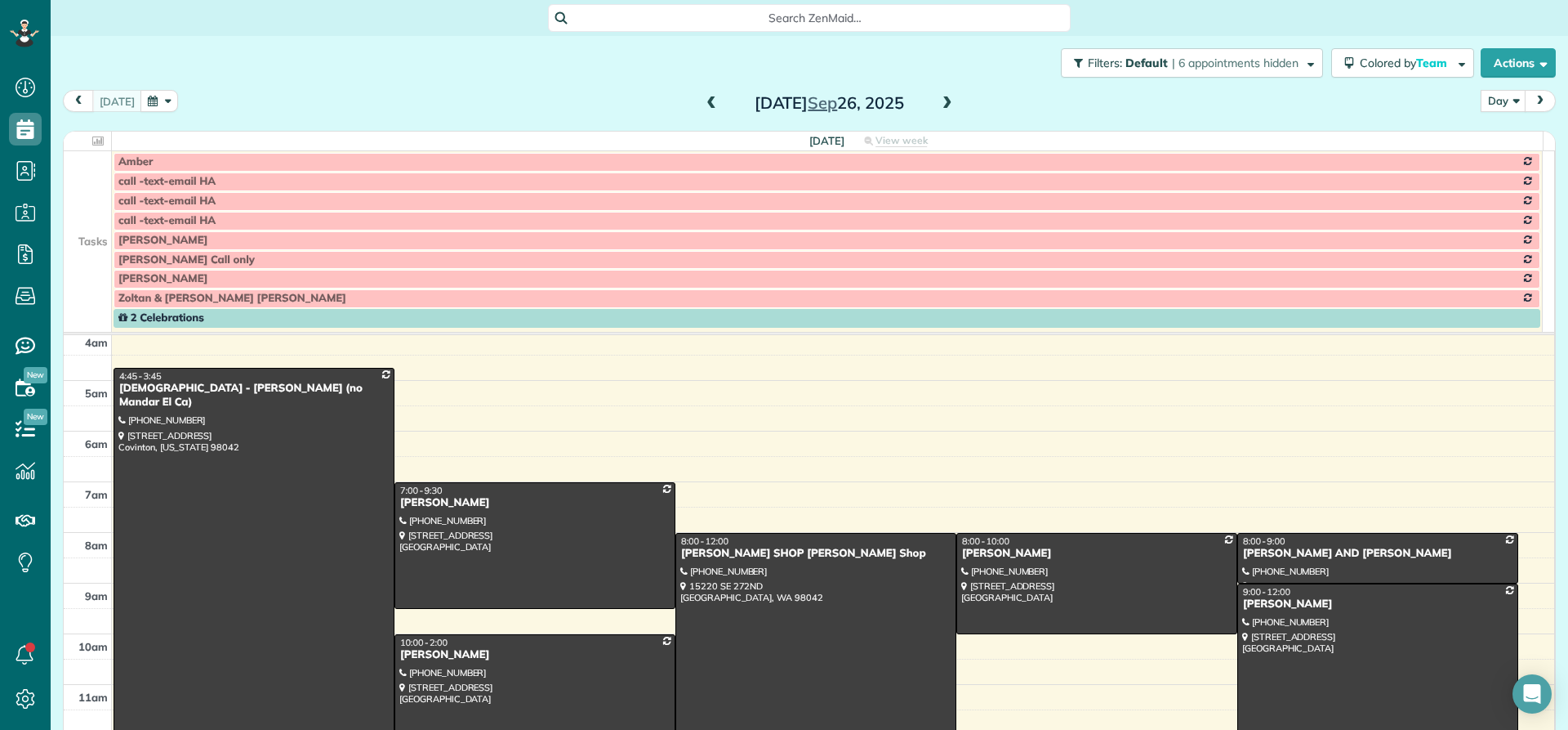
scroll to position [0, 0]
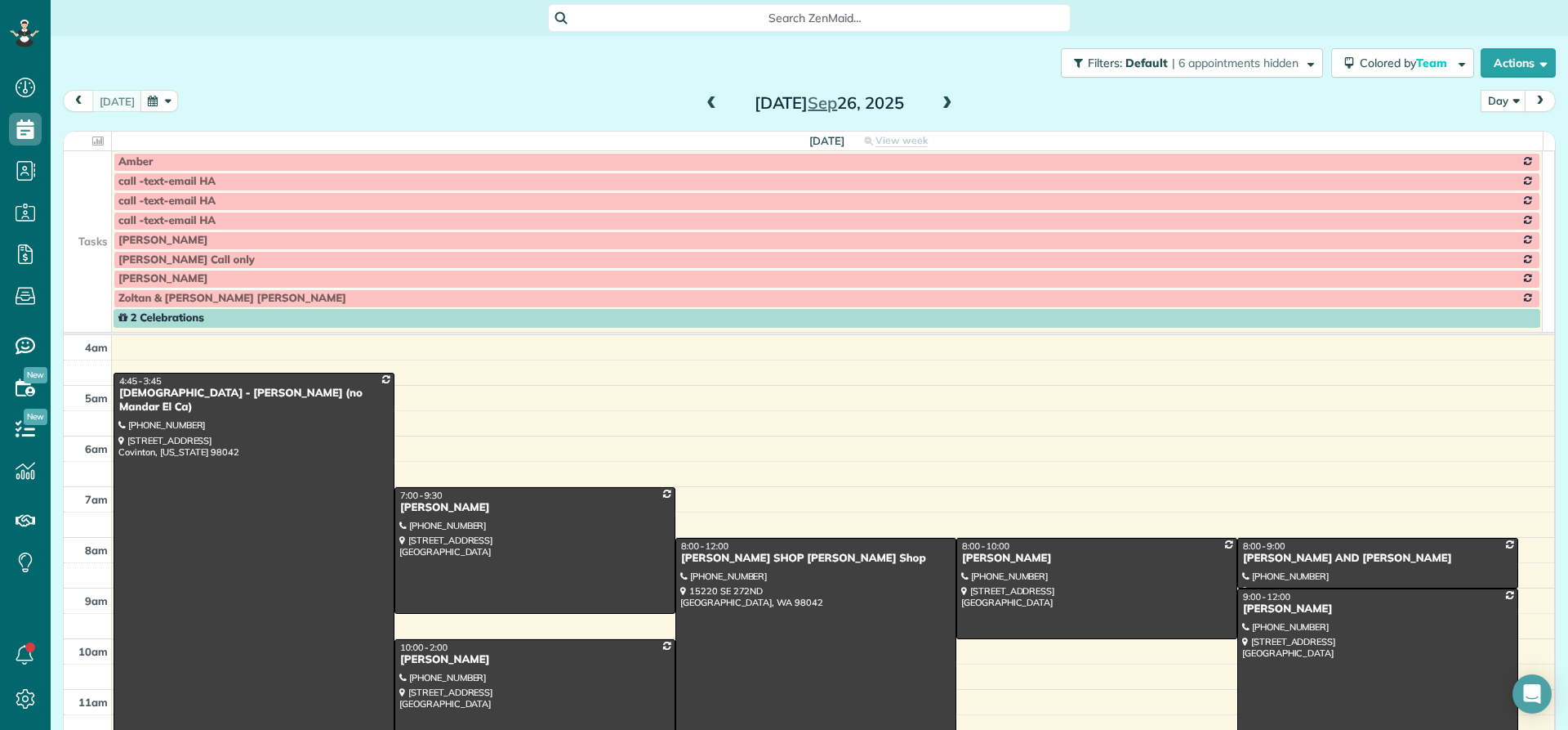
click at [706, 105] on span at bounding box center [711, 104] width 18 height 14
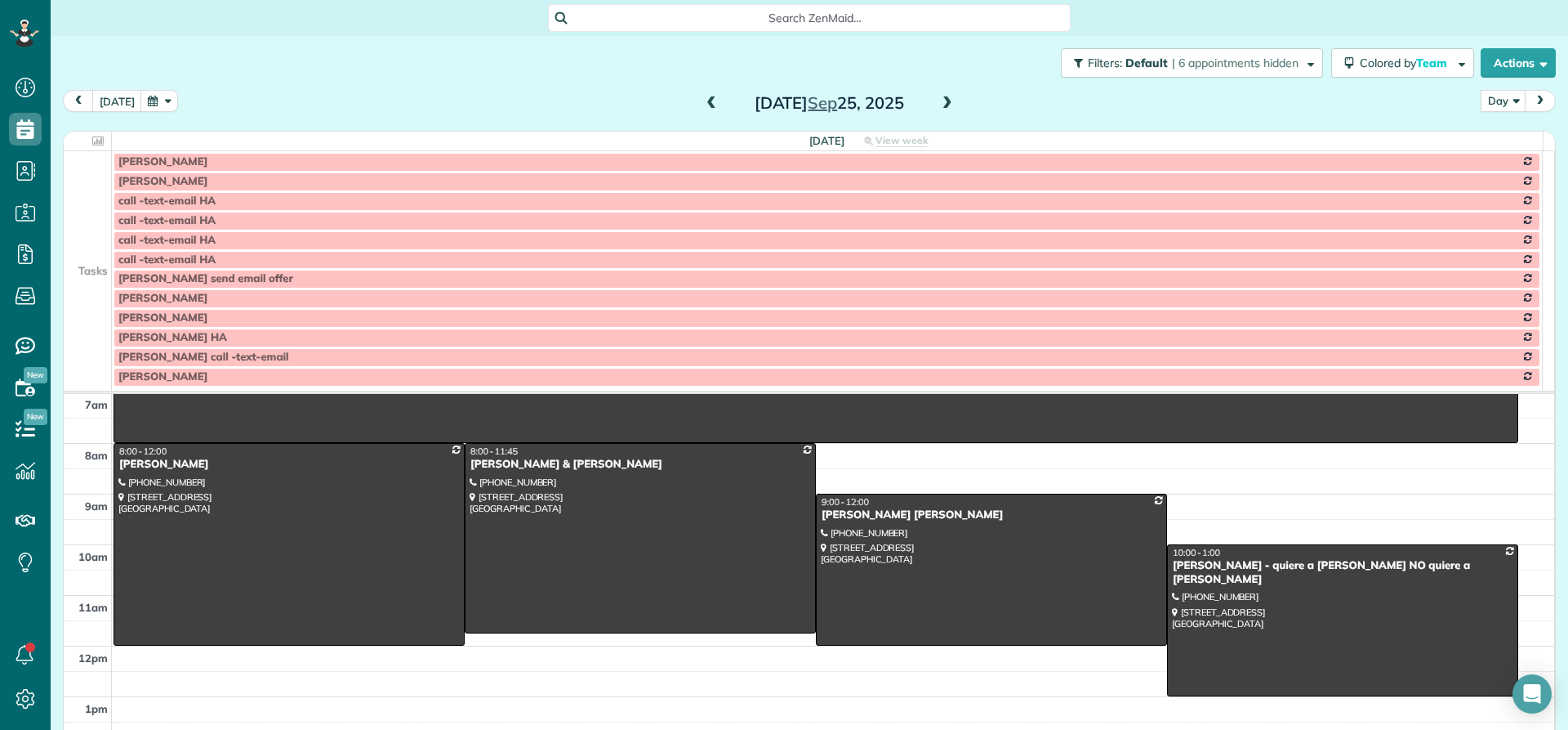
click at [939, 109] on span at bounding box center [948, 104] width 18 height 14
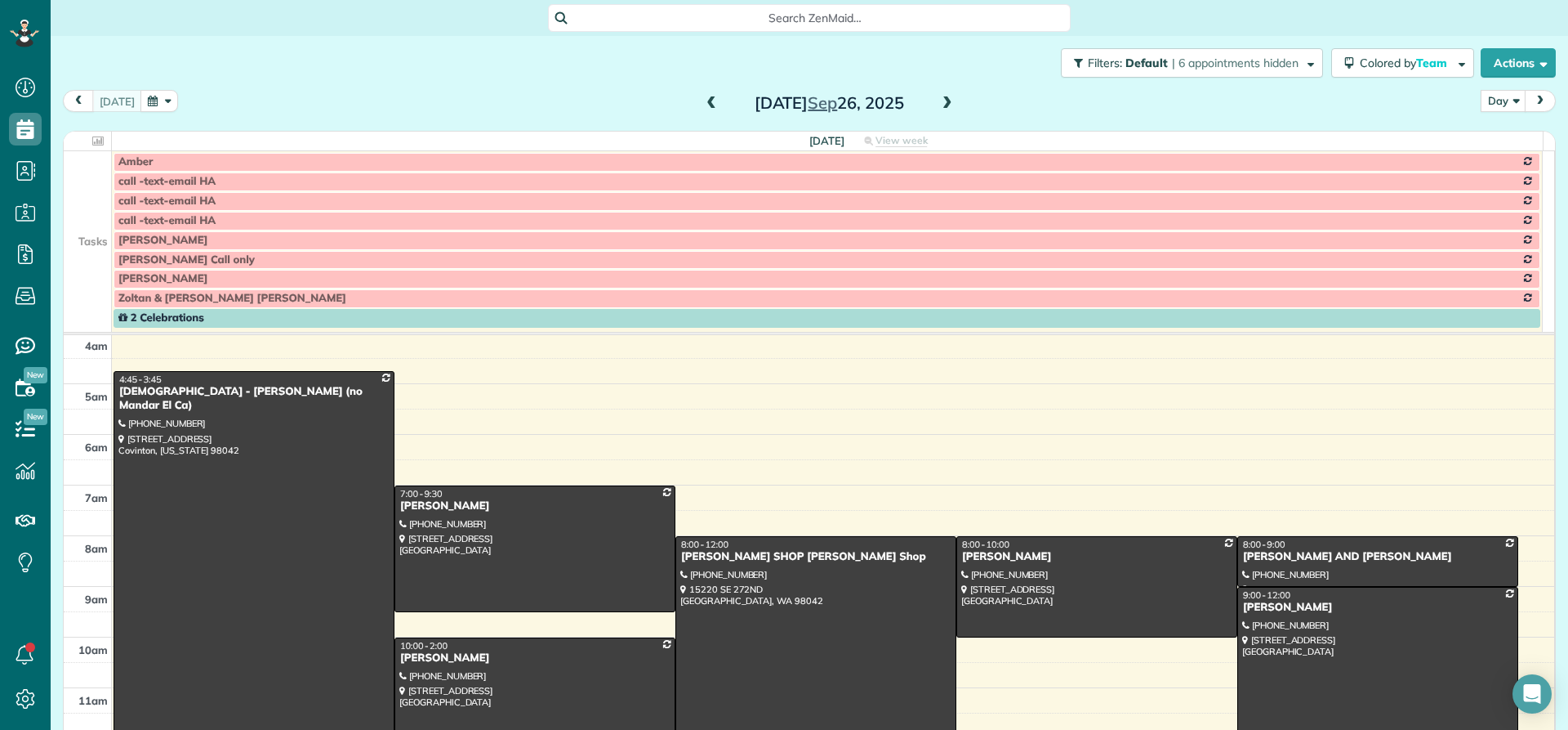
scroll to position [0, 0]
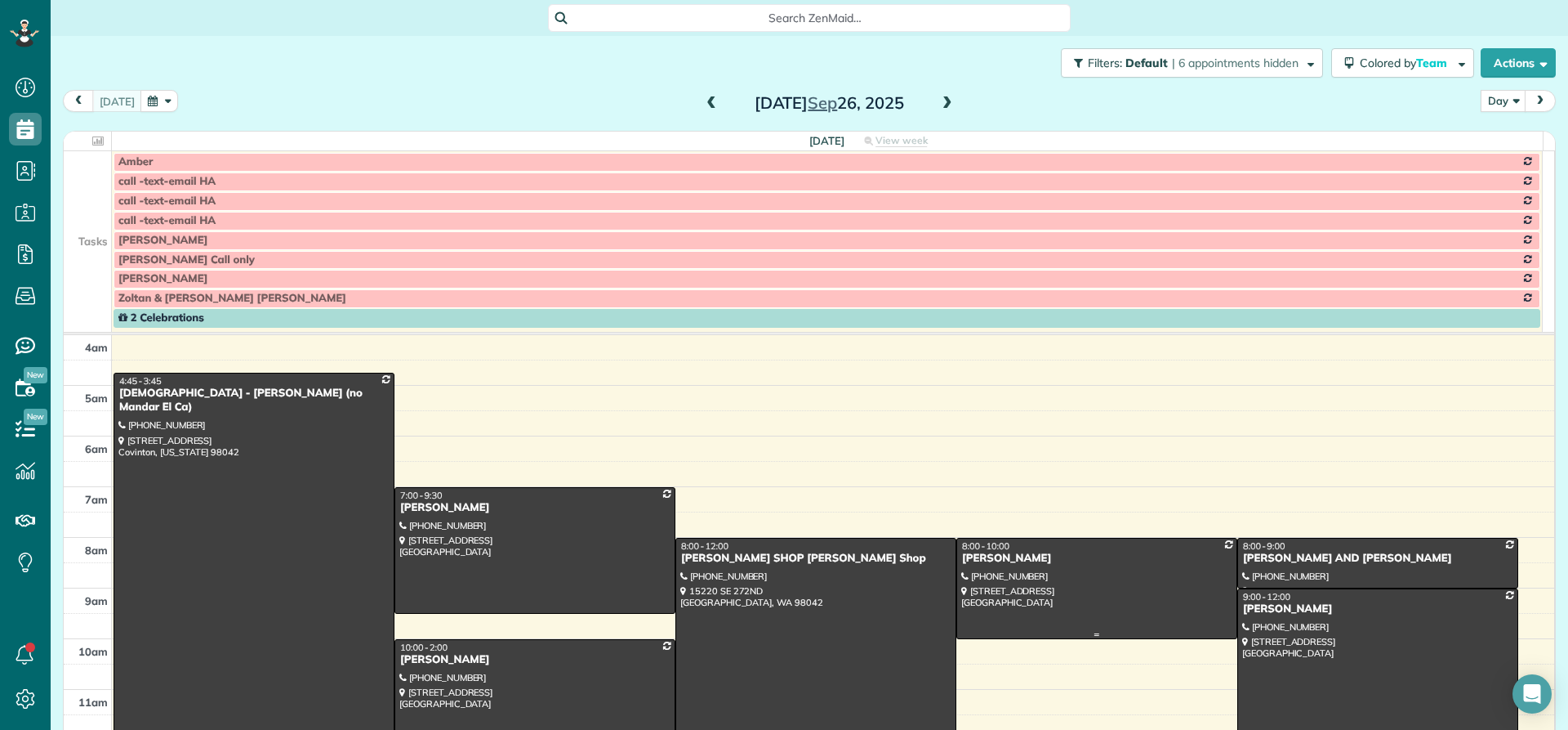
click at [961, 558] on div "Natalie Gossett" at bounding box center [1096, 558] width 271 height 13
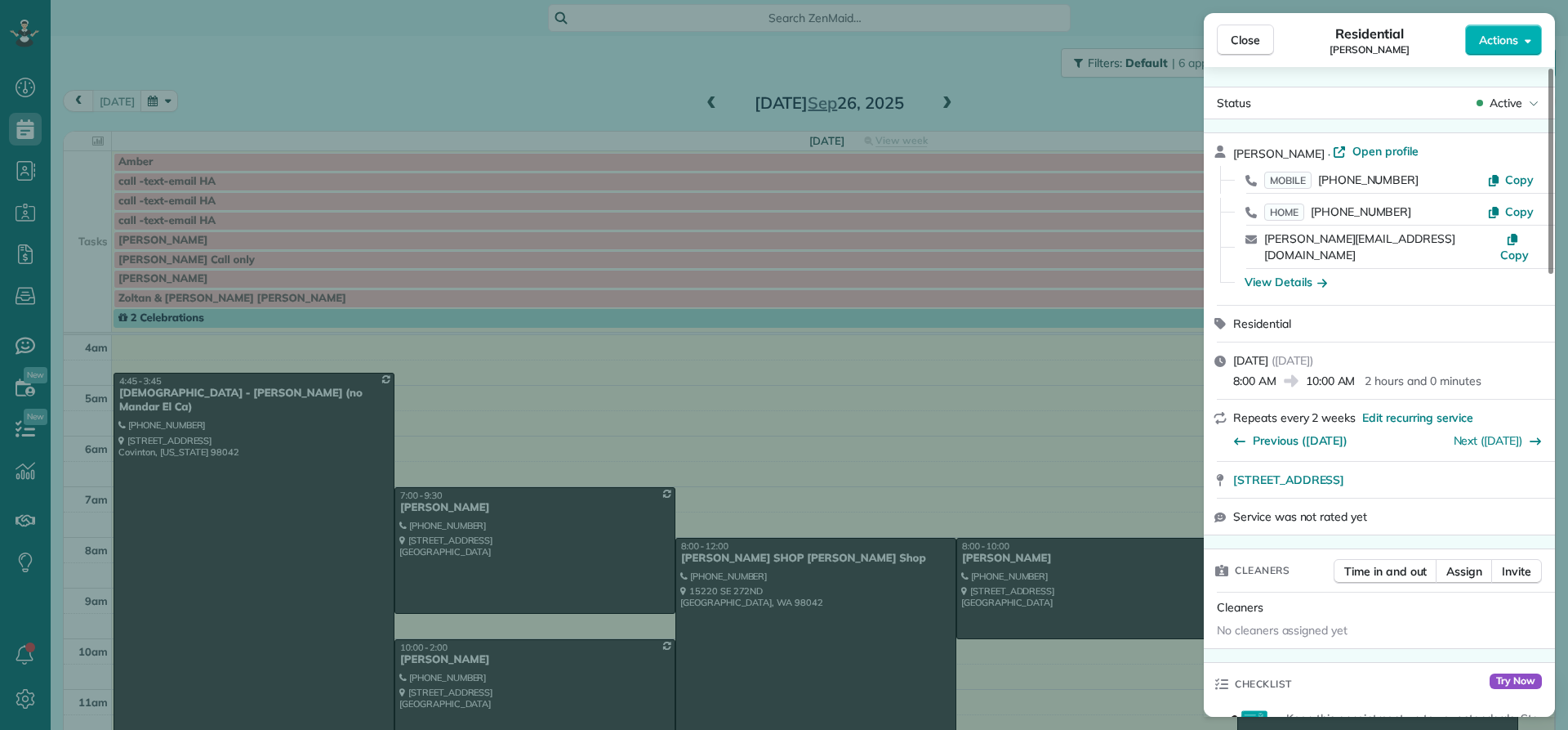
drag, startPoint x: 1314, startPoint y: 152, endPoint x: 1223, endPoint y: 153, distance: 91.0
click at [1223, 153] on div "Natalie Gossett · Open profile MOBILE (206) 484-2242 Copy HOME (206) 621-8655 C…" at bounding box center [1379, 219] width 351 height 172
click at [1261, 273] on div "View Details" at bounding box center [1286, 281] width 82 height 16
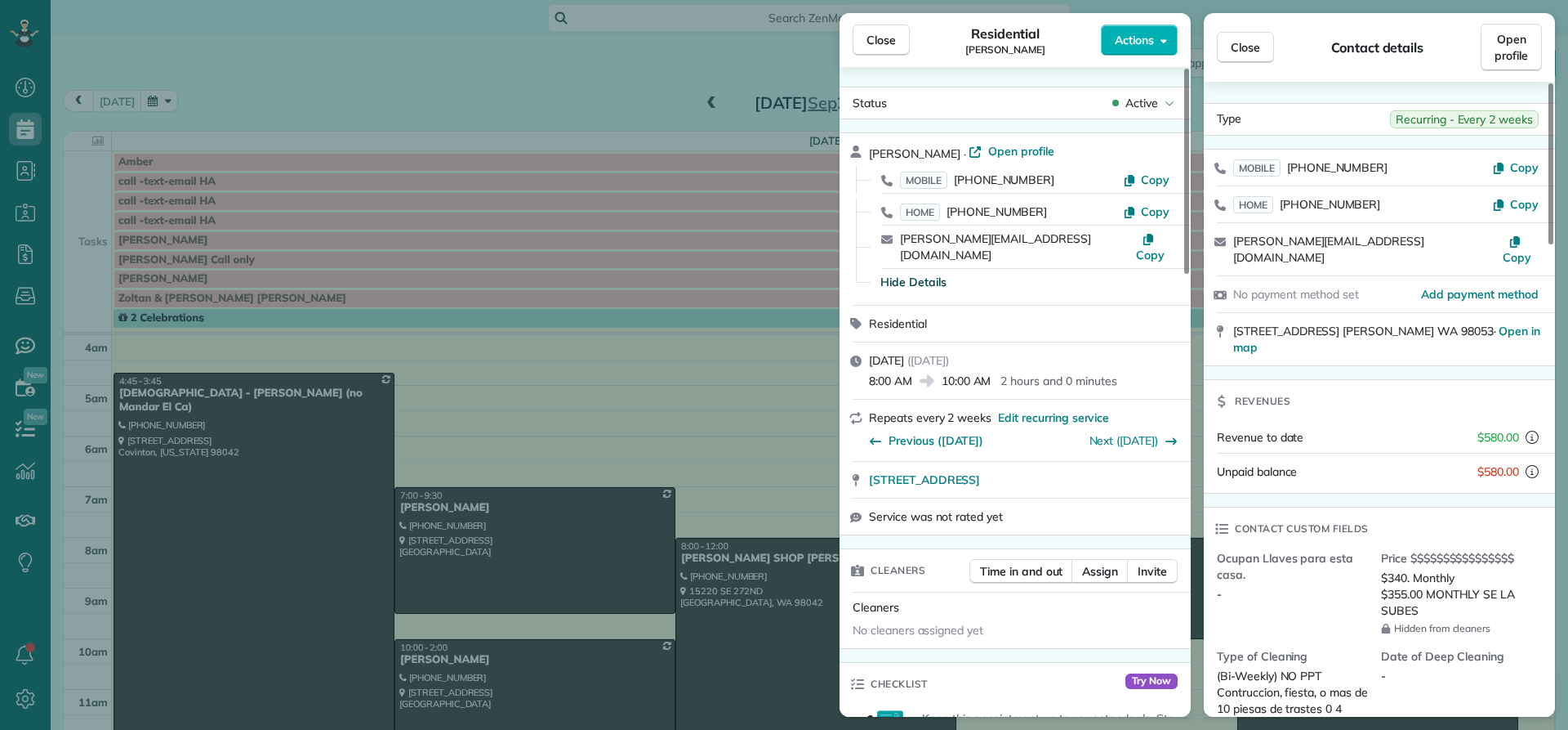
click at [922, 273] on span "Hide Details" at bounding box center [913, 281] width 66 height 16
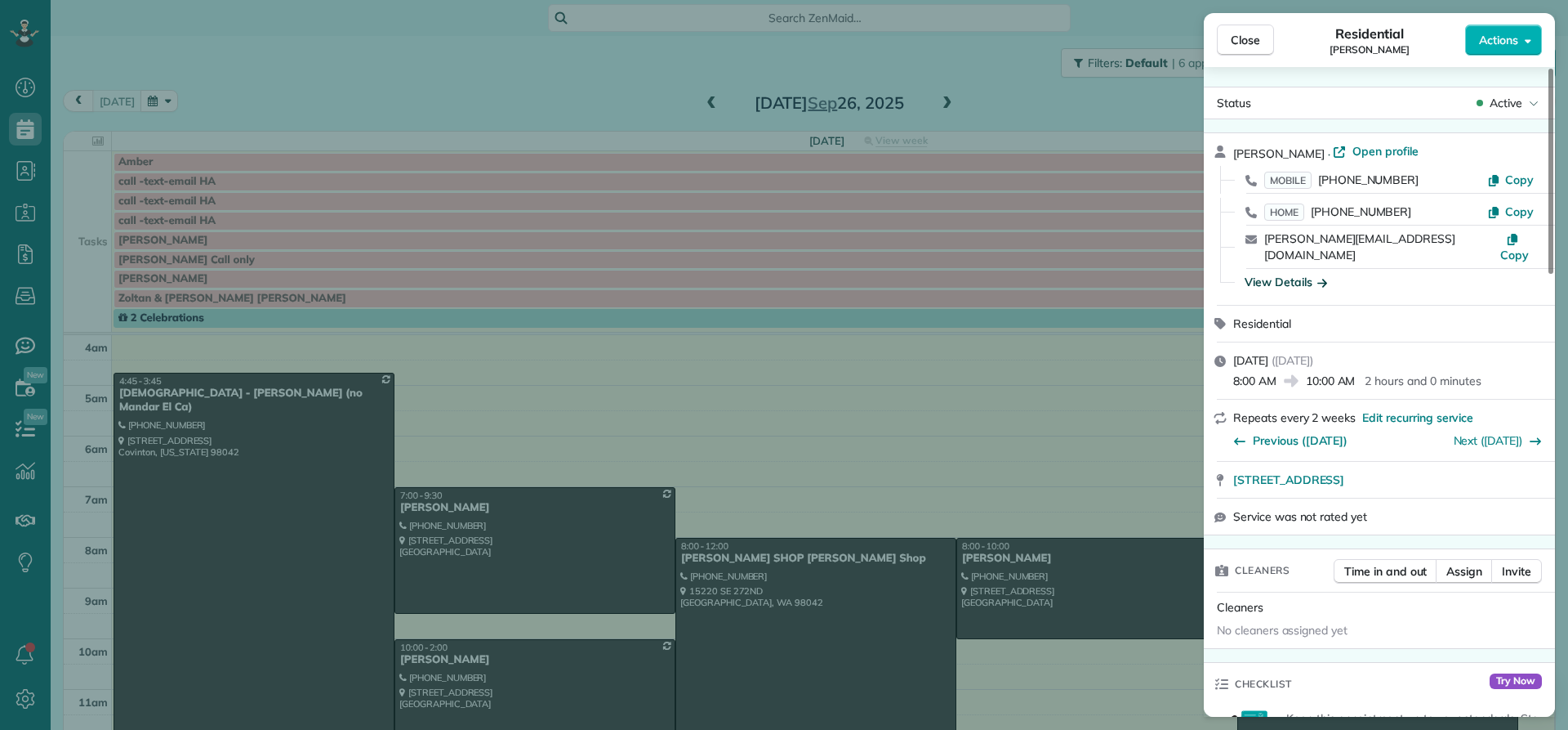
click at [1292, 273] on div "View Details" at bounding box center [1286, 281] width 82 height 16
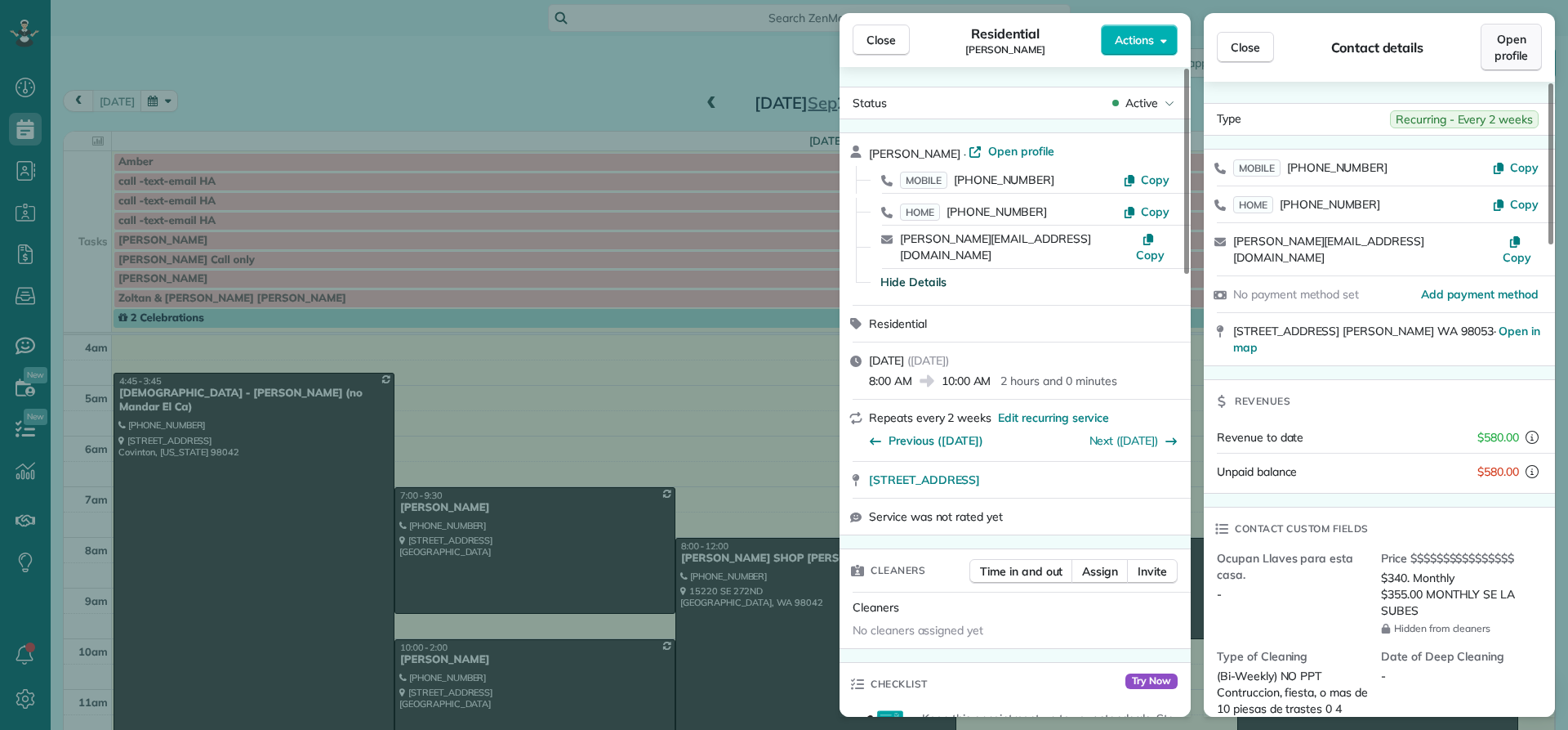
click at [1522, 47] on span "Open profile" at bounding box center [1511, 47] width 34 height 33
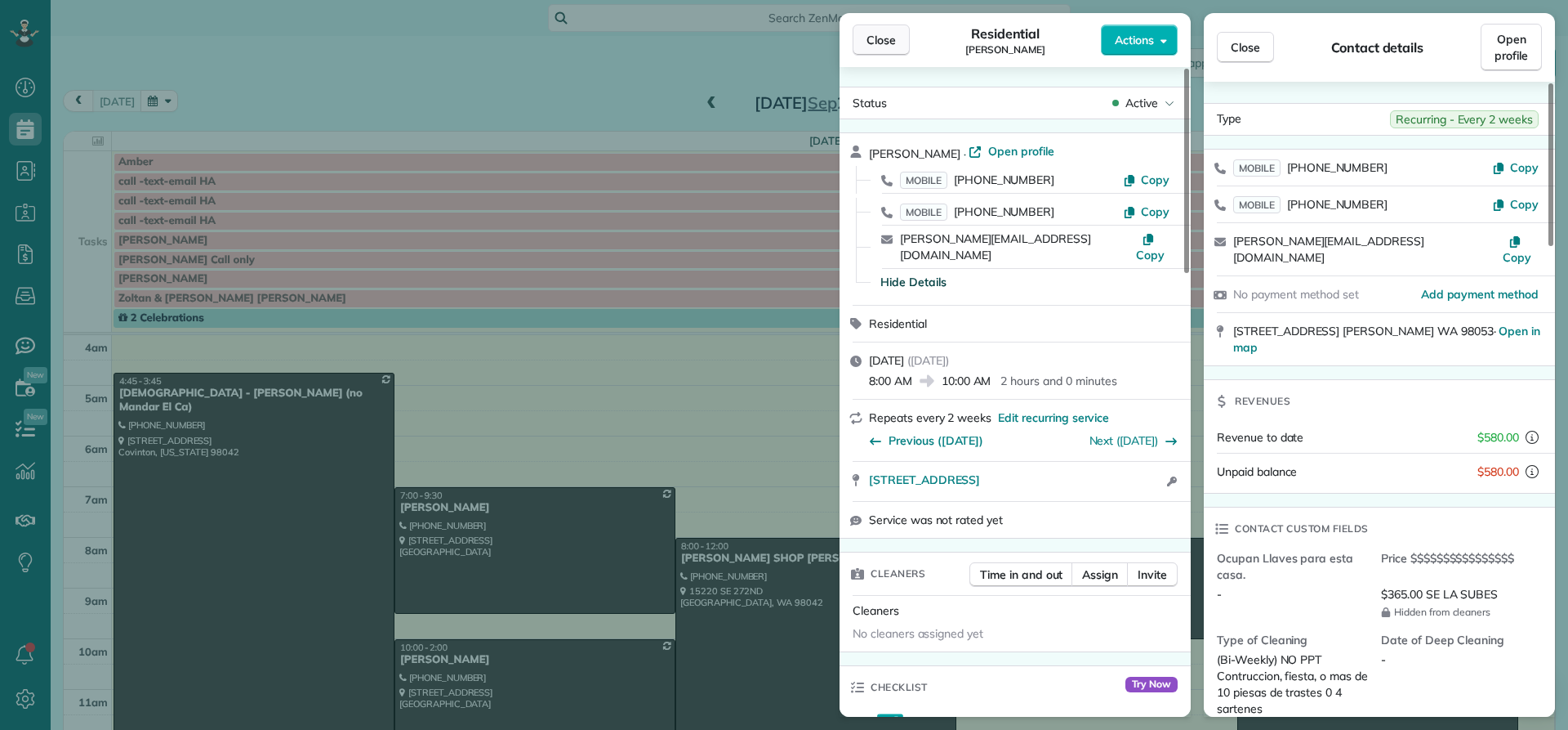
click at [884, 37] on span "Close" at bounding box center [881, 39] width 30 height 16
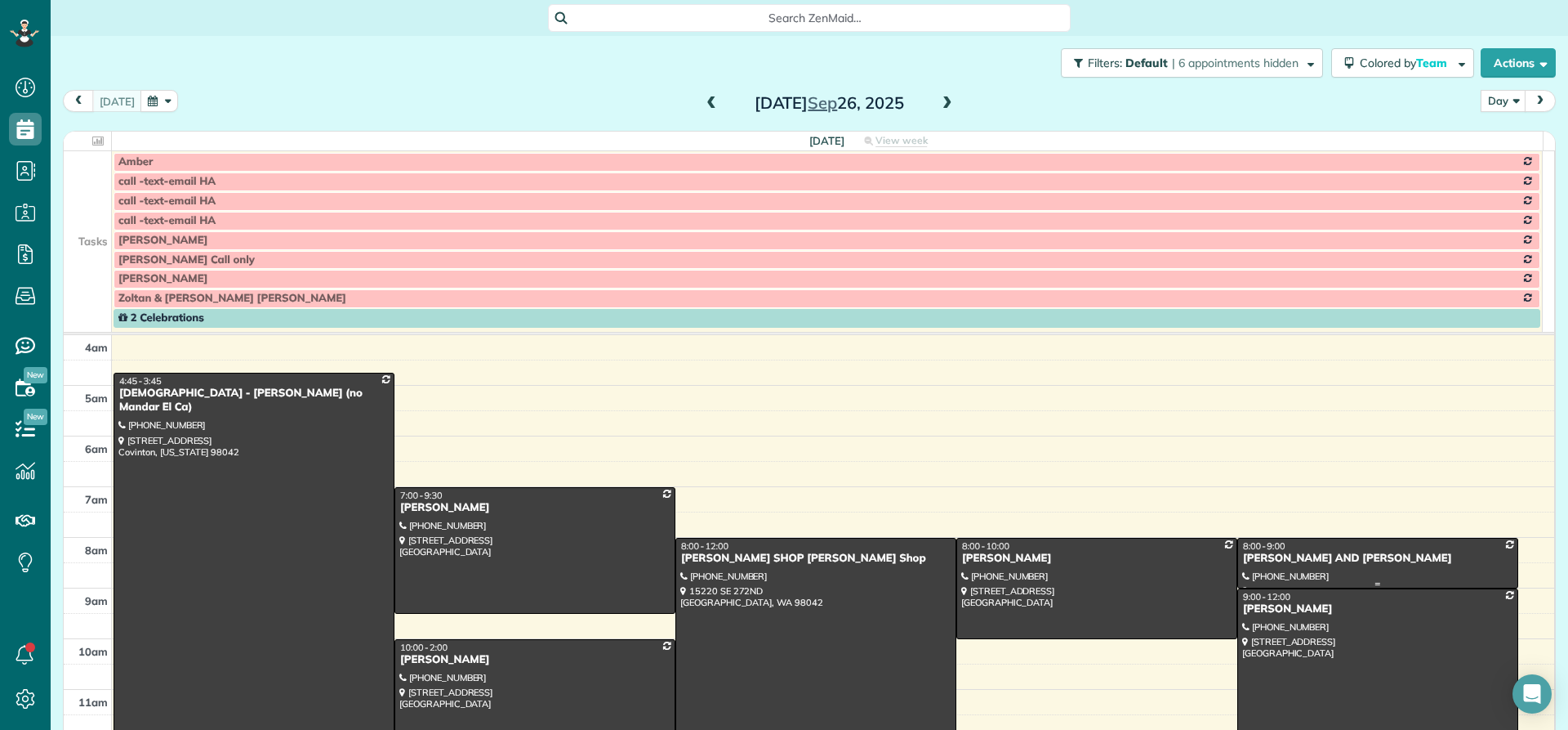
click at [1250, 563] on div "KATHY AND STEVE WILSON" at bounding box center [1377, 558] width 271 height 13
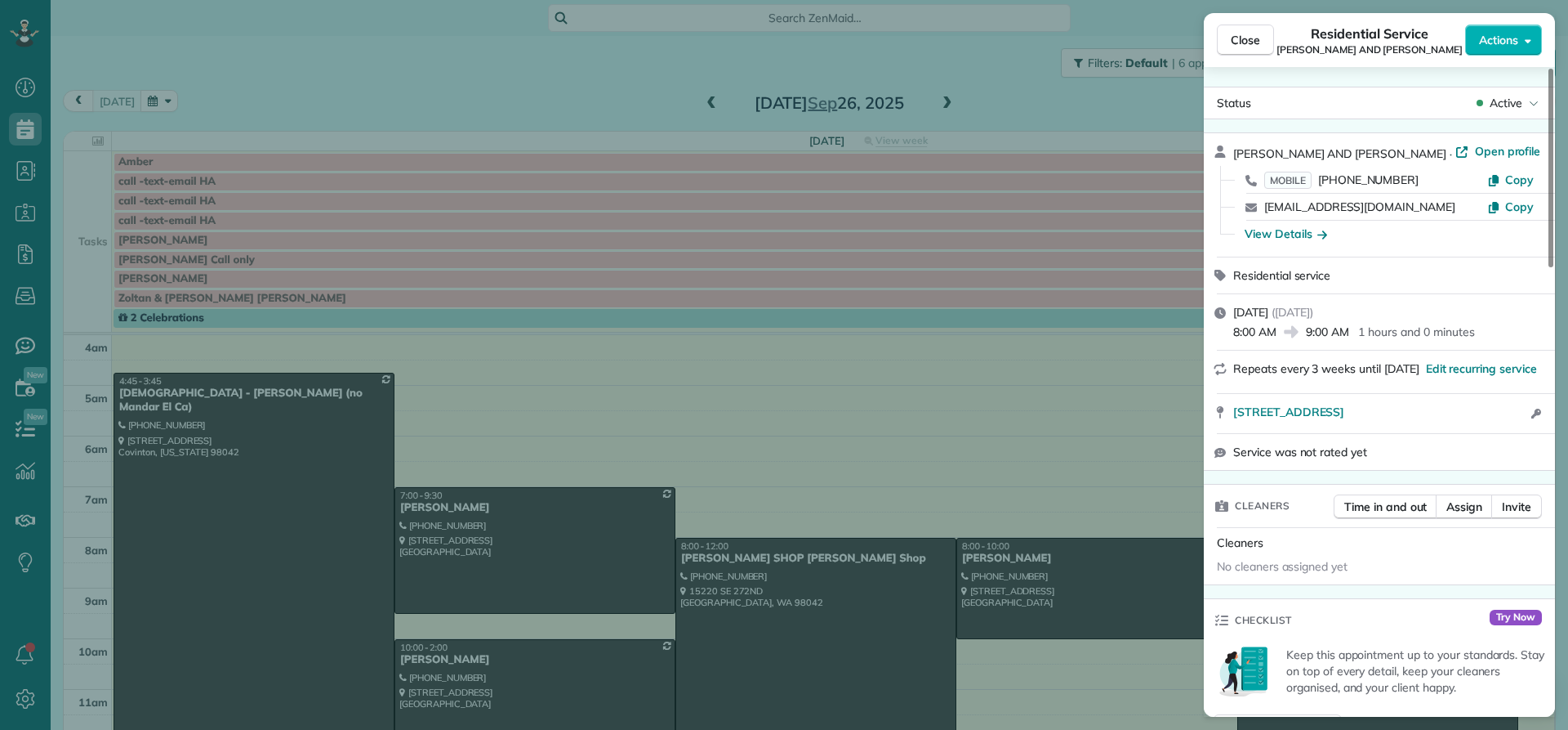
drag, startPoint x: 1391, startPoint y: 147, endPoint x: 1245, endPoint y: 152, distance: 146.1
click at [1230, 139] on div "KATHY AND STEVE WILSON · Open profile MOBILE (253) 951-3955 Copy kaw4381@gmail.…" at bounding box center [1379, 195] width 351 height 124
click at [1252, 42] on span "Close" at bounding box center [1246, 39] width 30 height 16
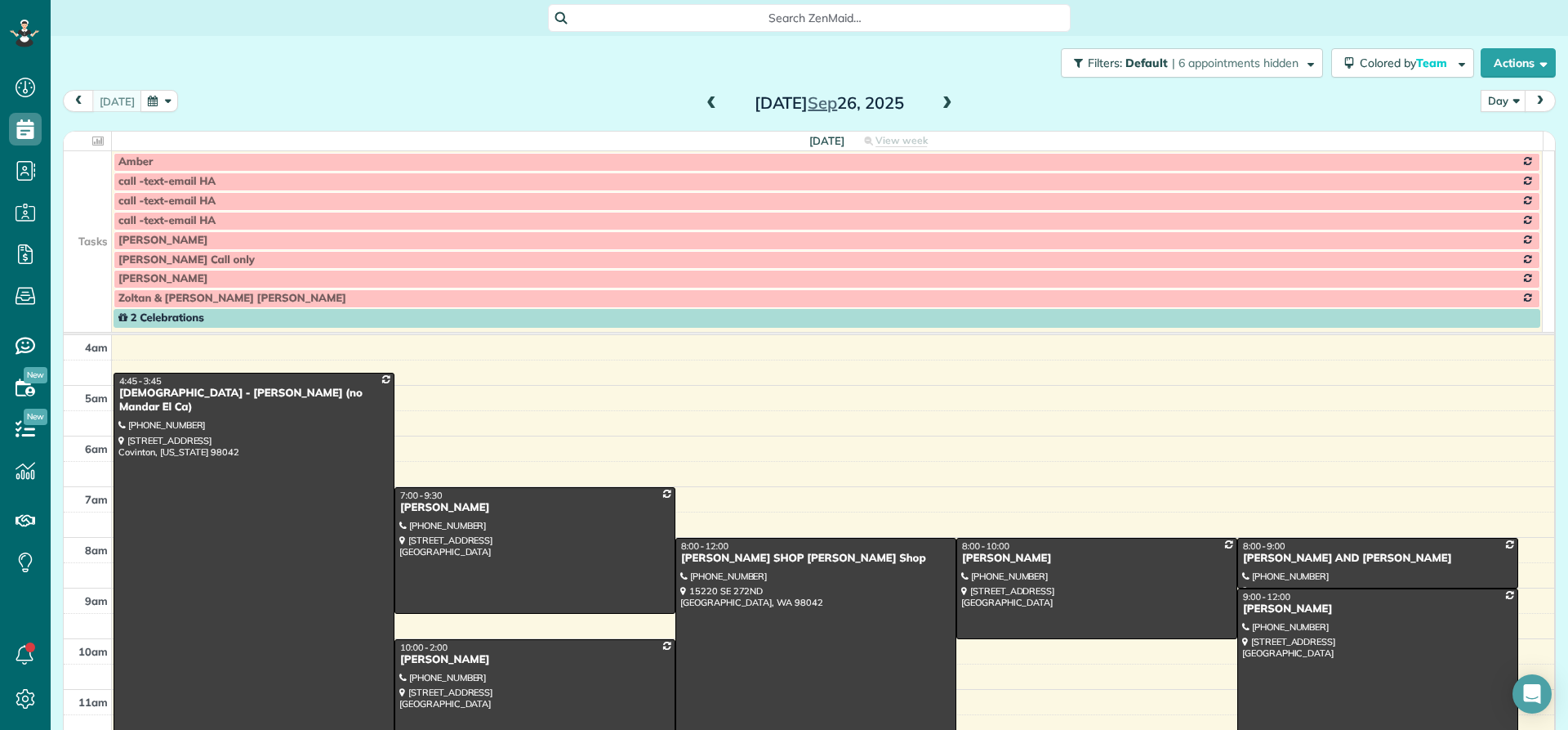
click at [1252, 614] on div "Whitney Maehara" at bounding box center [1377, 609] width 271 height 13
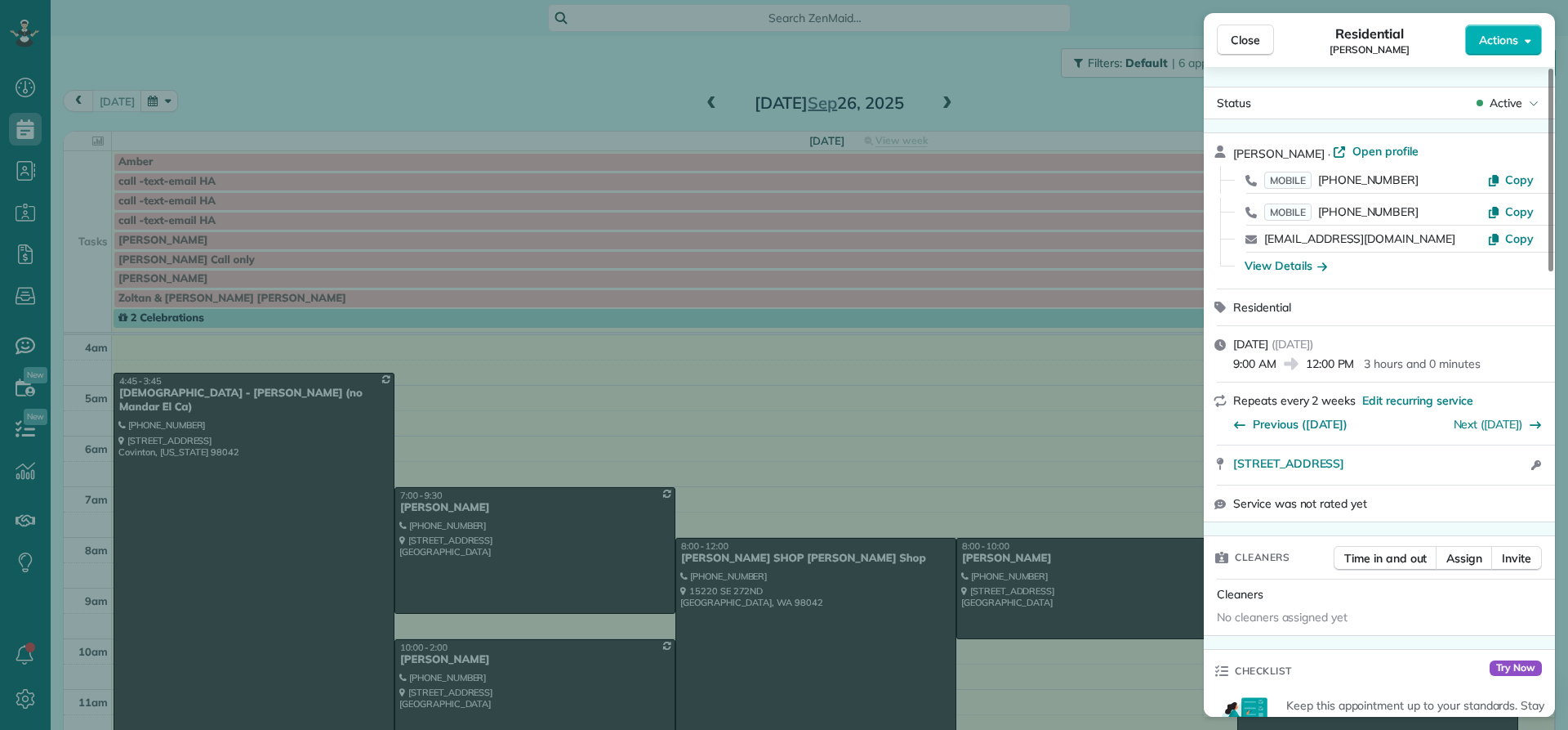
drag, startPoint x: 1328, startPoint y: 150, endPoint x: 1229, endPoint y: 152, distance: 99.0
click at [1229, 152] on div "Whitney Maehara · Open profile MOBILE (206) 919-8366 Copy MOBILE (585) 313-8007…" at bounding box center [1379, 211] width 351 height 155
click at [1269, 263] on div "View Details" at bounding box center [1286, 265] width 82 height 16
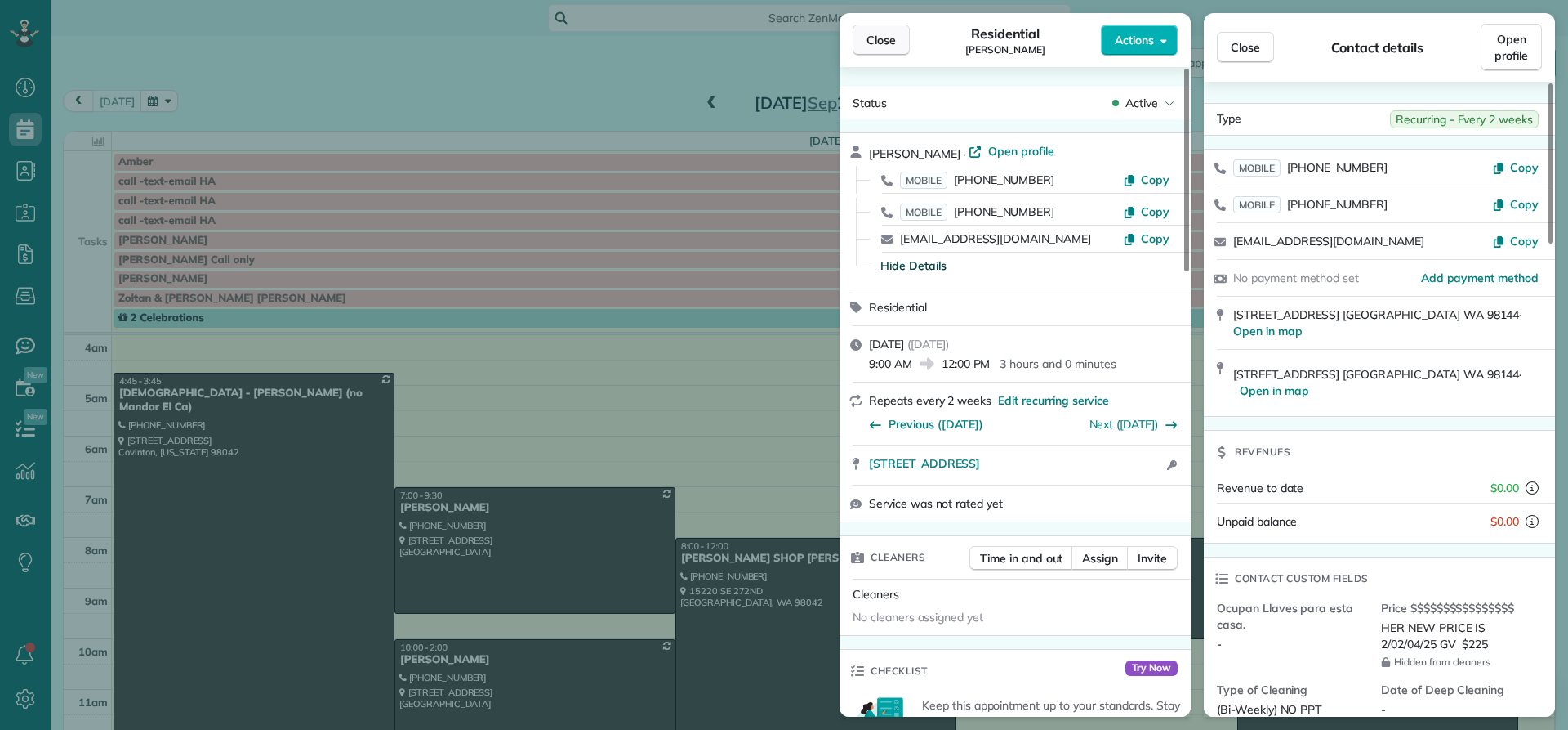
click at [885, 45] on span "Close" at bounding box center [881, 39] width 30 height 16
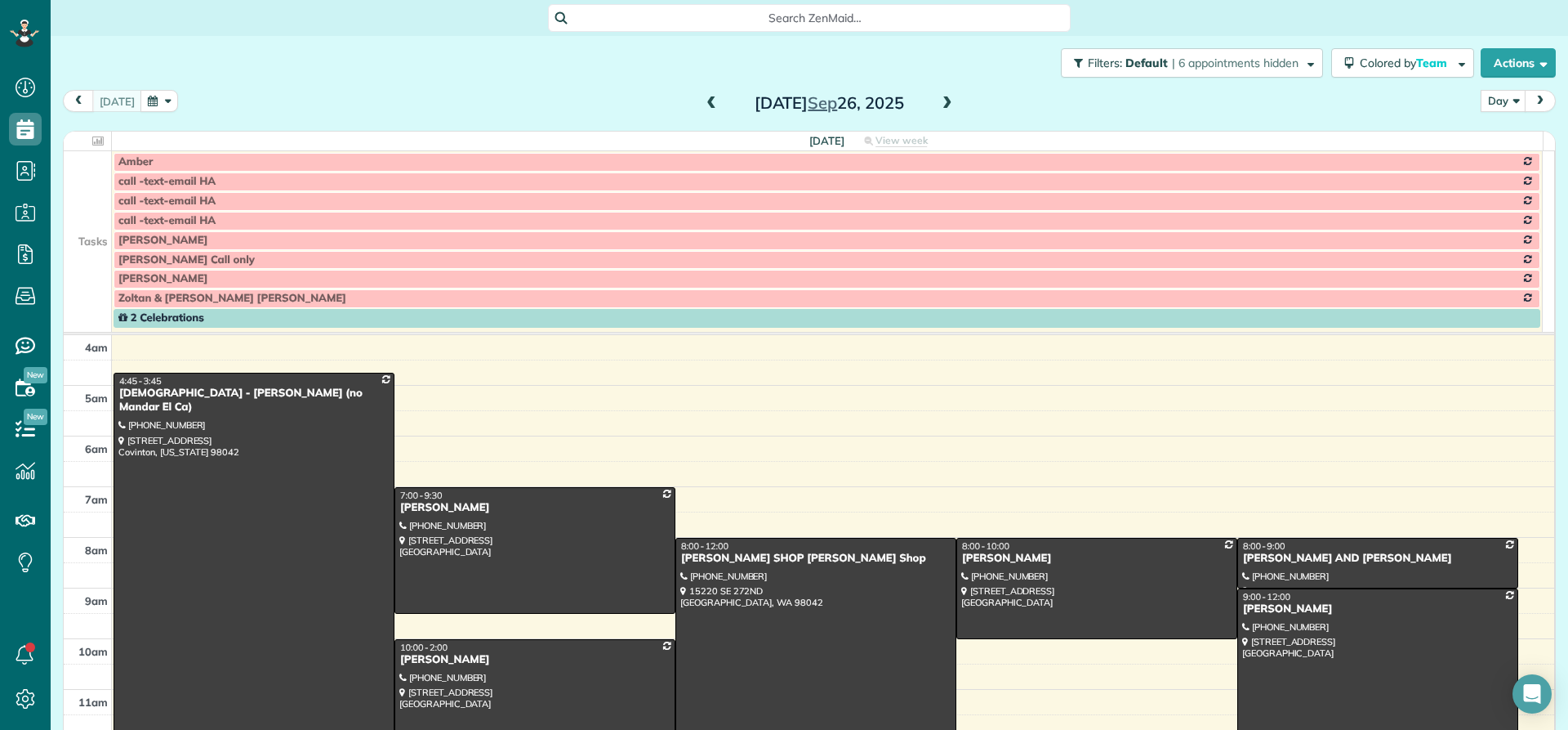
click at [455, 654] on div "Brenda Medina" at bounding box center [534, 660] width 271 height 13
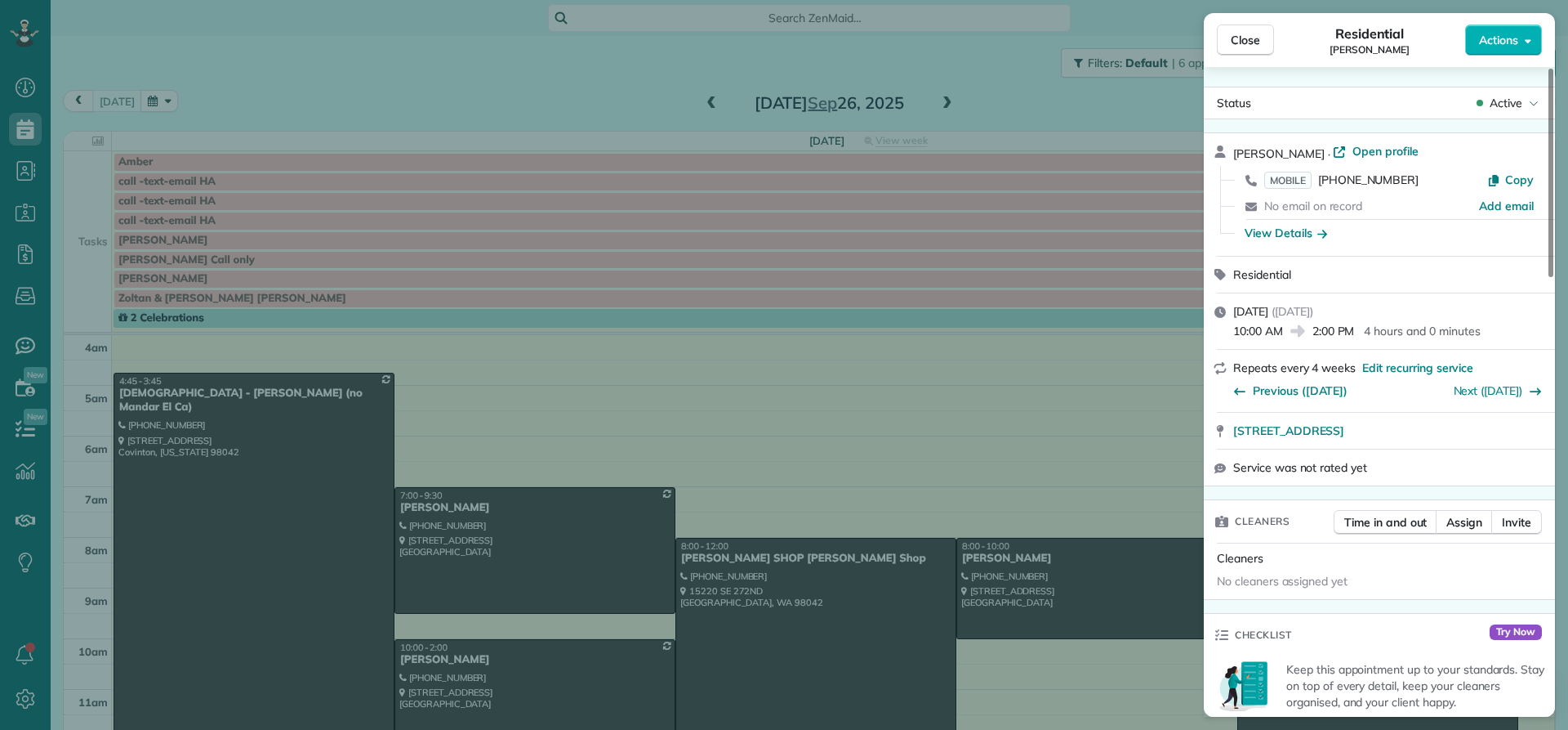
drag, startPoint x: 1316, startPoint y: 150, endPoint x: 1241, endPoint y: 151, distance: 75.0
click at [1228, 147] on div "Brenda Medina · Open profile MOBILE (818) 743-3574 Copy No email on record Add …" at bounding box center [1379, 195] width 351 height 123
click at [1292, 227] on div "View Details" at bounding box center [1286, 232] width 82 height 16
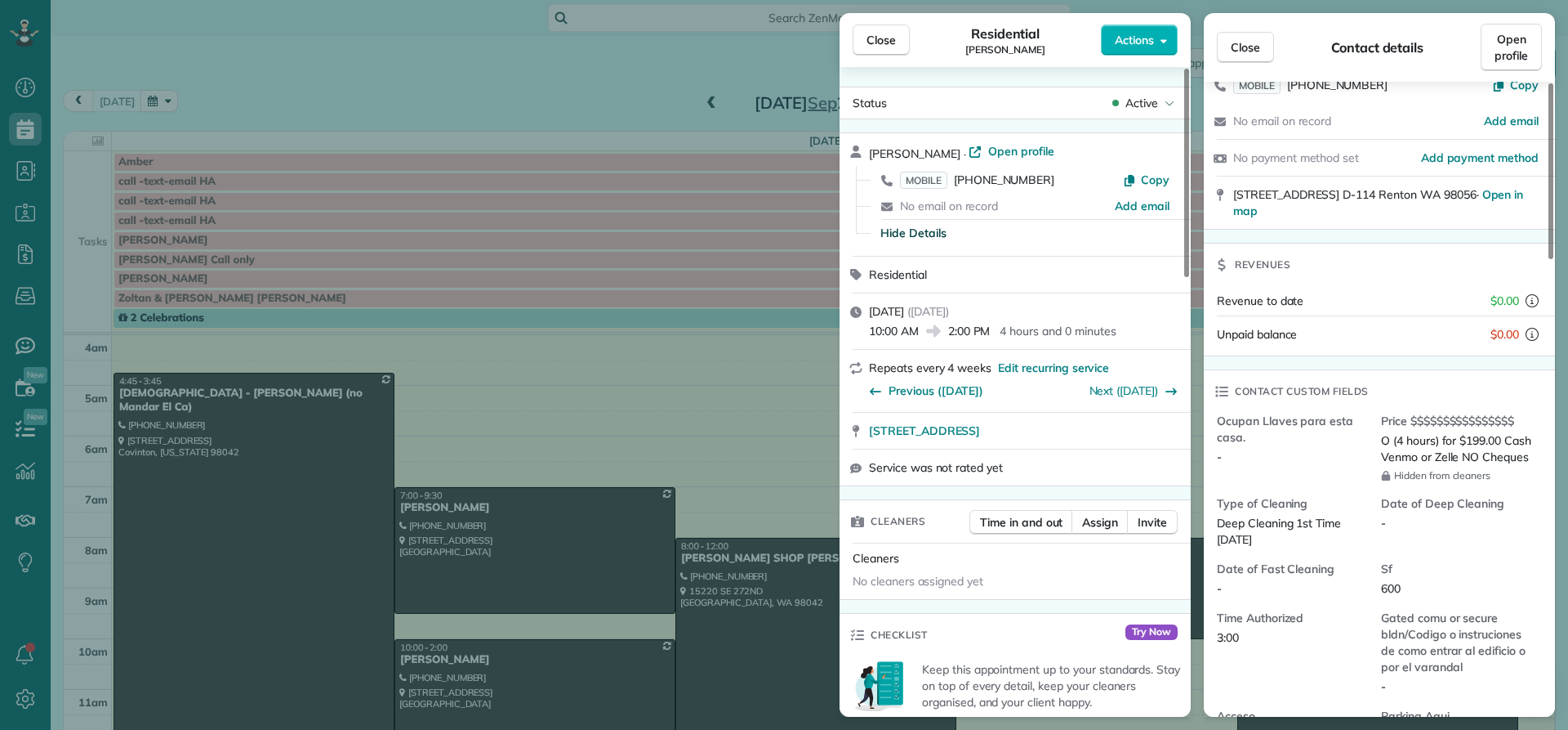
scroll to position [164, 0]
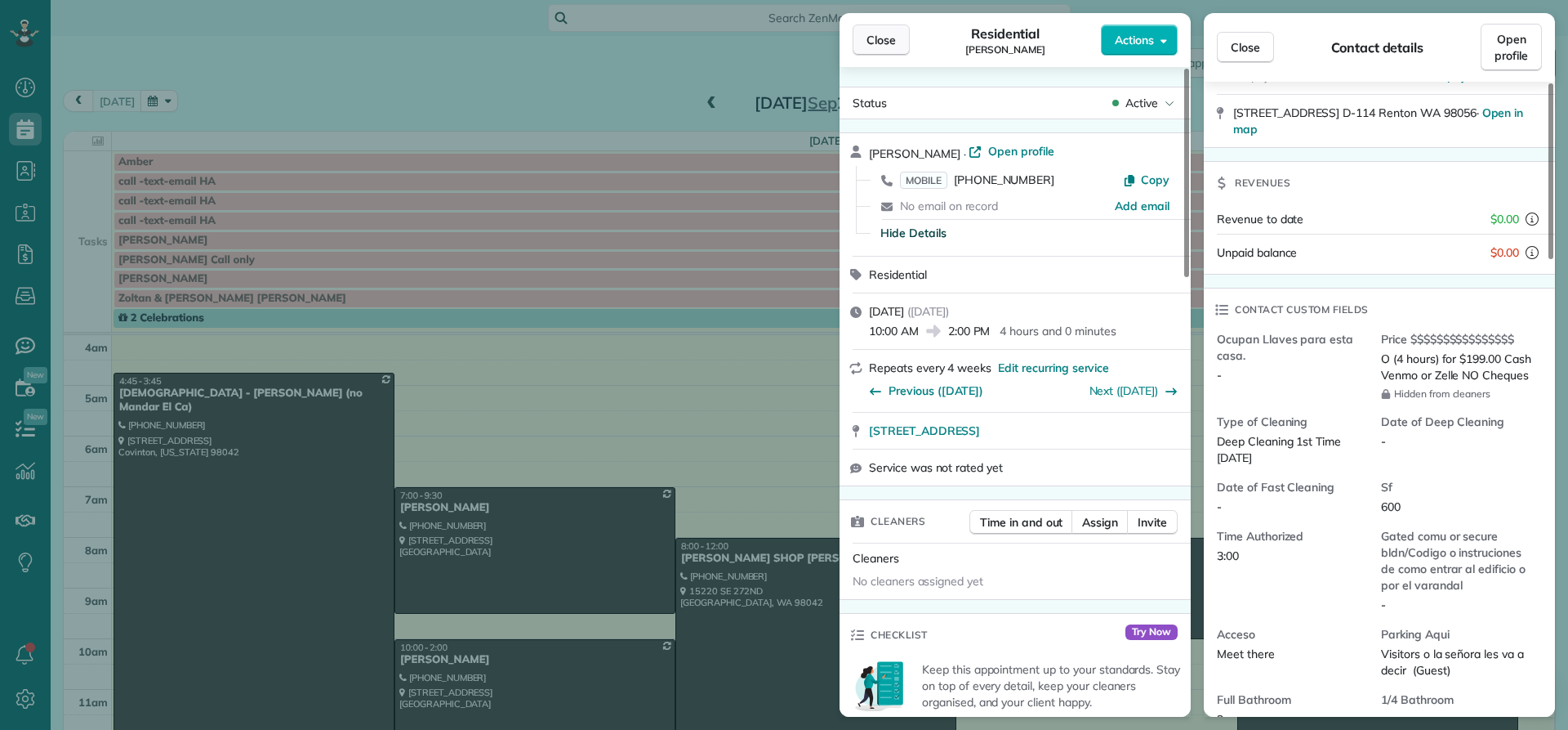
drag, startPoint x: 873, startPoint y: 39, endPoint x: 878, endPoint y: 50, distance: 12.1
click at [876, 43] on span "Close" at bounding box center [881, 39] width 30 height 16
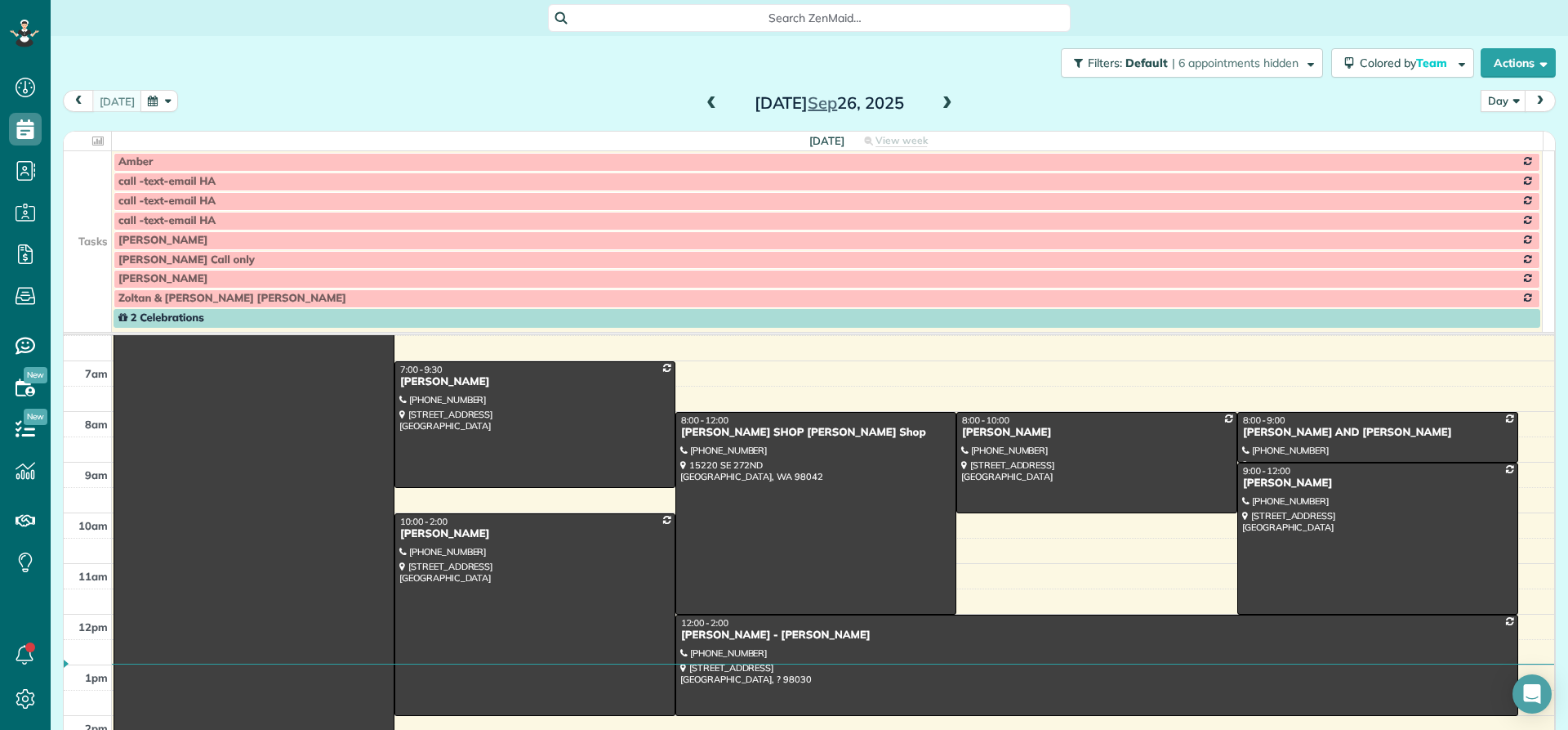
scroll to position [163, 0]
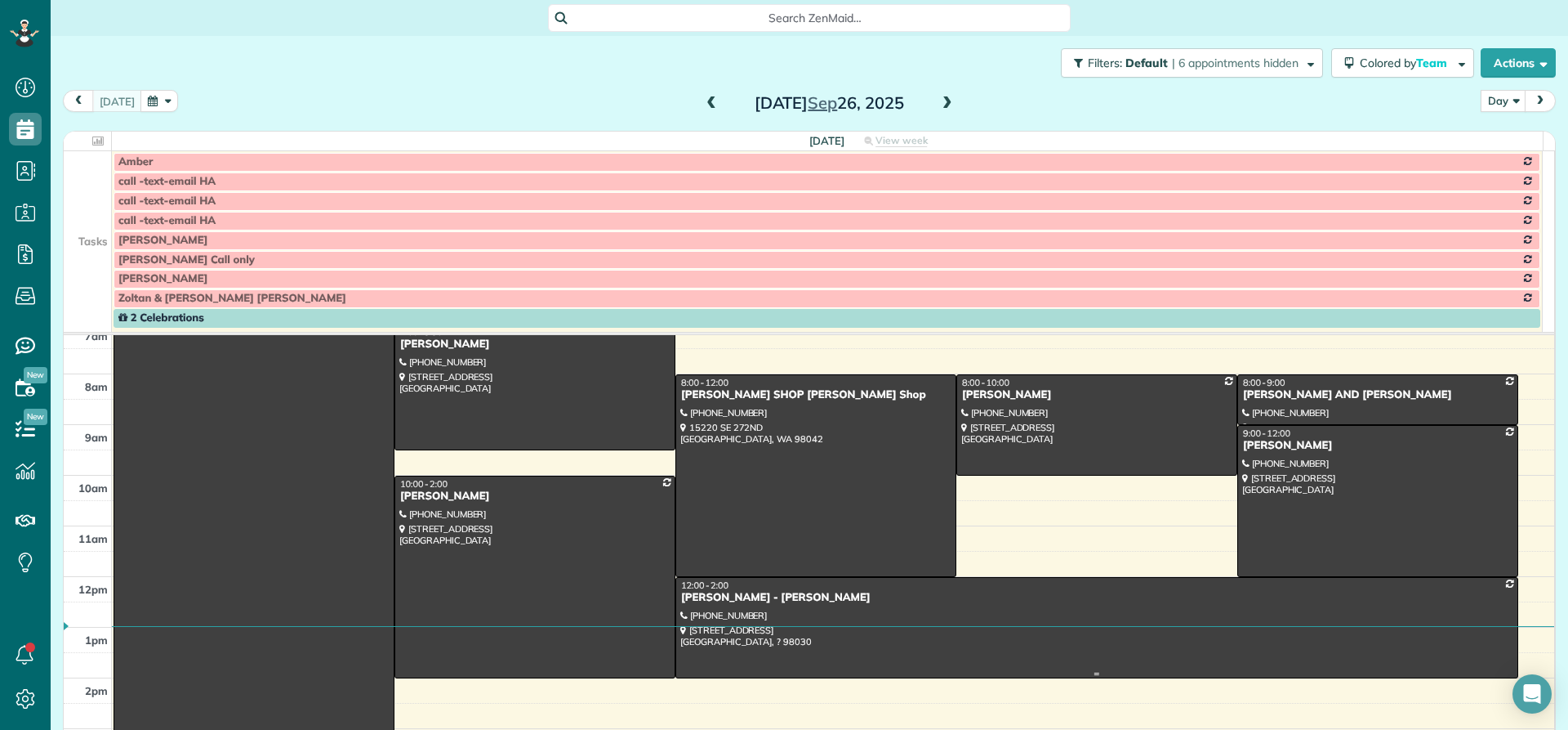
click at [713, 601] on div "Laura Boynton - ANGELICA" at bounding box center [1096, 598] width 833 height 13
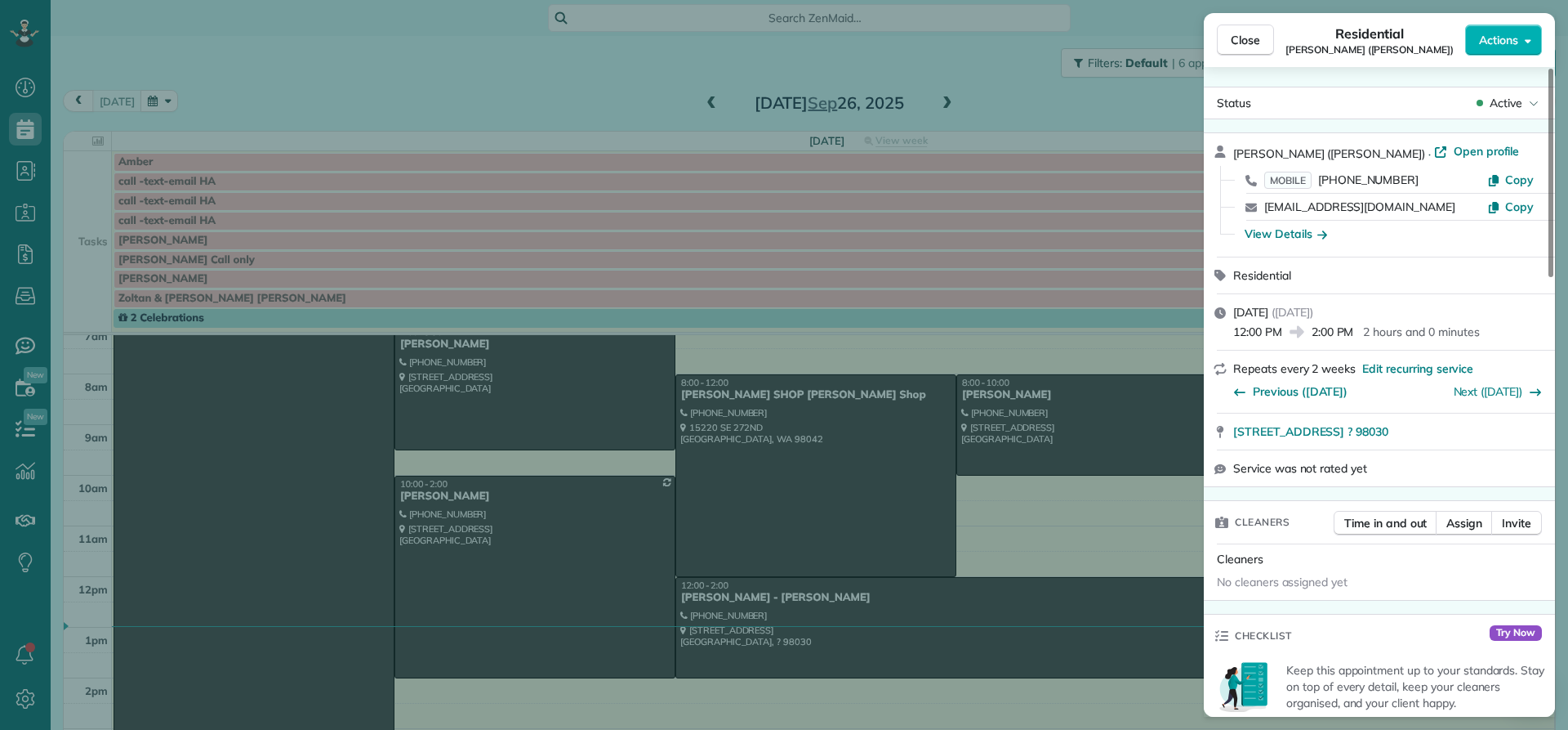
drag, startPoint x: 1311, startPoint y: 149, endPoint x: 1222, endPoint y: 143, distance: 89.2
click at [1222, 143] on div "Laura Boynton (ANGELICA) · Open profile MOBILE (206) 604-2107 Copy lwboynton@gm…" at bounding box center [1379, 195] width 351 height 124
click at [1287, 237] on div "View Details" at bounding box center [1286, 233] width 82 height 16
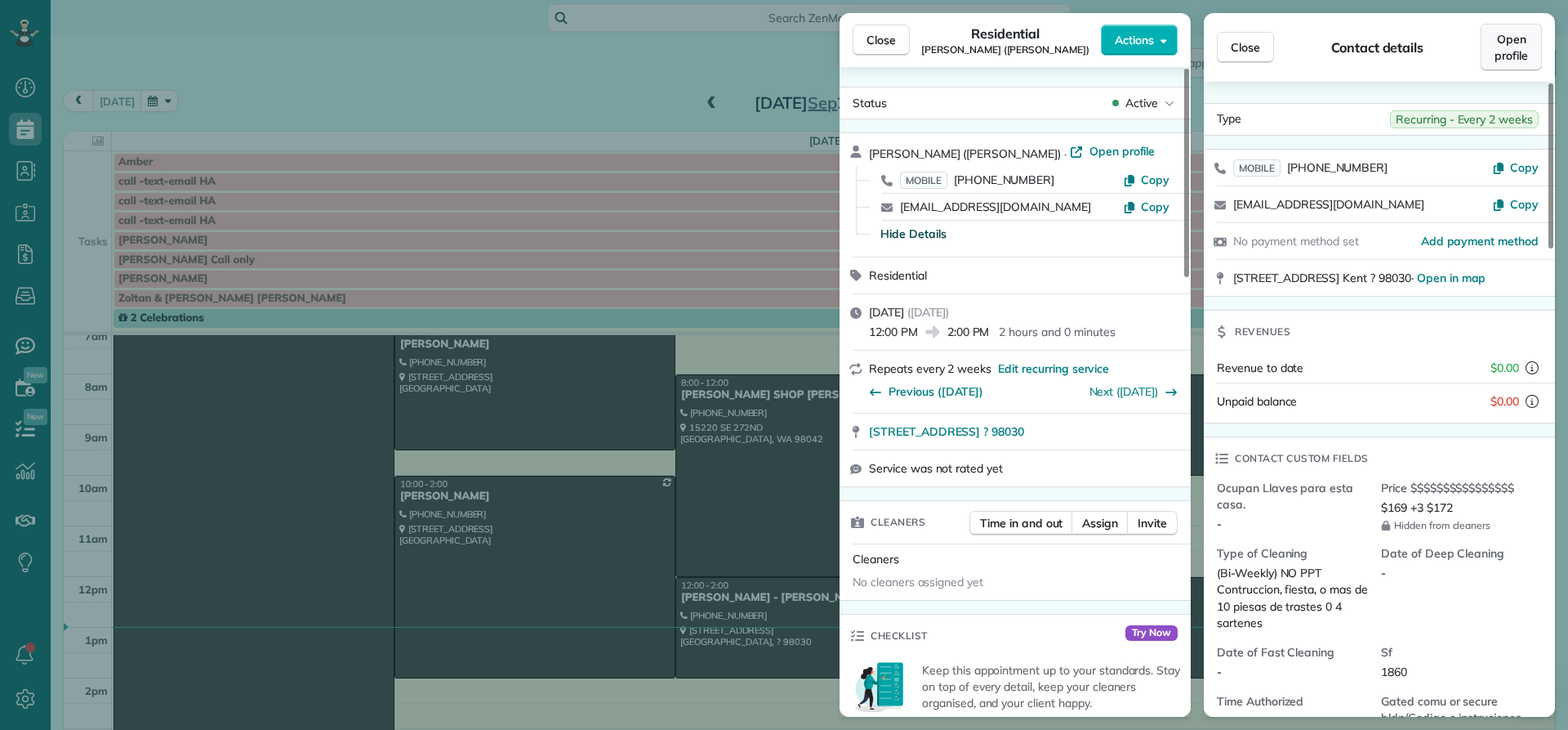
click at [1510, 53] on span "Open profile" at bounding box center [1511, 47] width 34 height 33
click at [874, 38] on span "Close" at bounding box center [881, 39] width 30 height 16
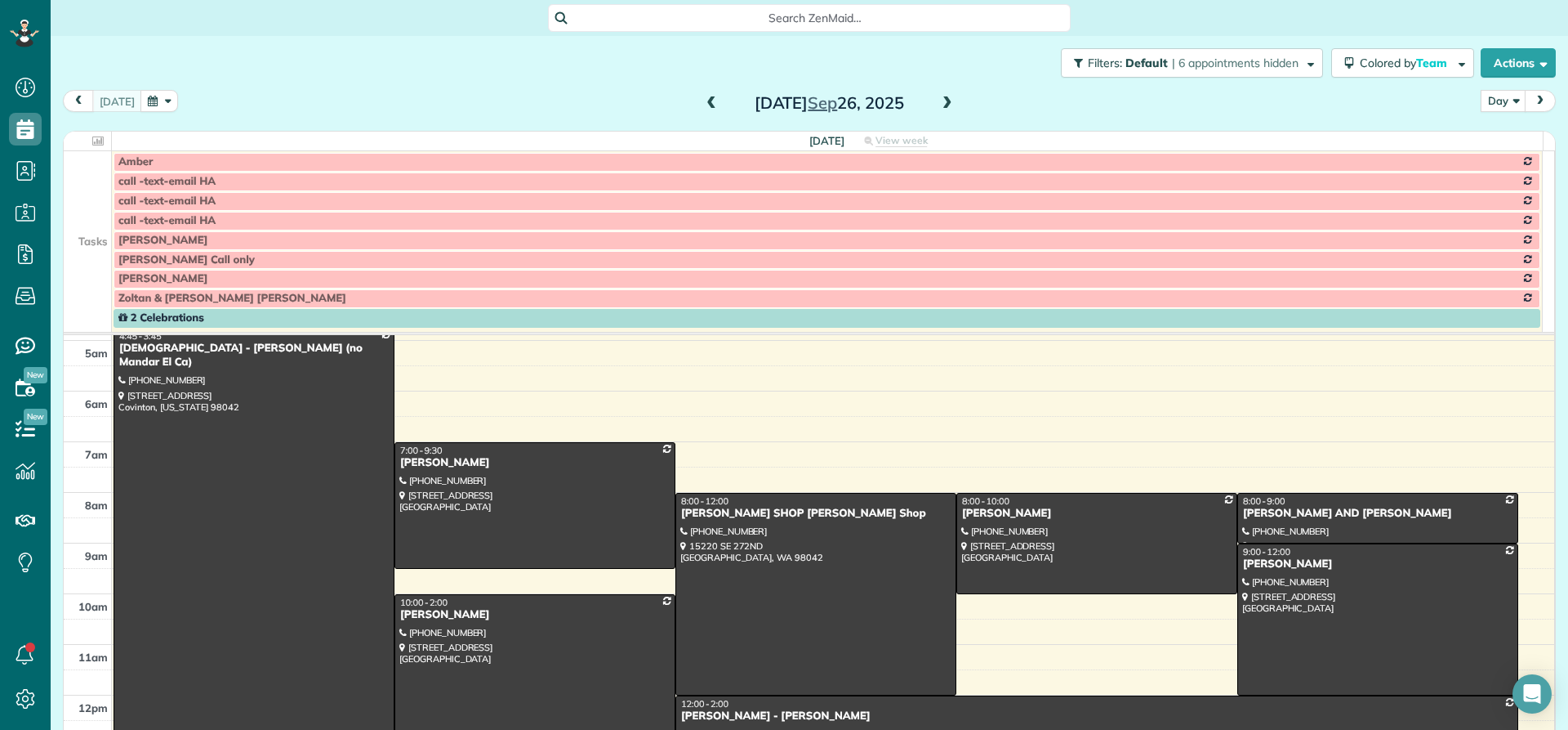
scroll to position [82, 0]
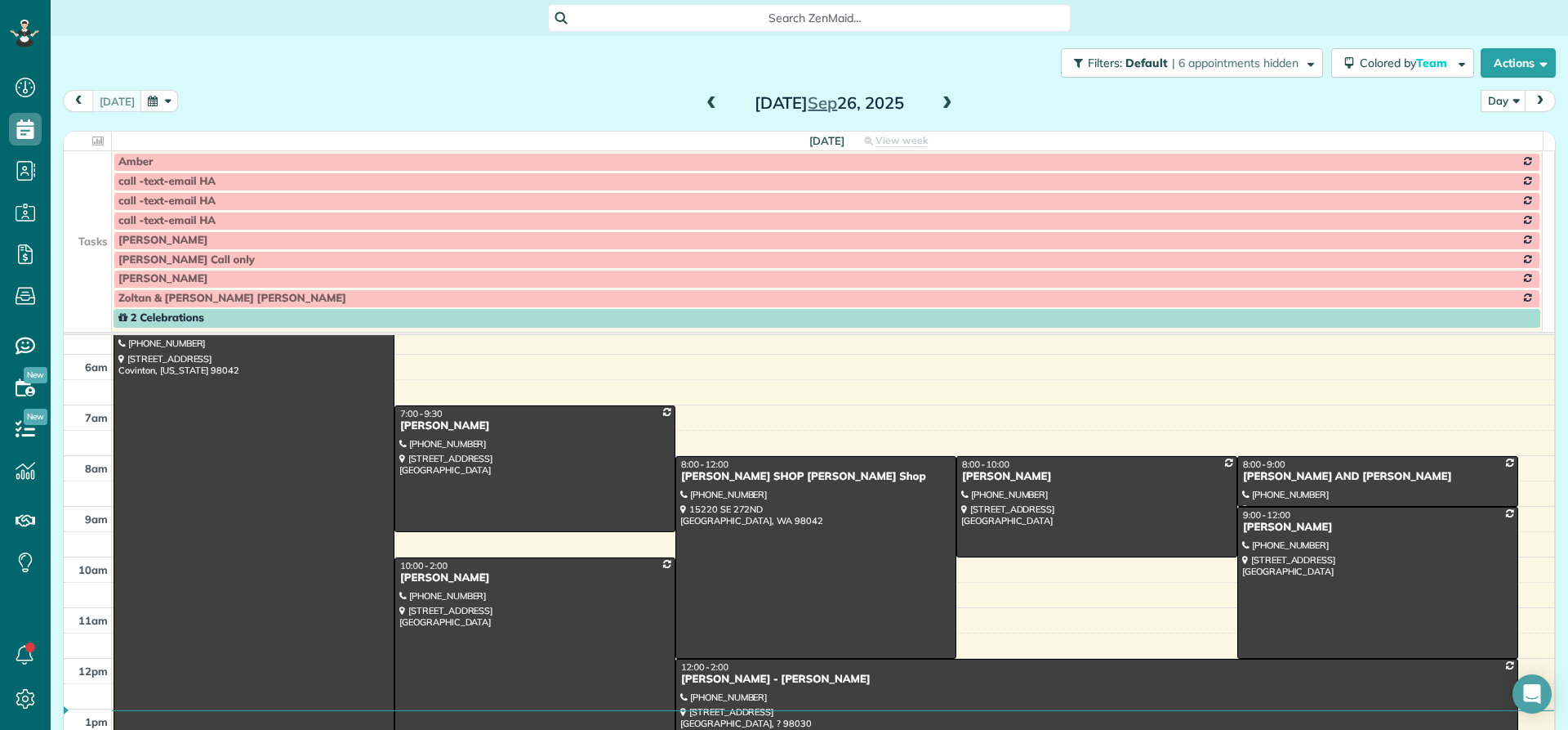
click at [940, 105] on span at bounding box center [948, 104] width 18 height 14
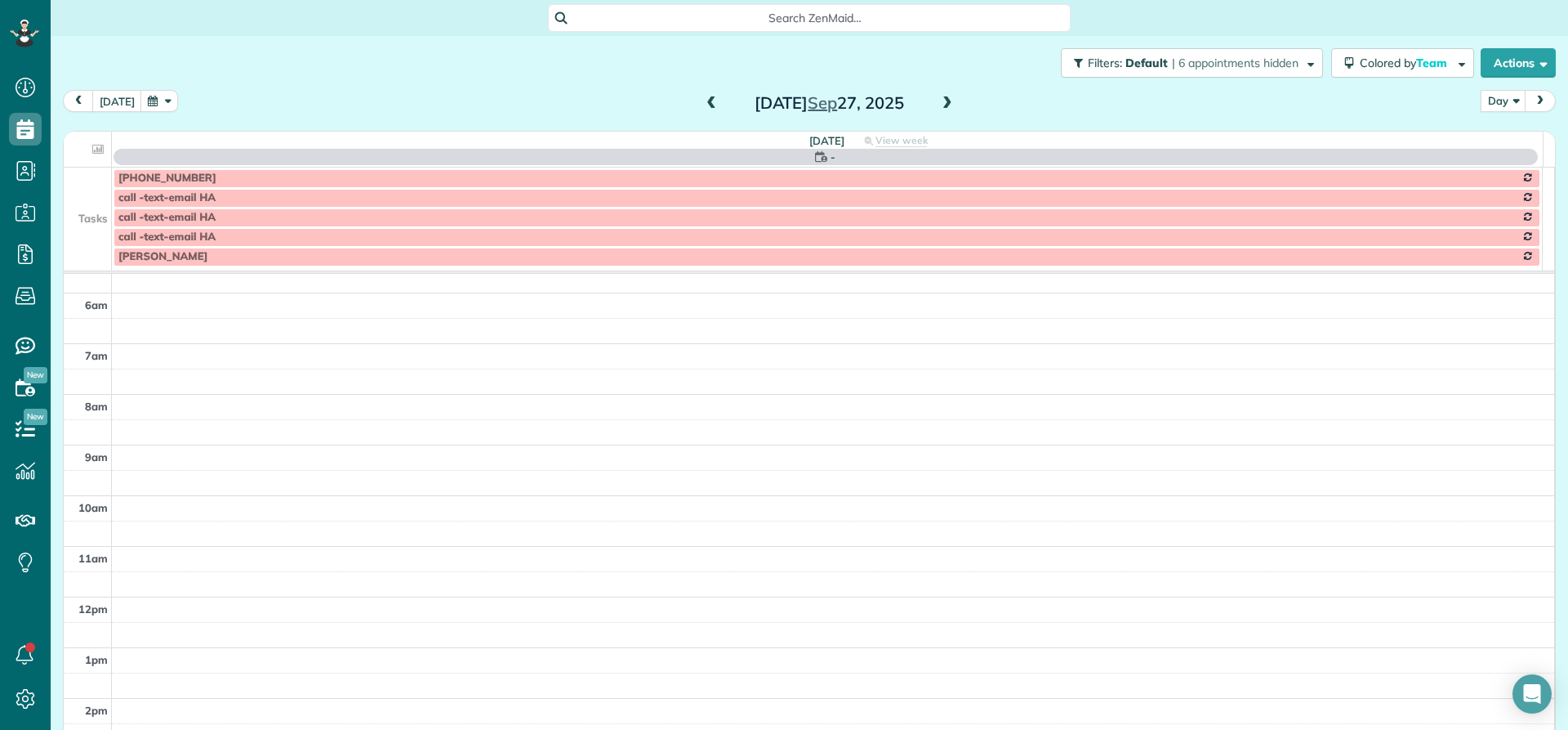
scroll to position [153, 0]
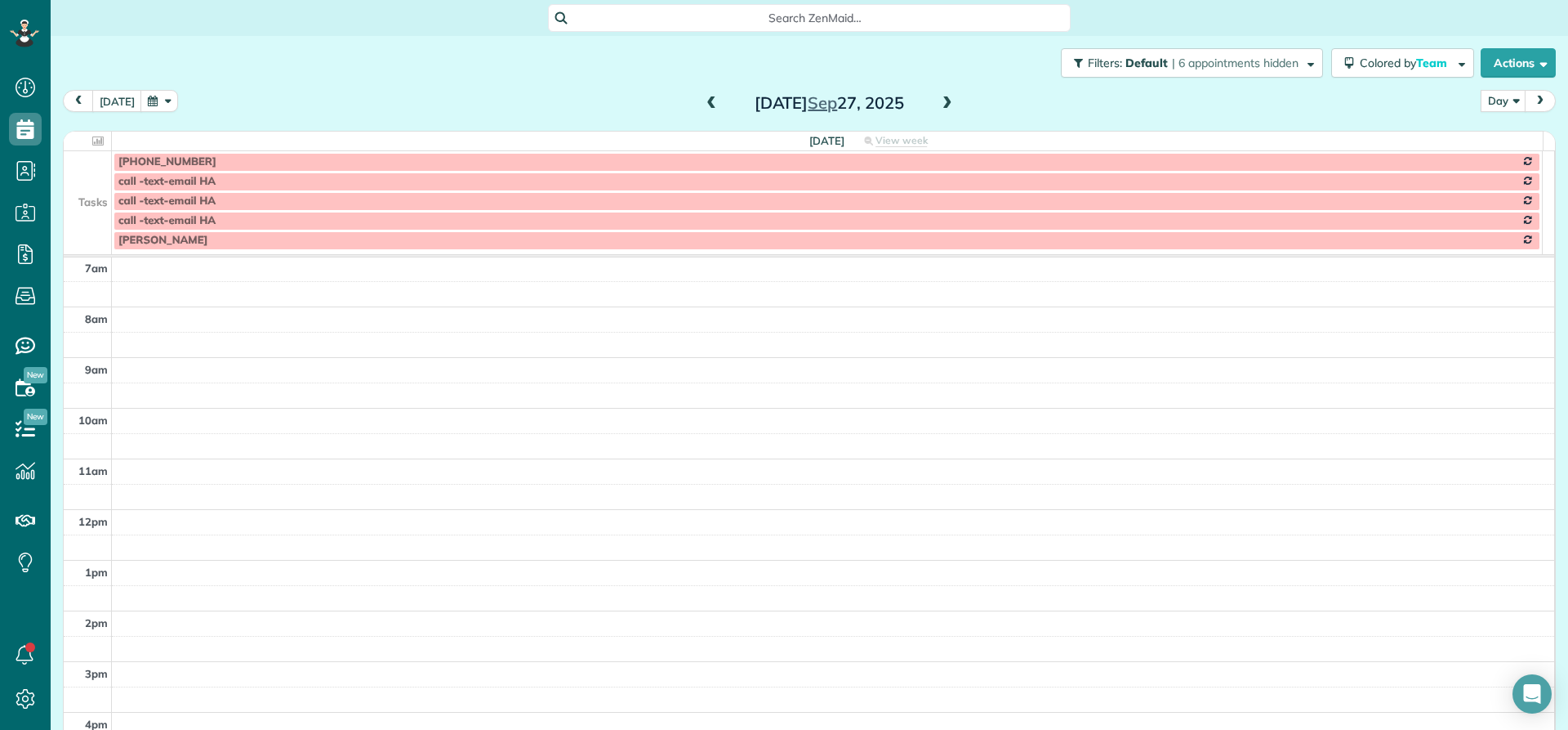
click at [940, 105] on span at bounding box center [948, 104] width 18 height 14
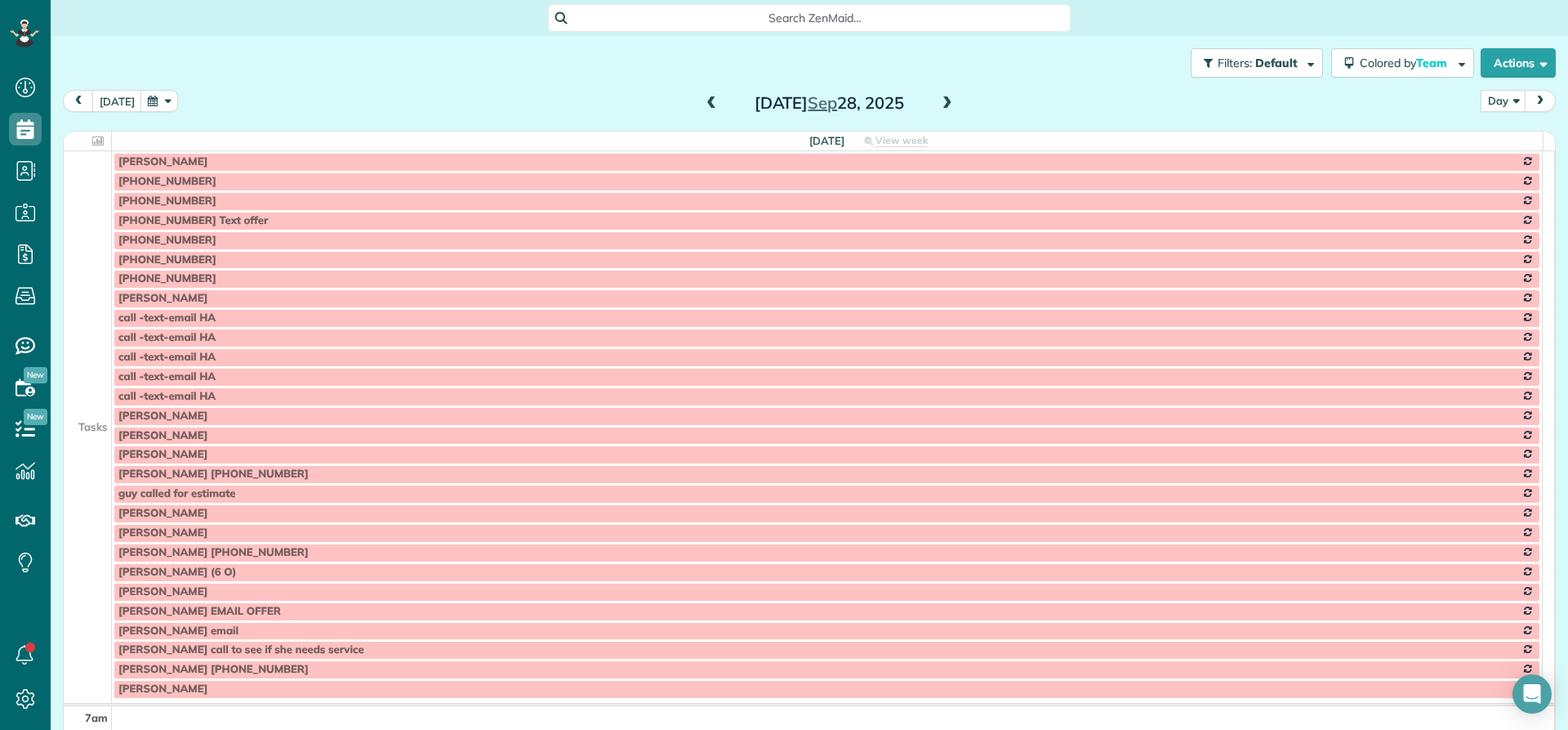
click at [941, 107] on span at bounding box center [948, 104] width 18 height 14
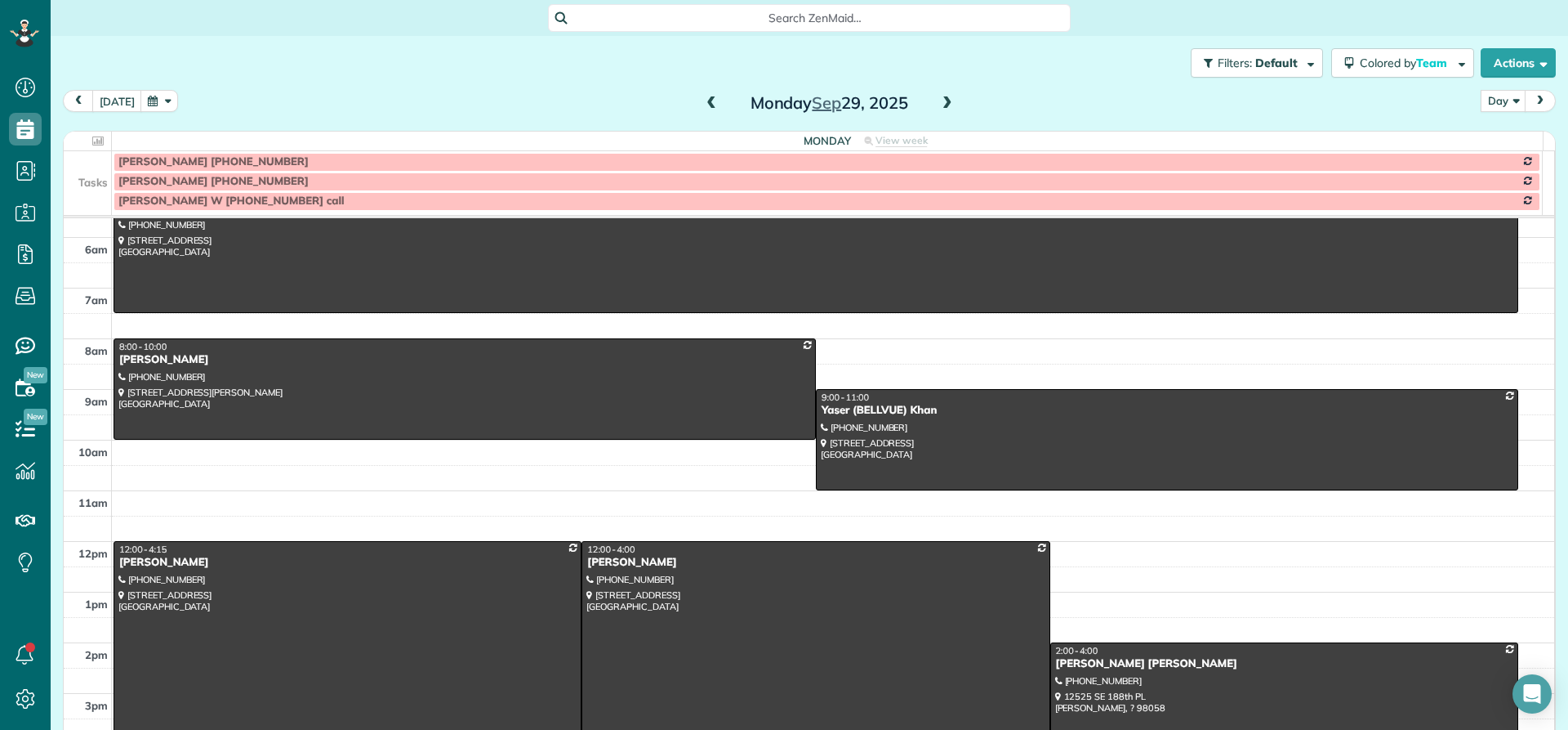
scroll to position [163, 0]
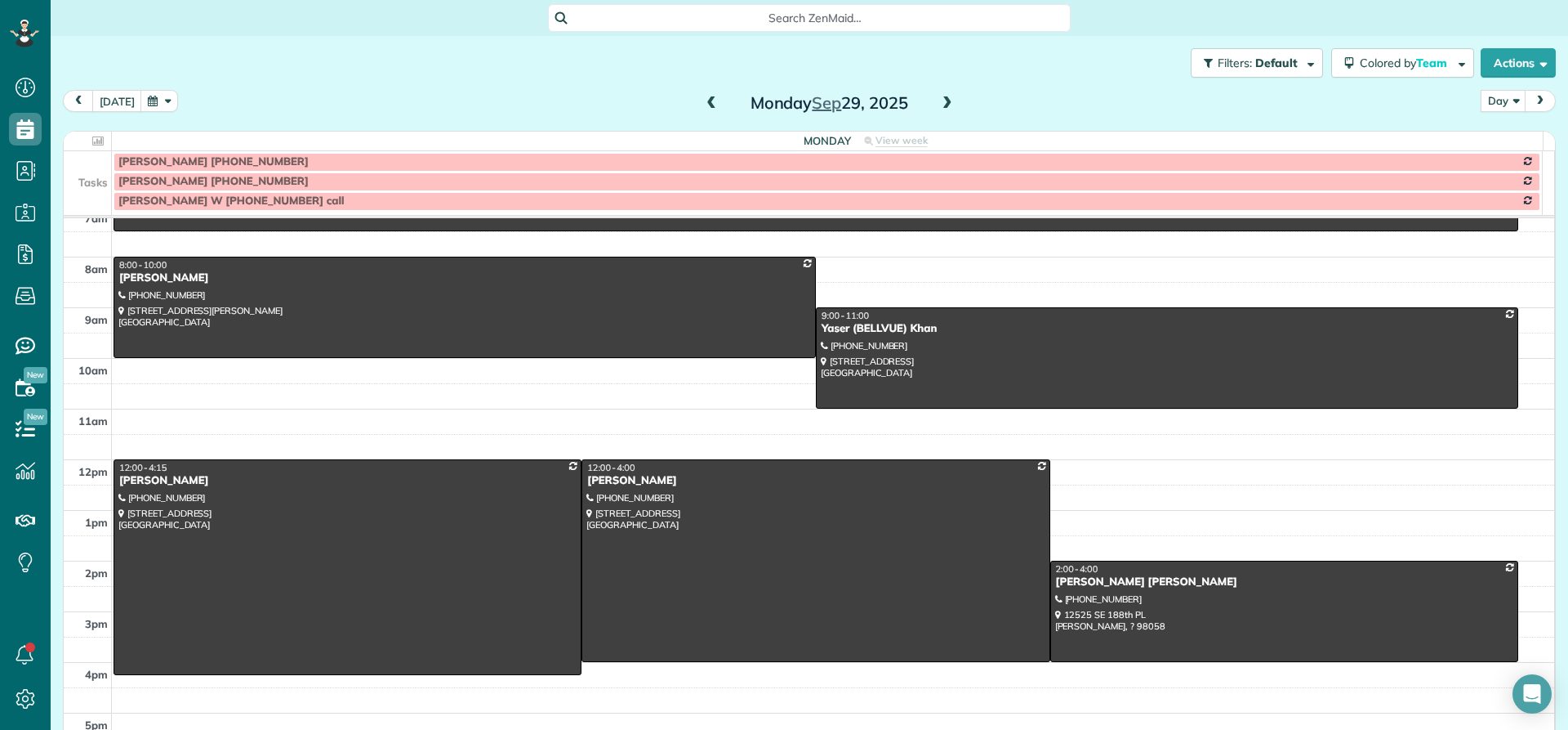
click at [940, 102] on span at bounding box center [948, 104] width 18 height 14
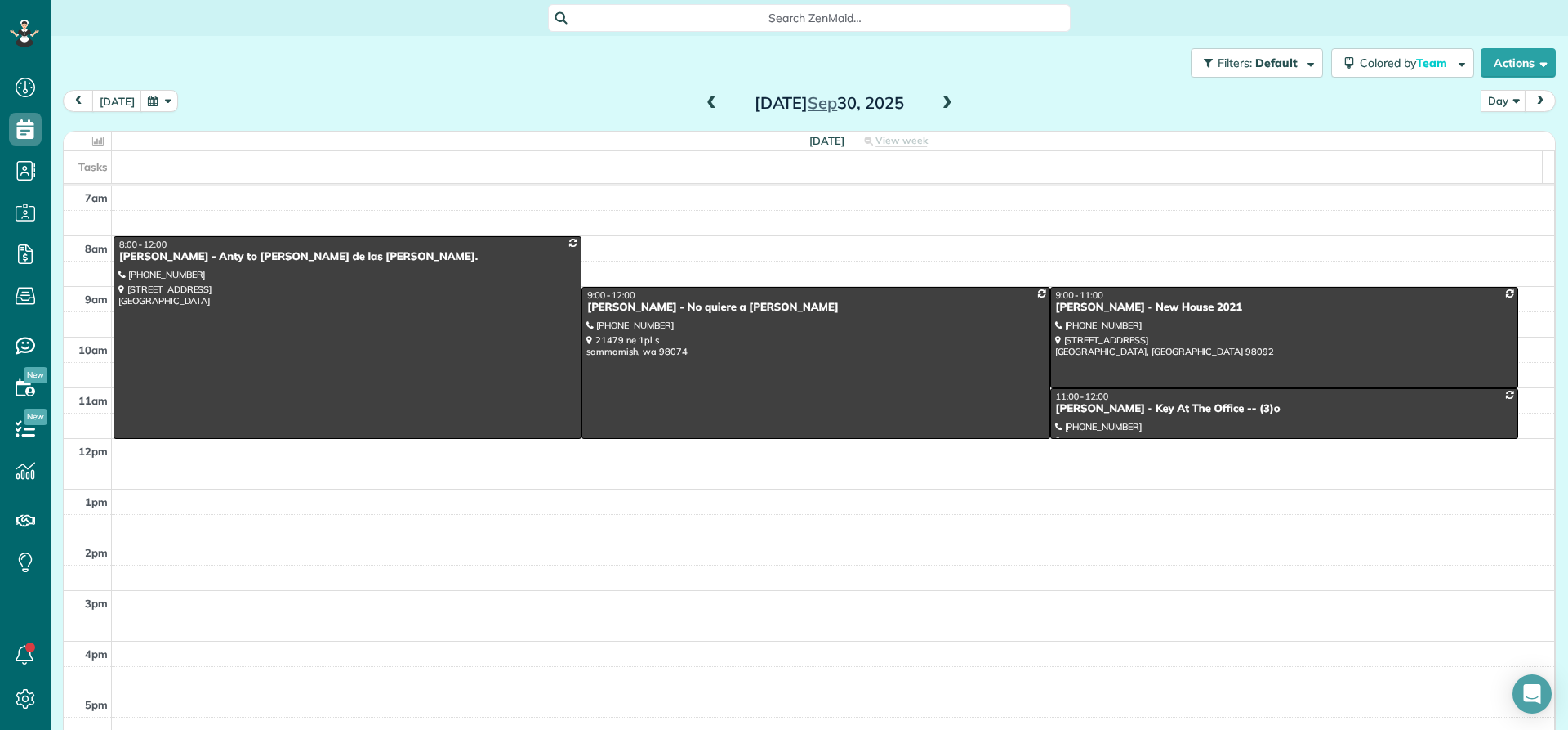
click at [939, 102] on span at bounding box center [948, 104] width 18 height 14
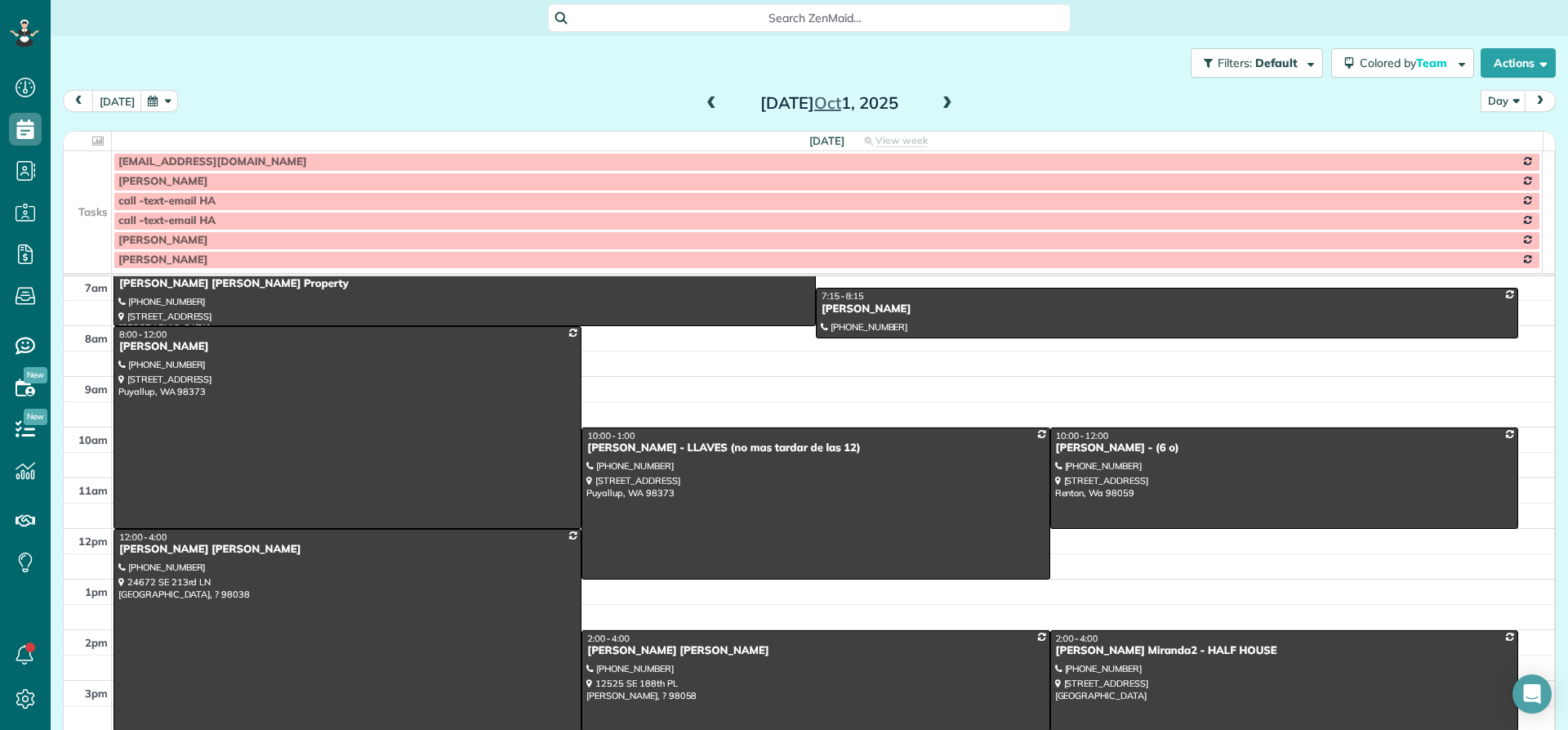
click at [939, 106] on span at bounding box center [948, 104] width 18 height 14
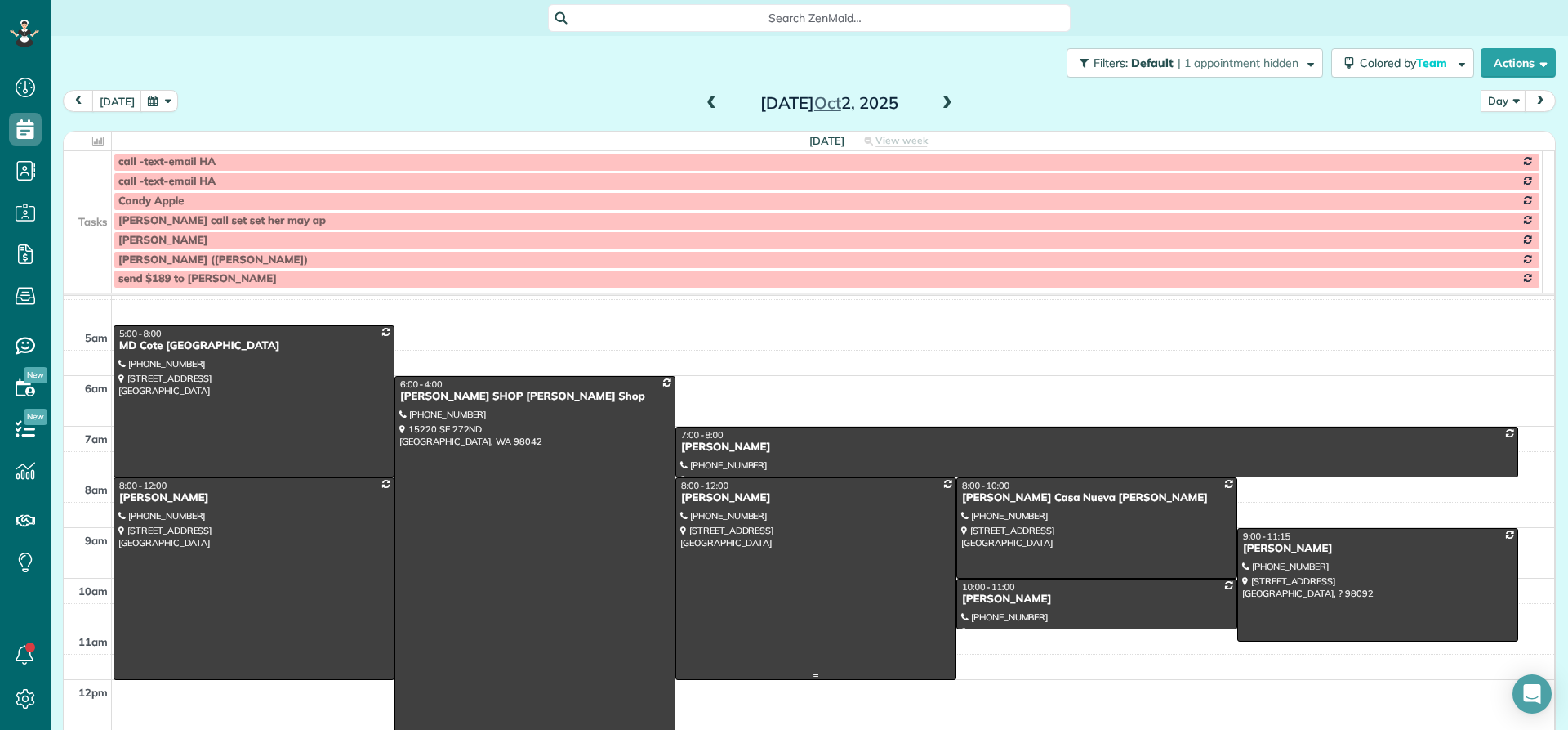
scroll to position [0, 0]
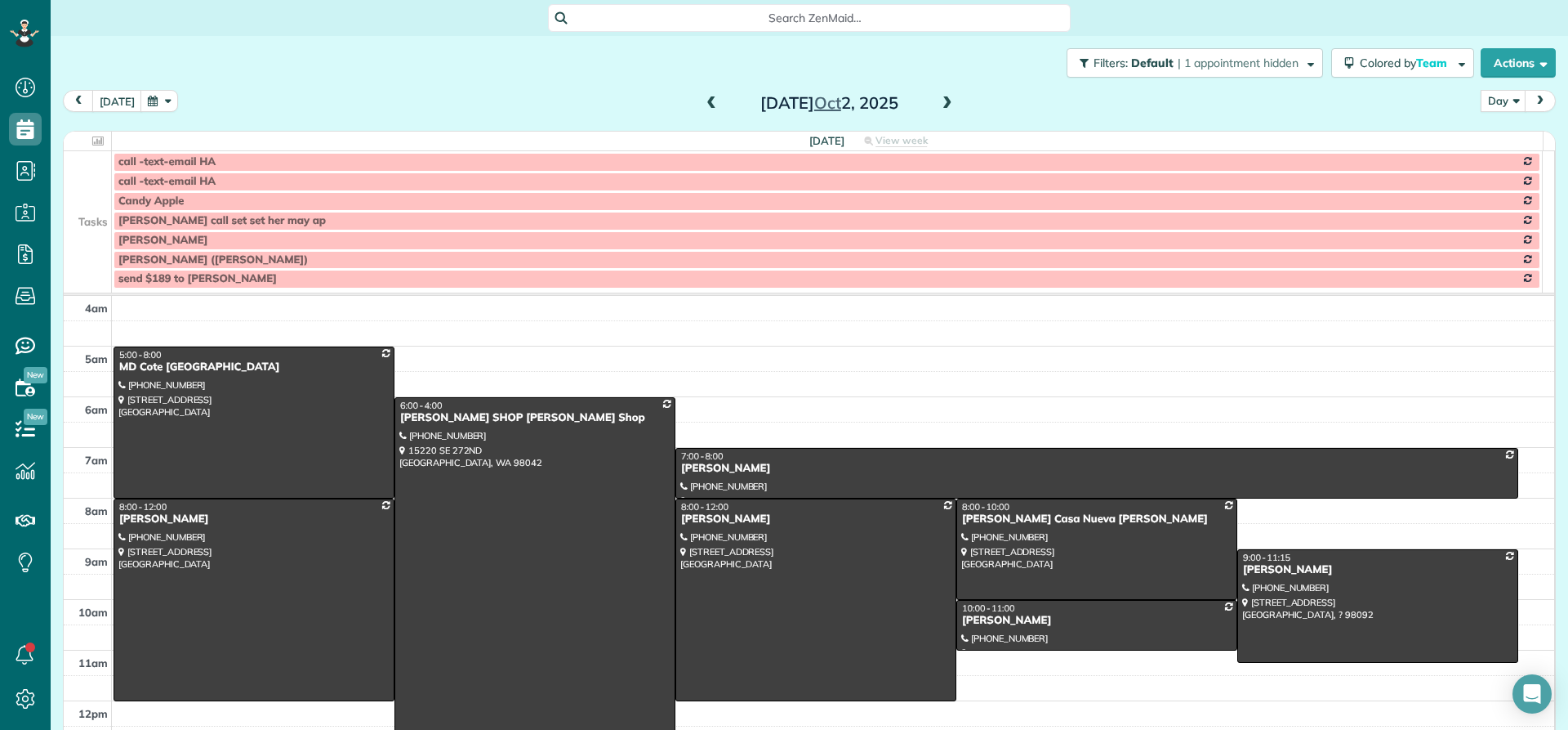
click at [939, 106] on span at bounding box center [948, 104] width 18 height 14
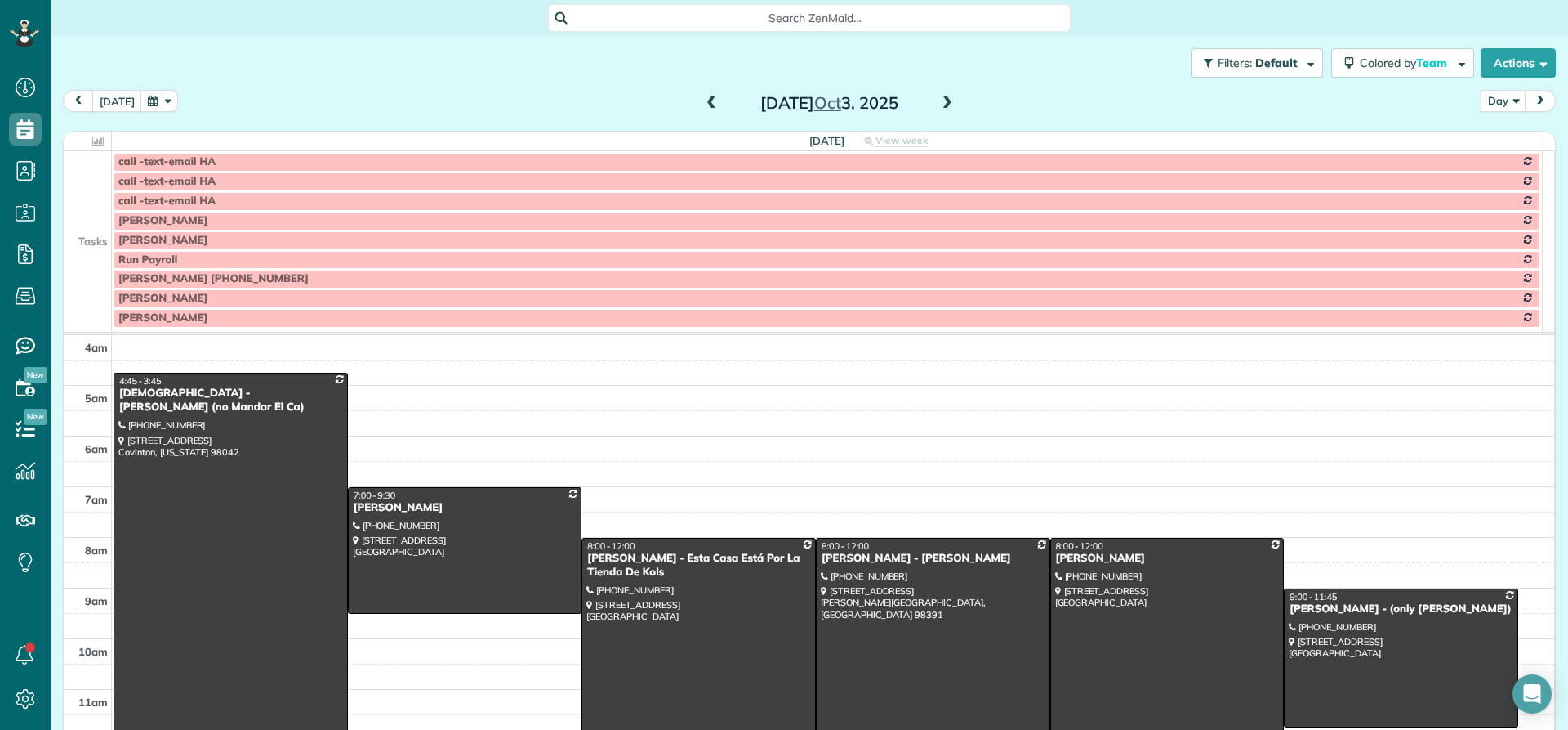
click at [702, 100] on span at bounding box center [711, 104] width 18 height 14
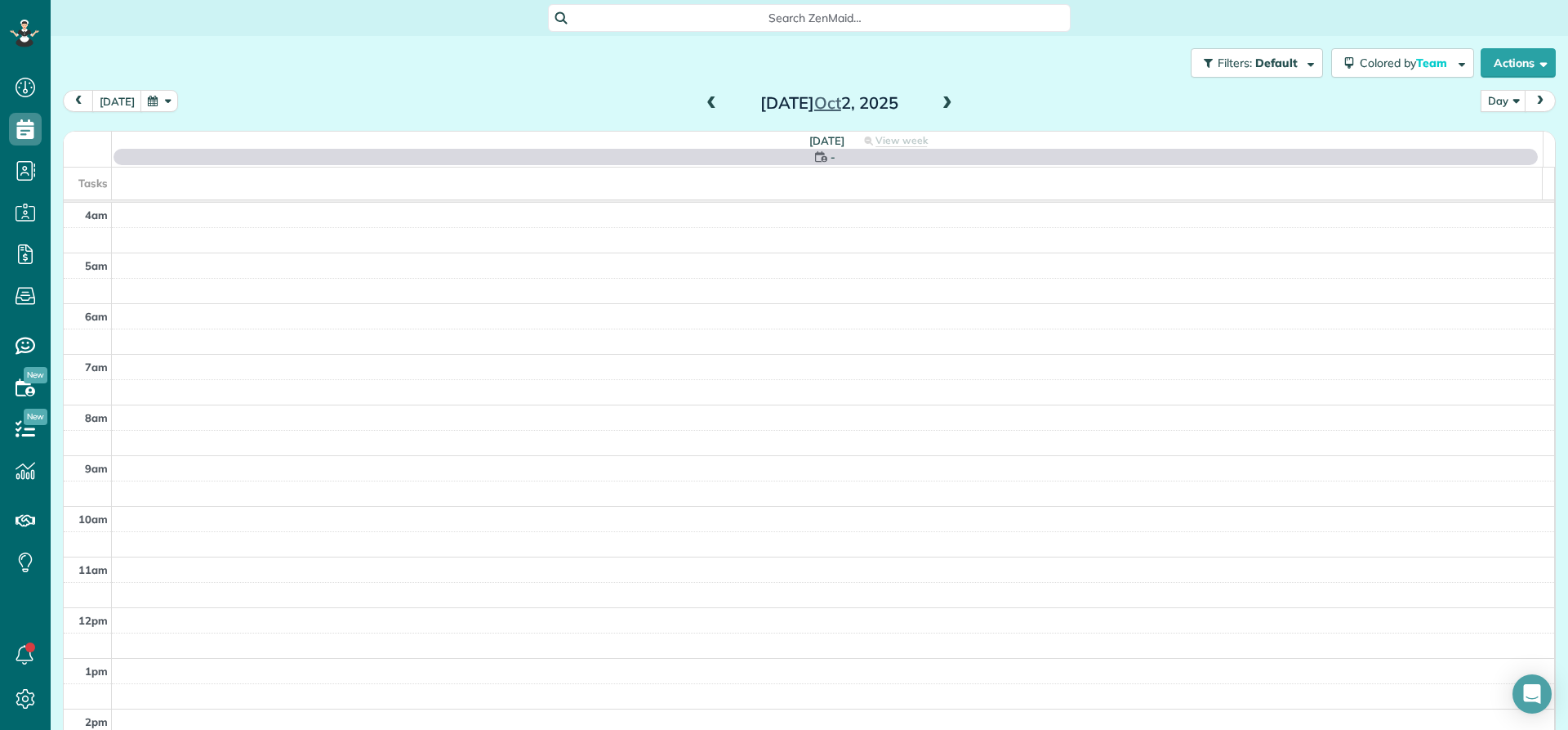
scroll to position [153, 0]
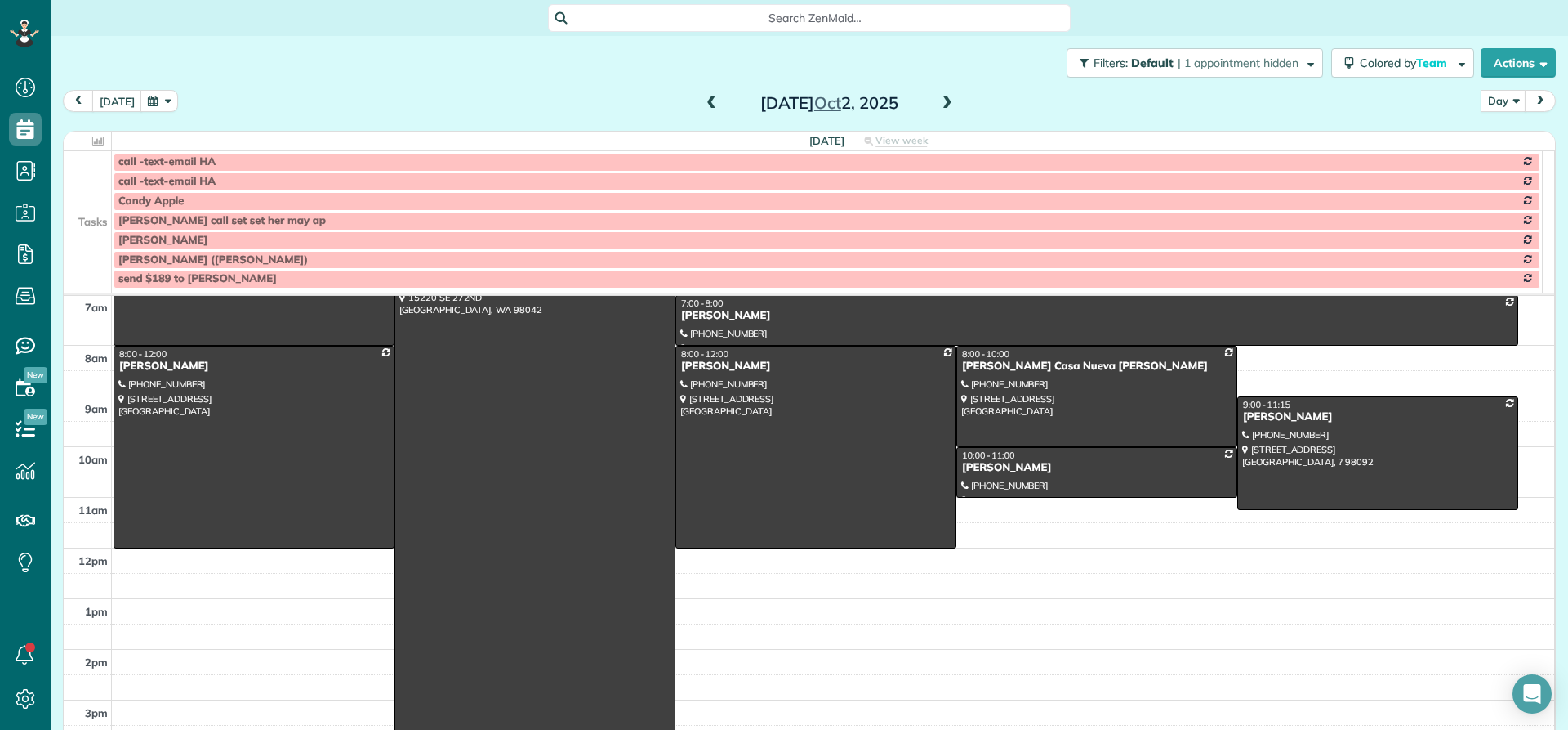
click at [702, 101] on span at bounding box center [711, 104] width 18 height 14
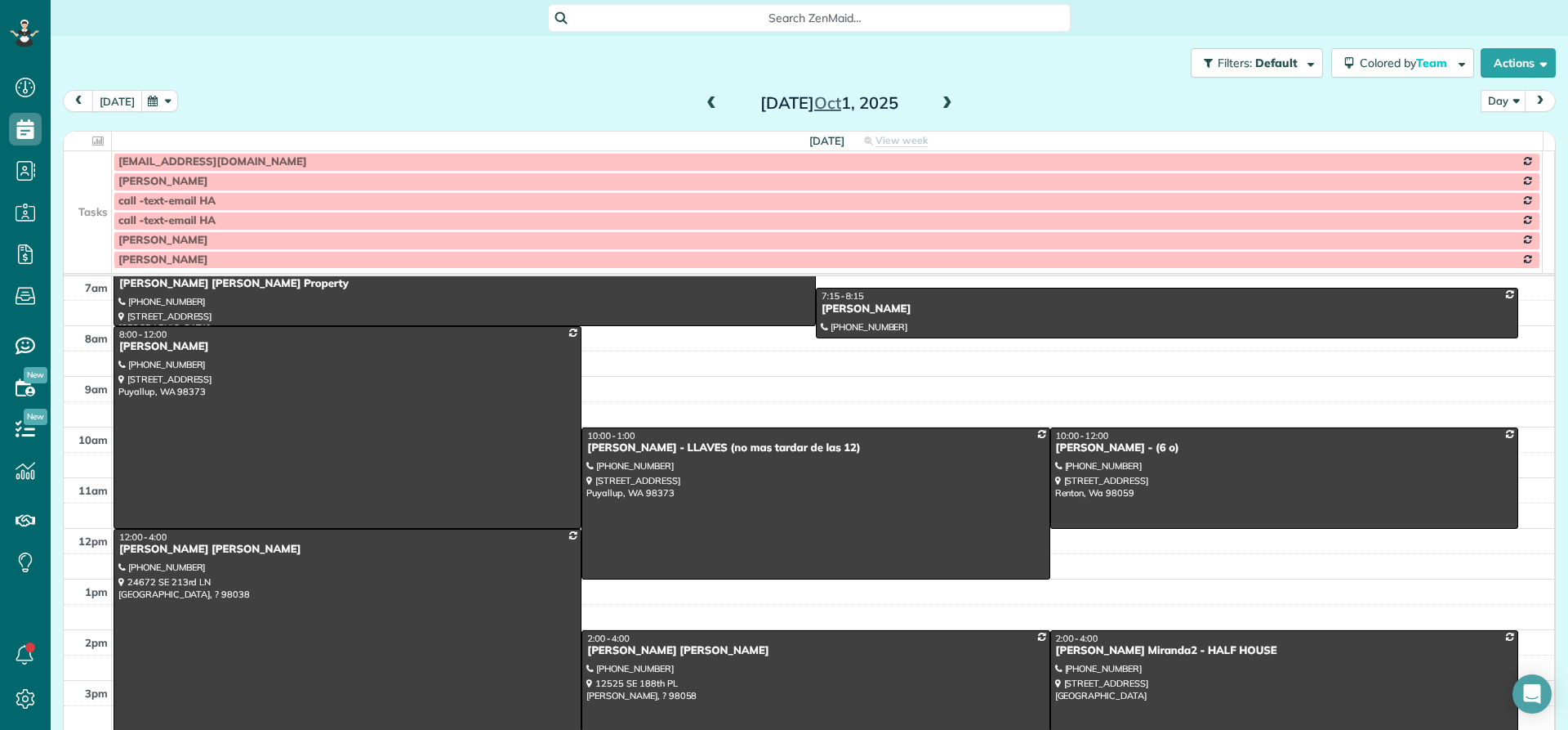
click at [109, 102] on button "today" at bounding box center [117, 101] width 50 height 22
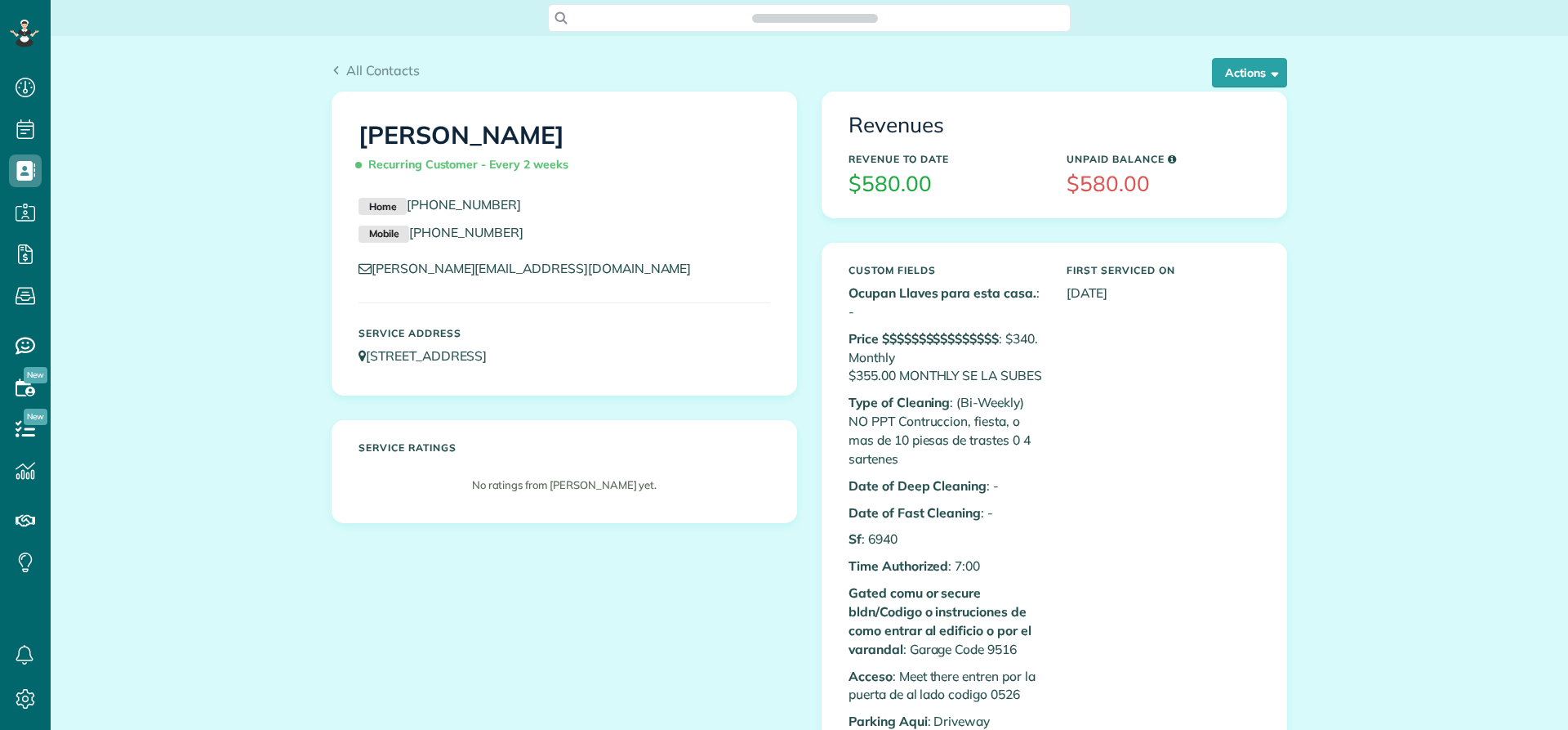
scroll to position [8, 8]
click at [1230, 70] on button "Actions" at bounding box center [1250, 72] width 75 height 30
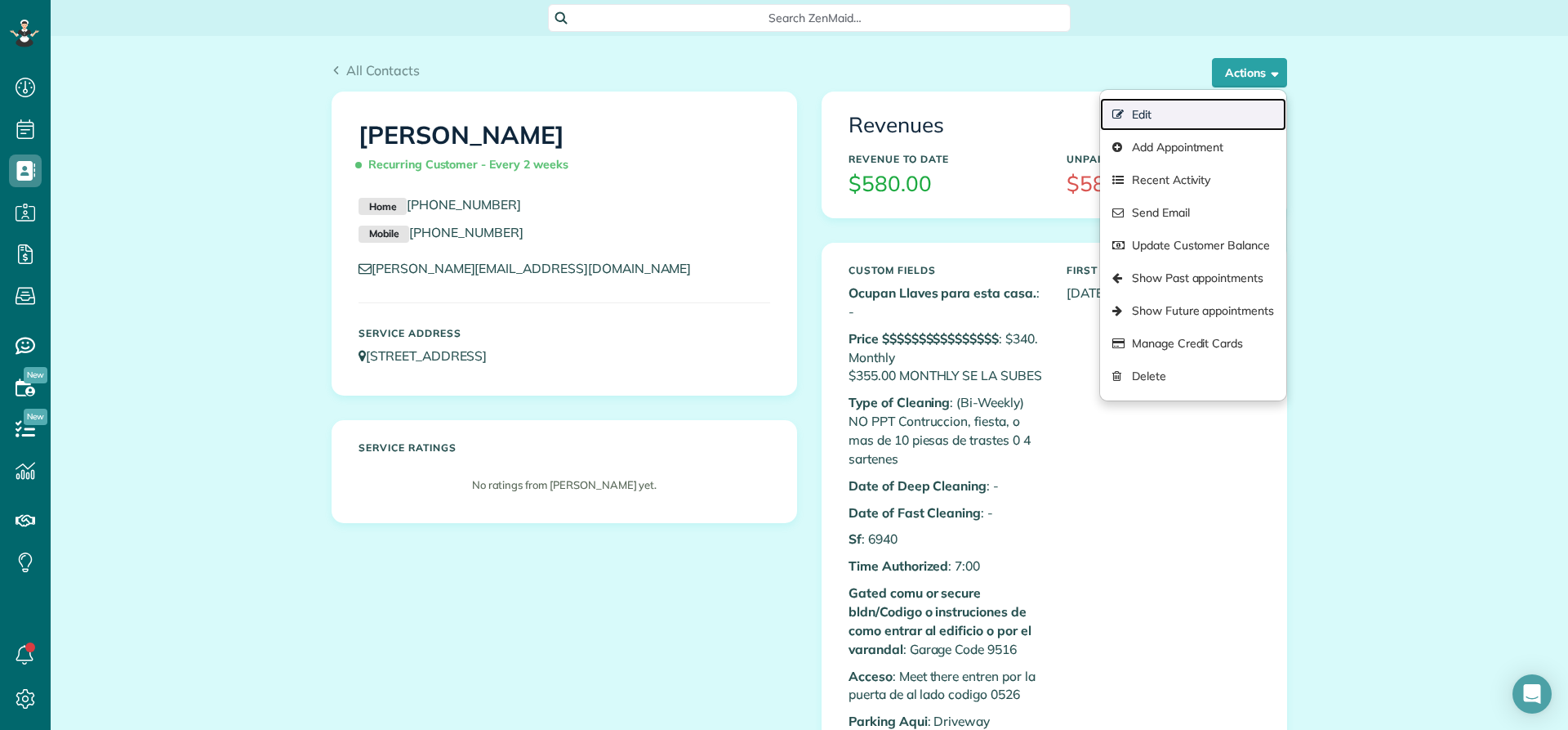
click at [1153, 107] on link "Edit" at bounding box center [1193, 114] width 186 height 33
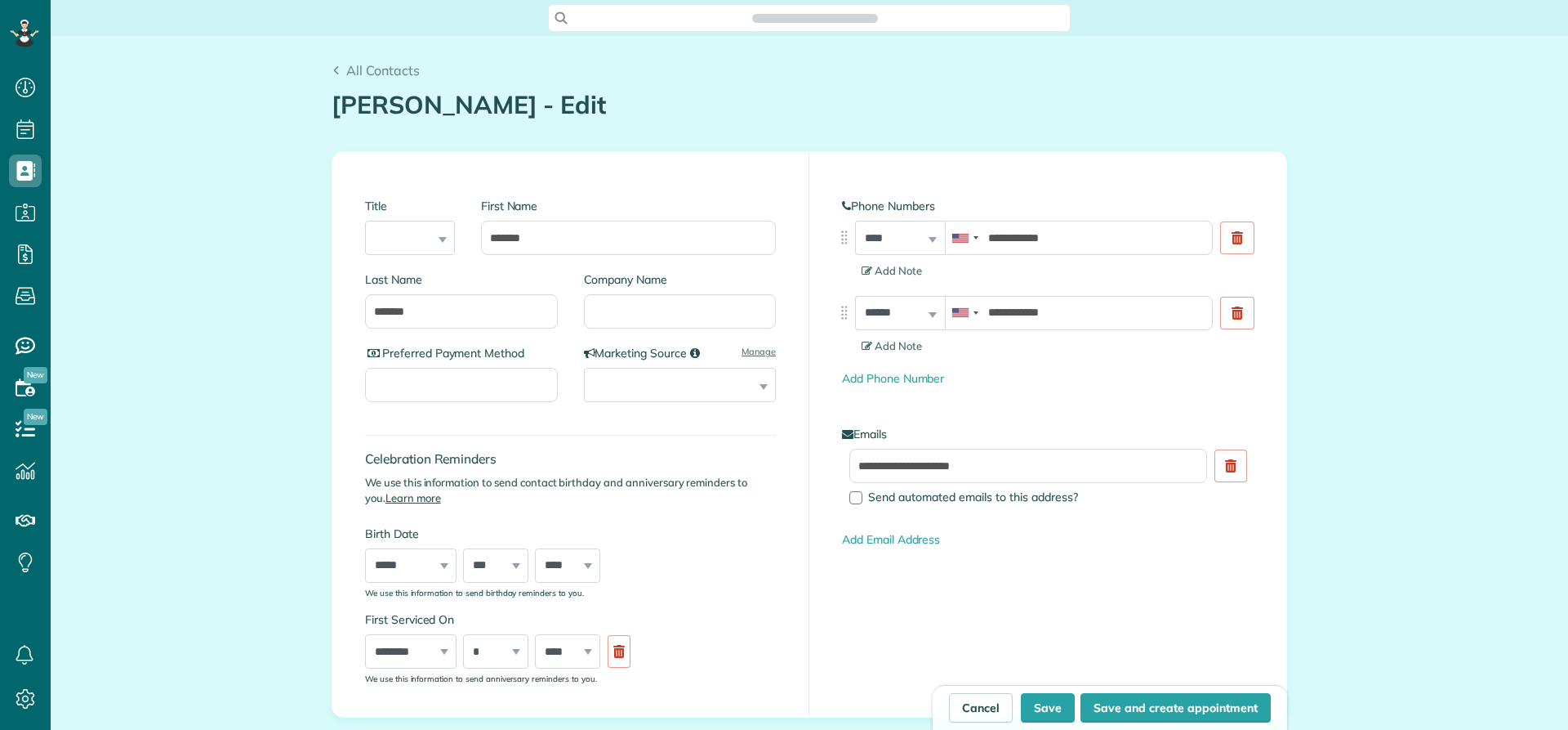
scroll to position [8, 8]
type input "**********"
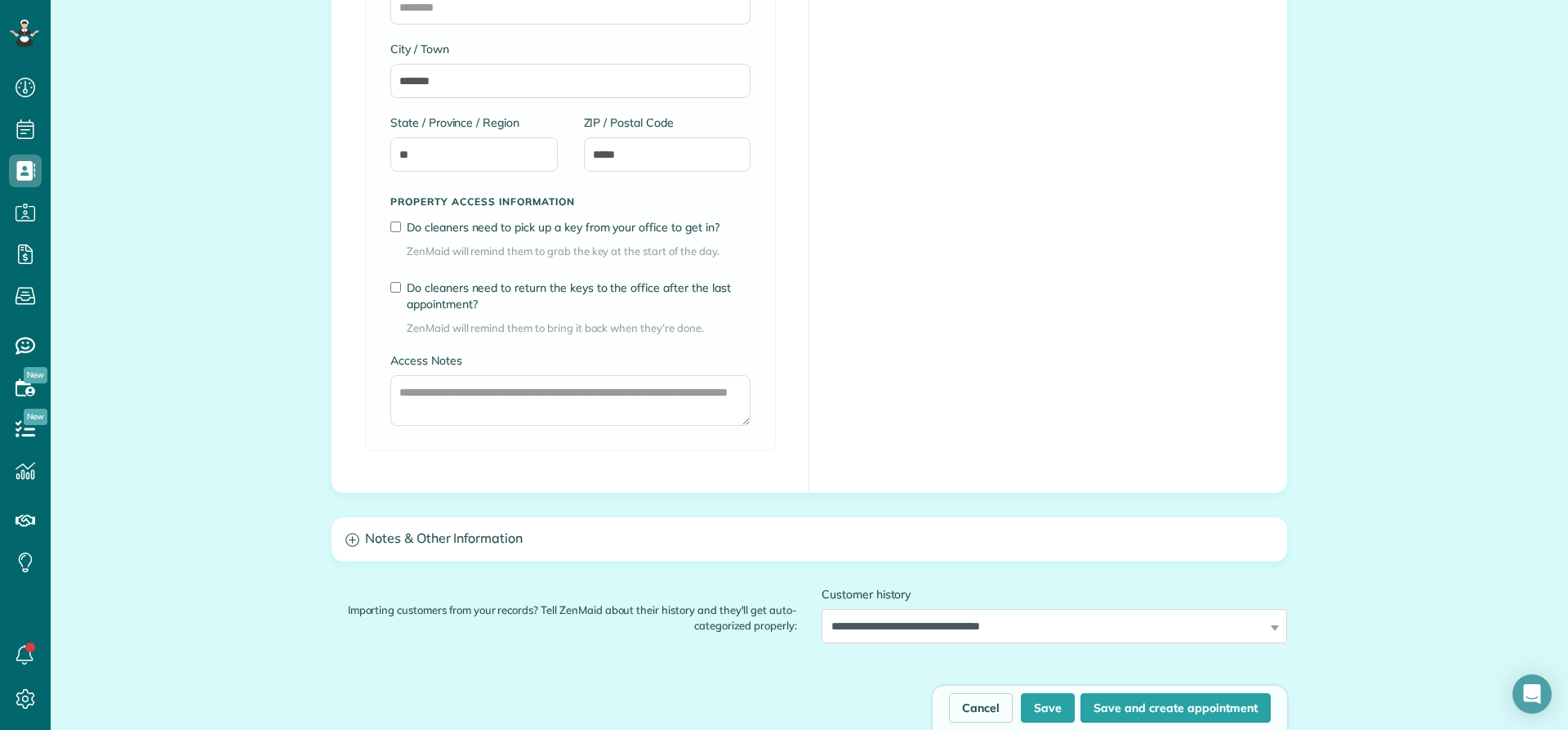
scroll to position [1143, 0]
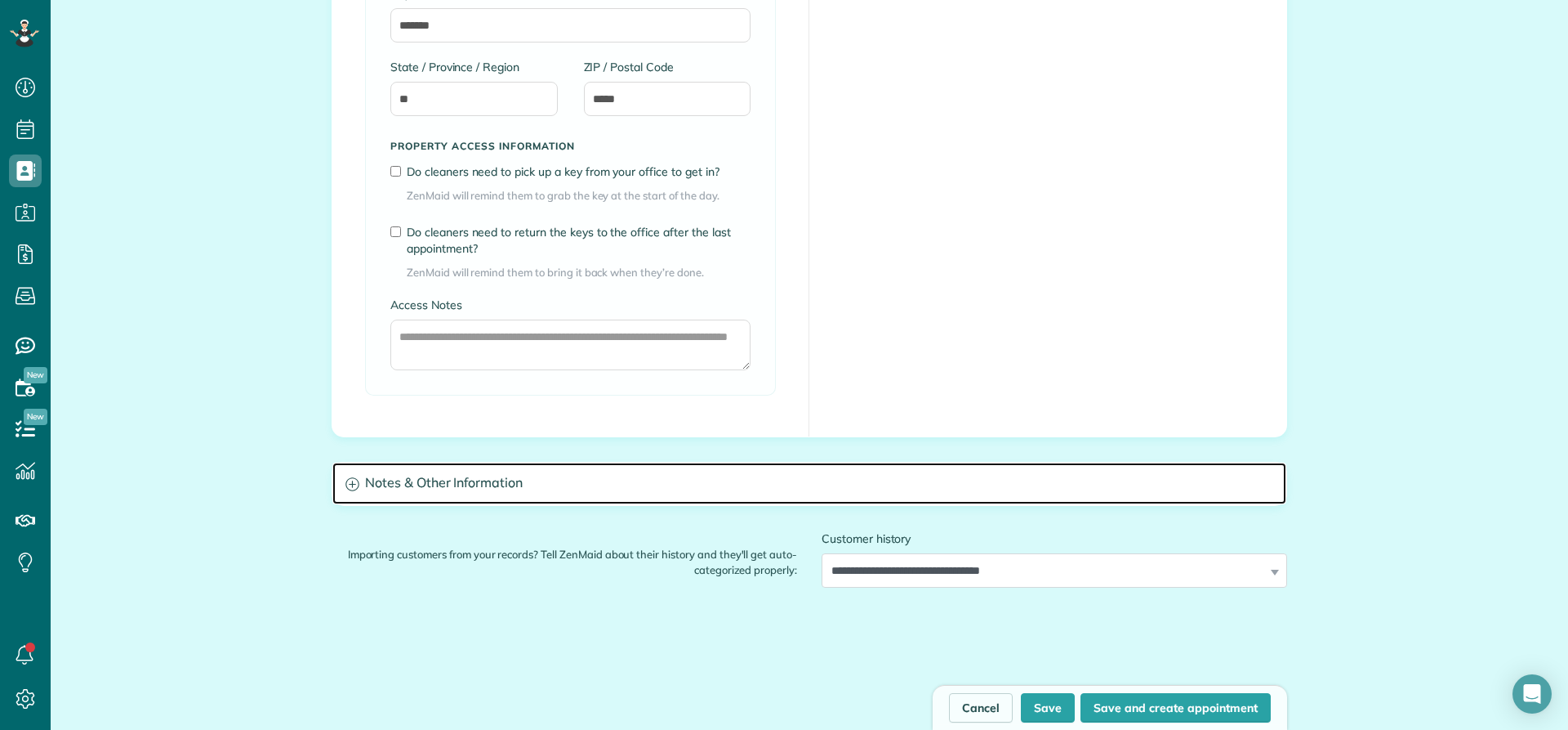
click at [413, 484] on h3 "Notes & Other Information" at bounding box center [809, 483] width 954 height 41
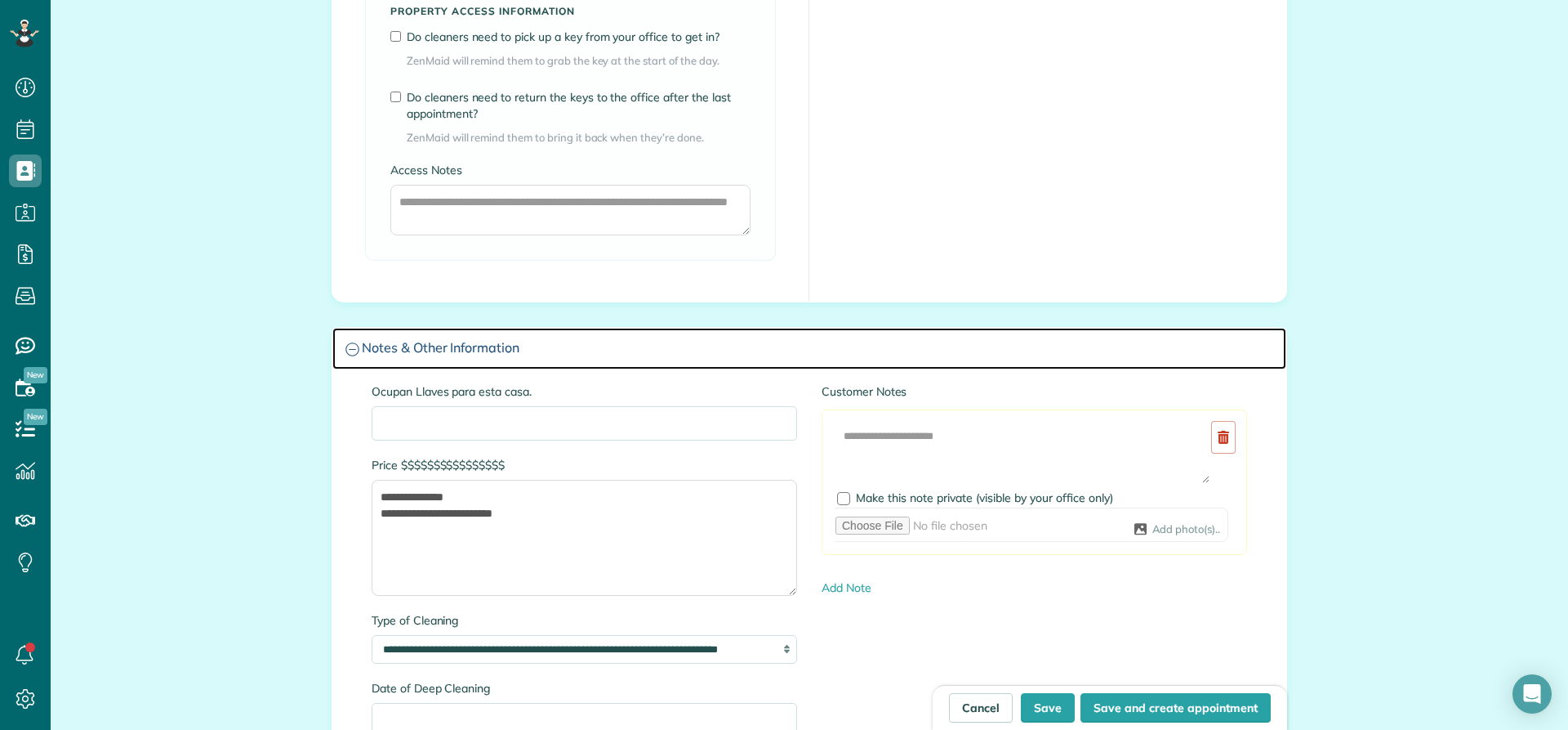
scroll to position [1307, 0]
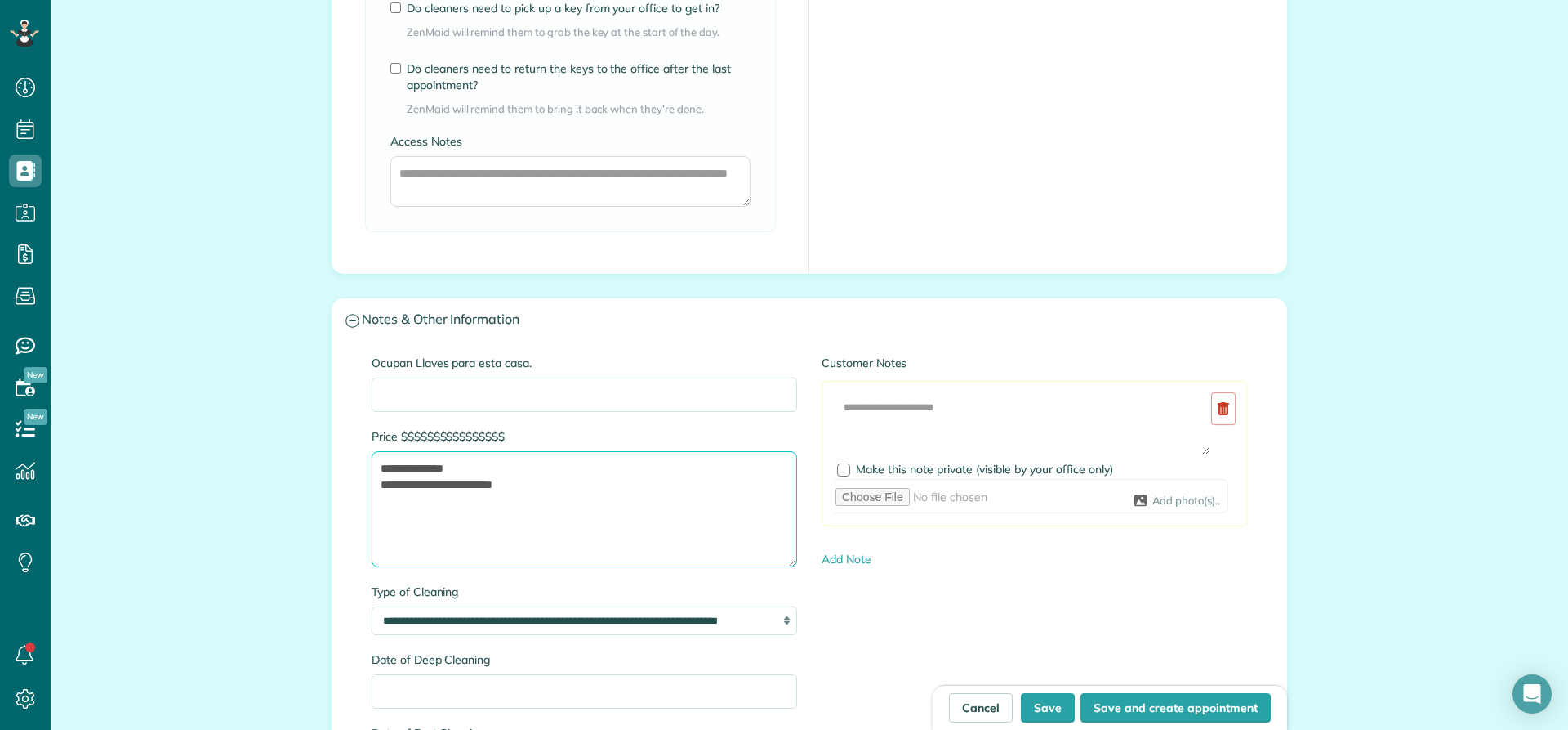
click at [402, 486] on textarea "**********" at bounding box center [585, 508] width 426 height 116
type textarea "**********"
click at [1045, 709] on button "Save" at bounding box center [1048, 707] width 54 height 30
type input "**********"
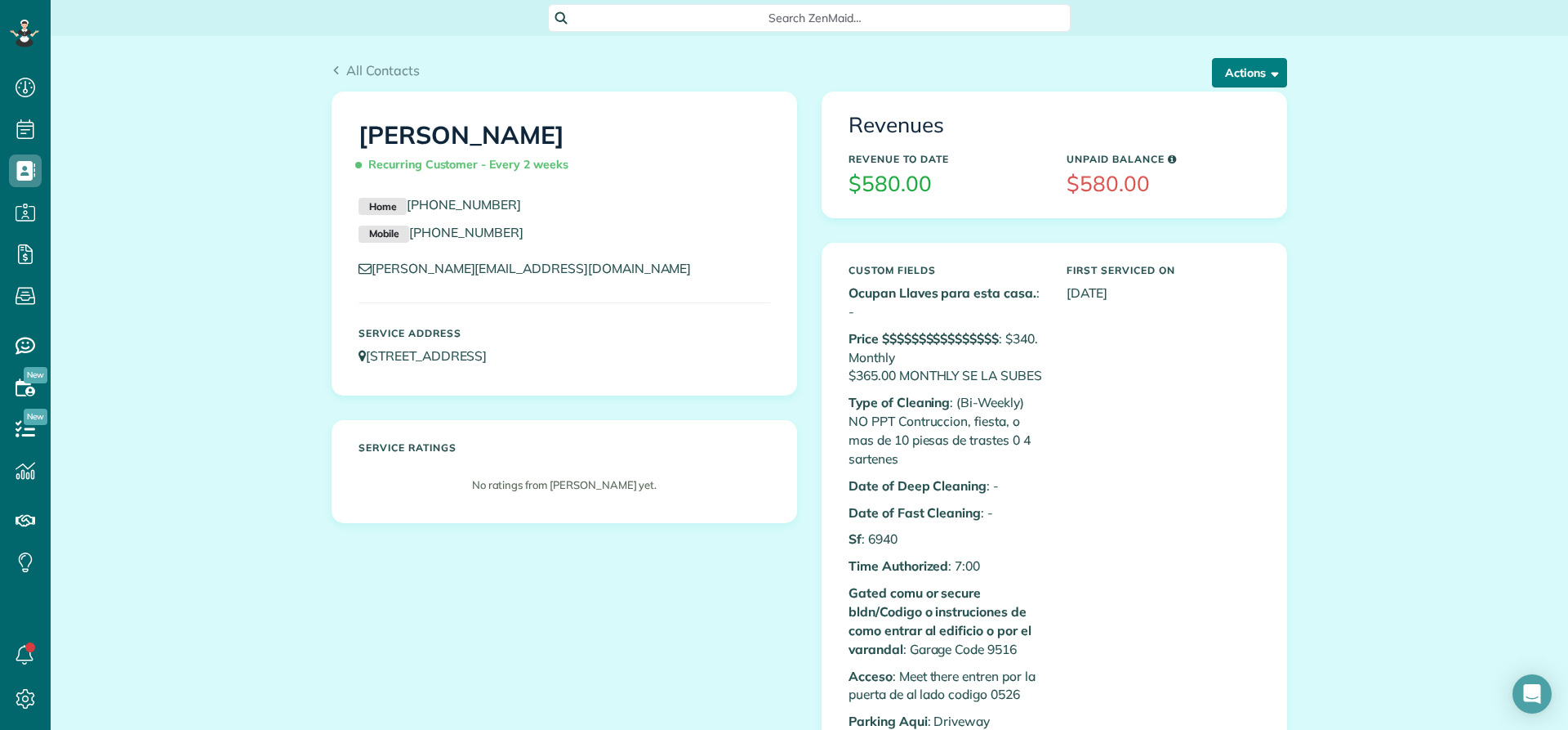
click at [1252, 63] on button "Actions" at bounding box center [1250, 72] width 75 height 30
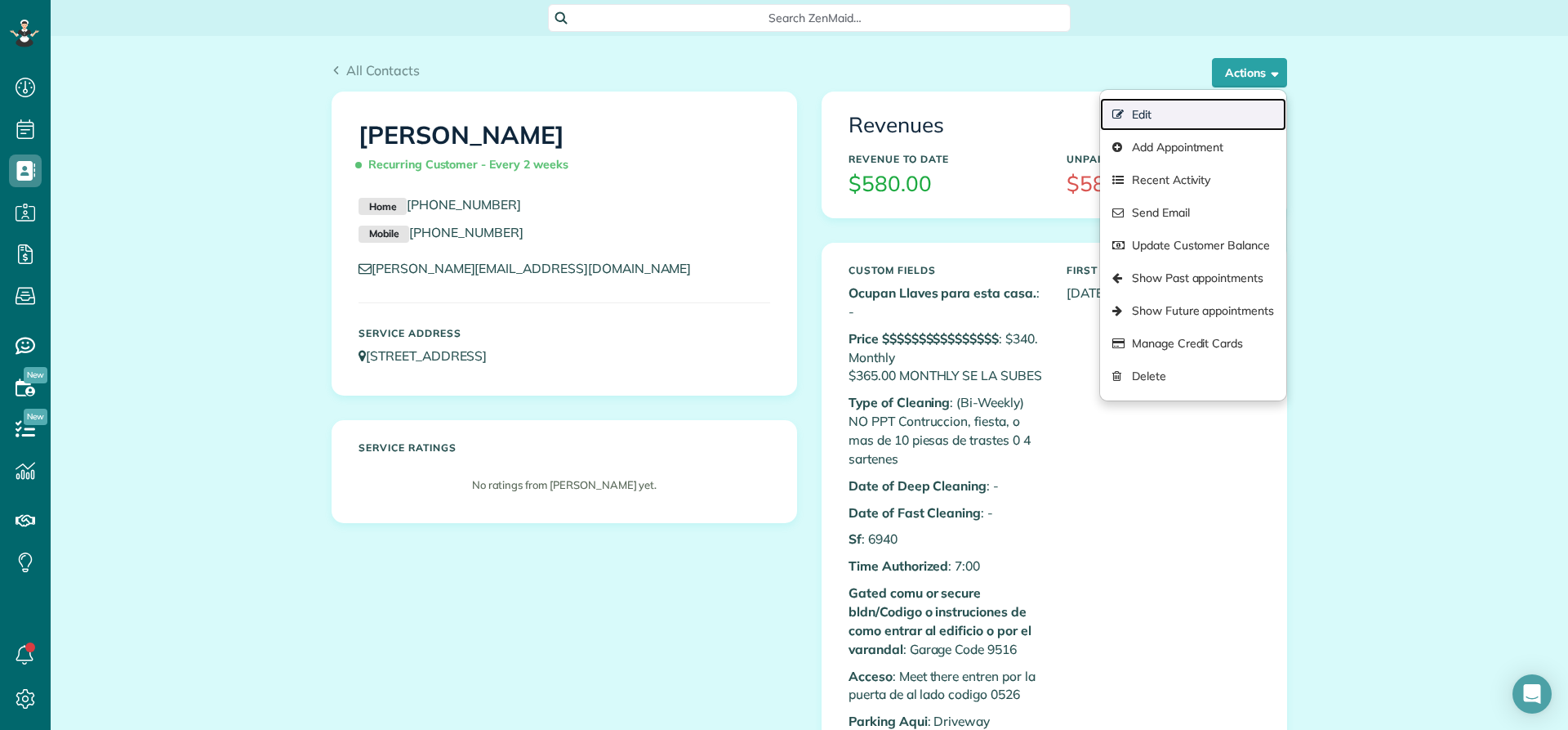
click at [1166, 118] on link "Edit" at bounding box center [1193, 114] width 186 height 33
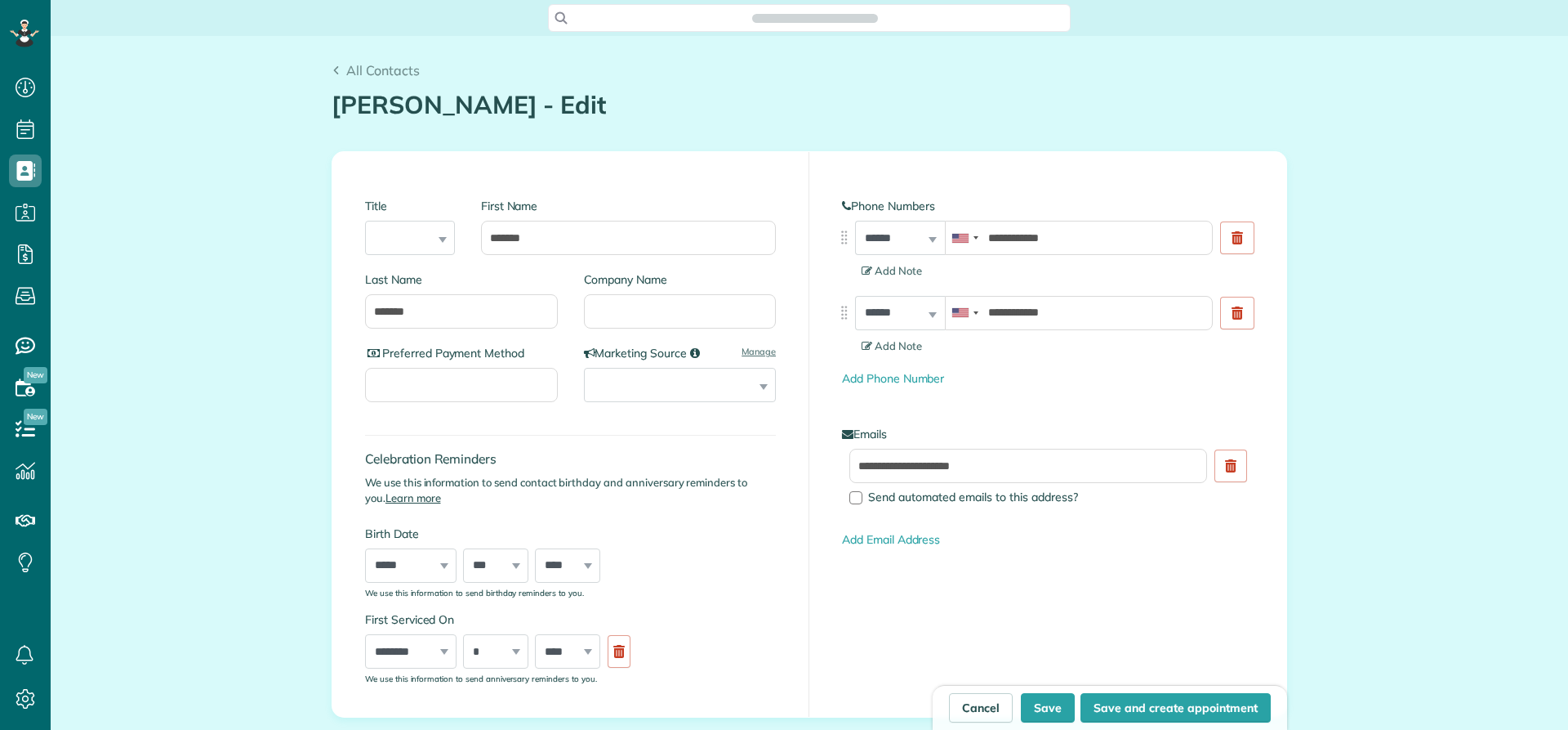
scroll to position [8, 8]
type input "**********"
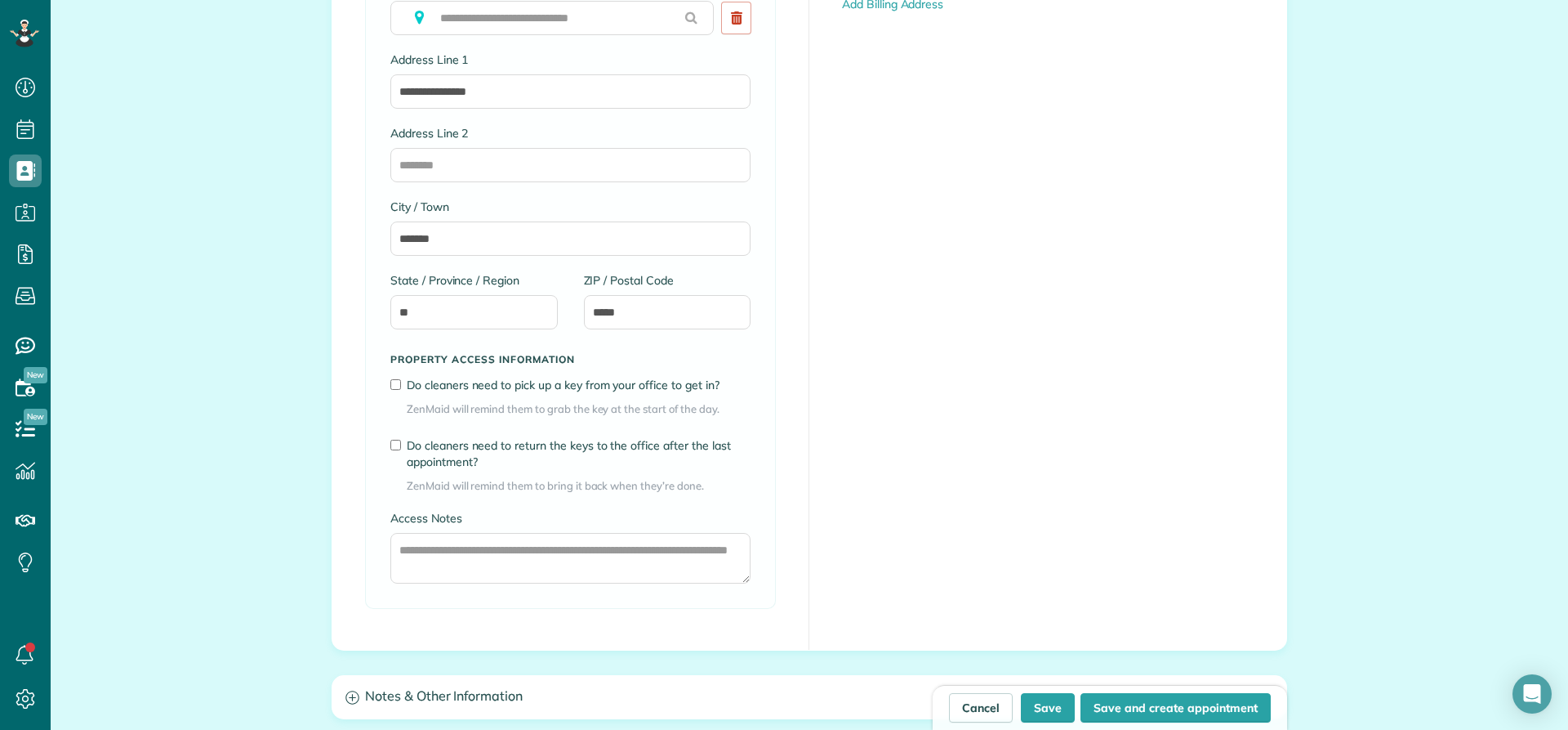
scroll to position [980, 0]
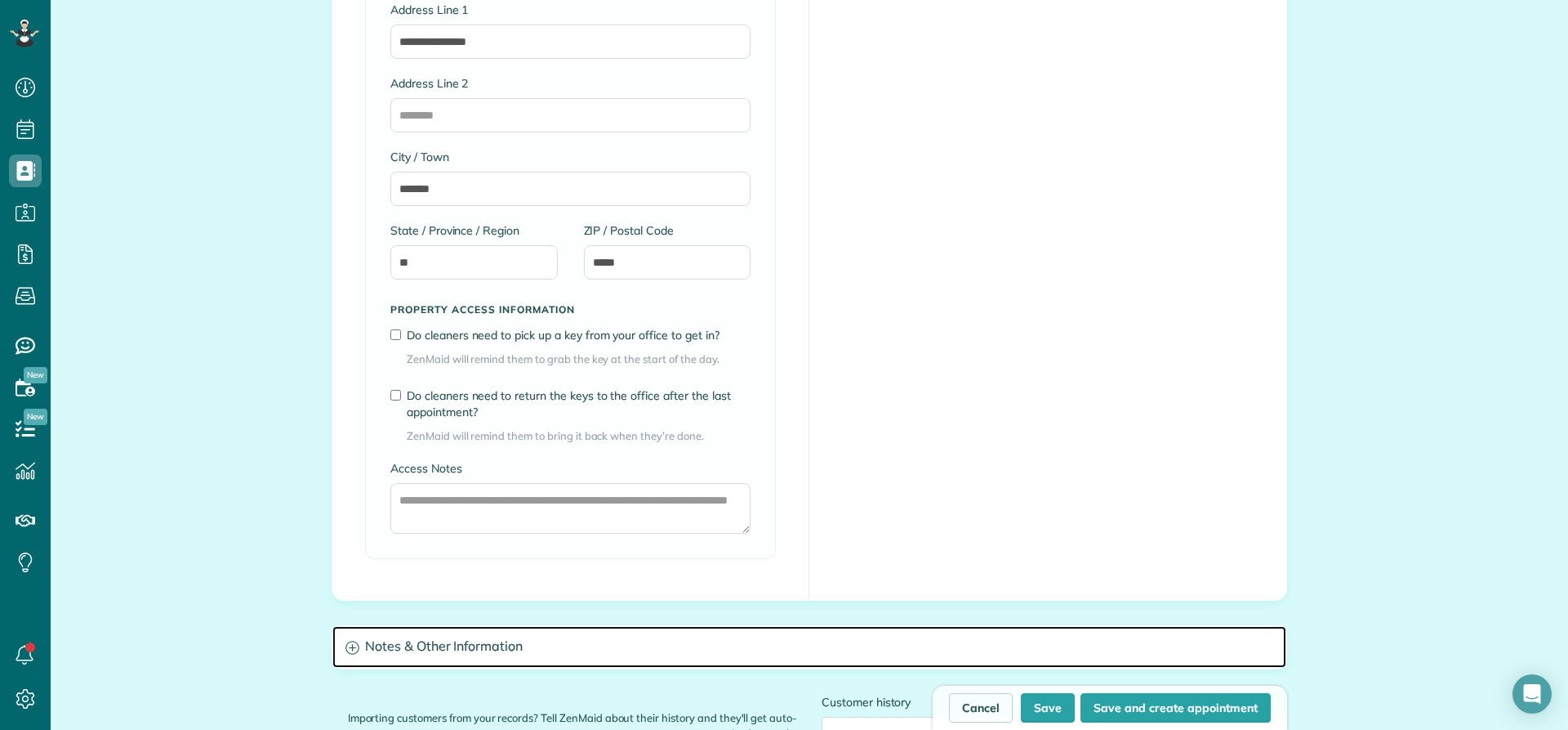
click at [458, 641] on h3 "Notes & Other Information" at bounding box center [809, 646] width 954 height 41
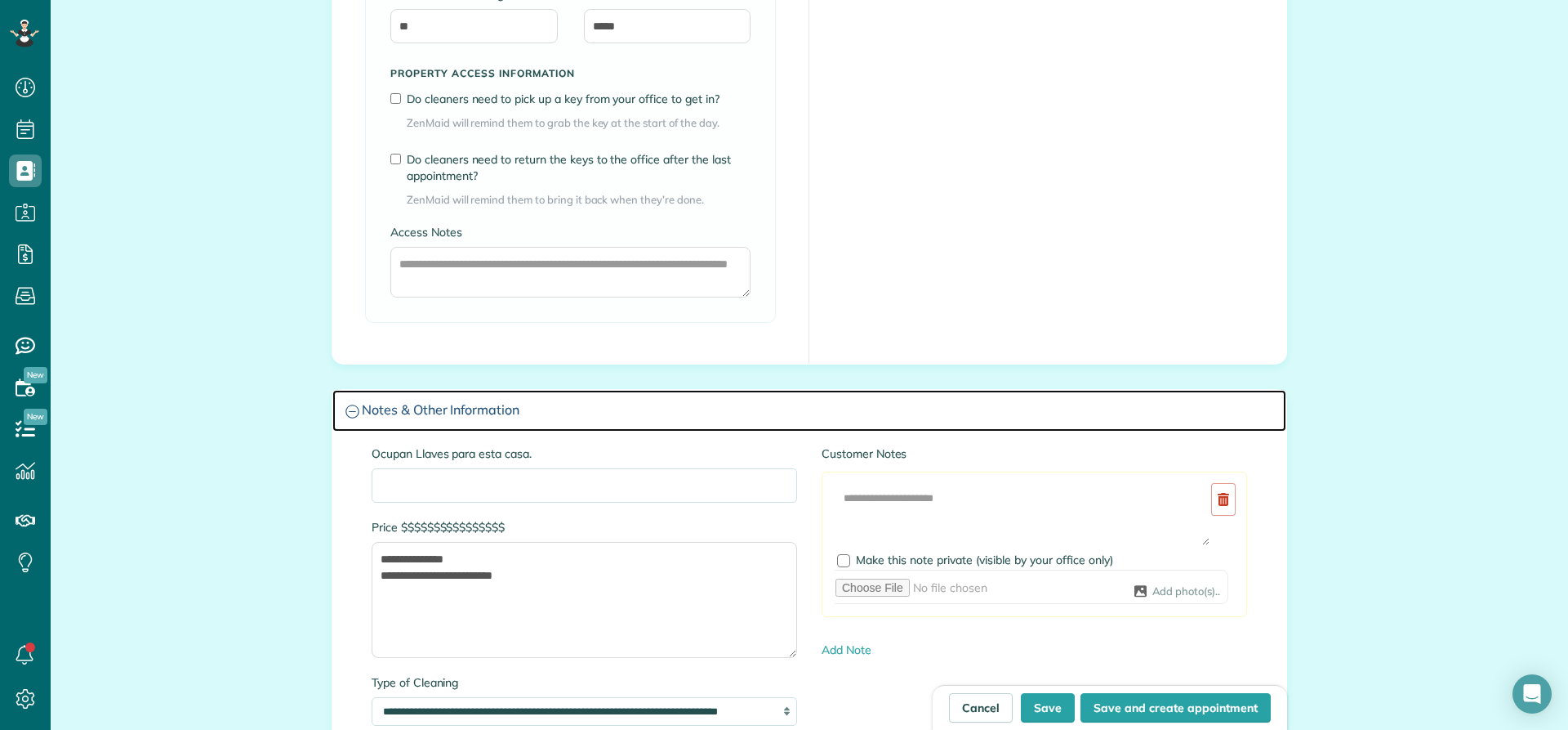
scroll to position [1226, 0]
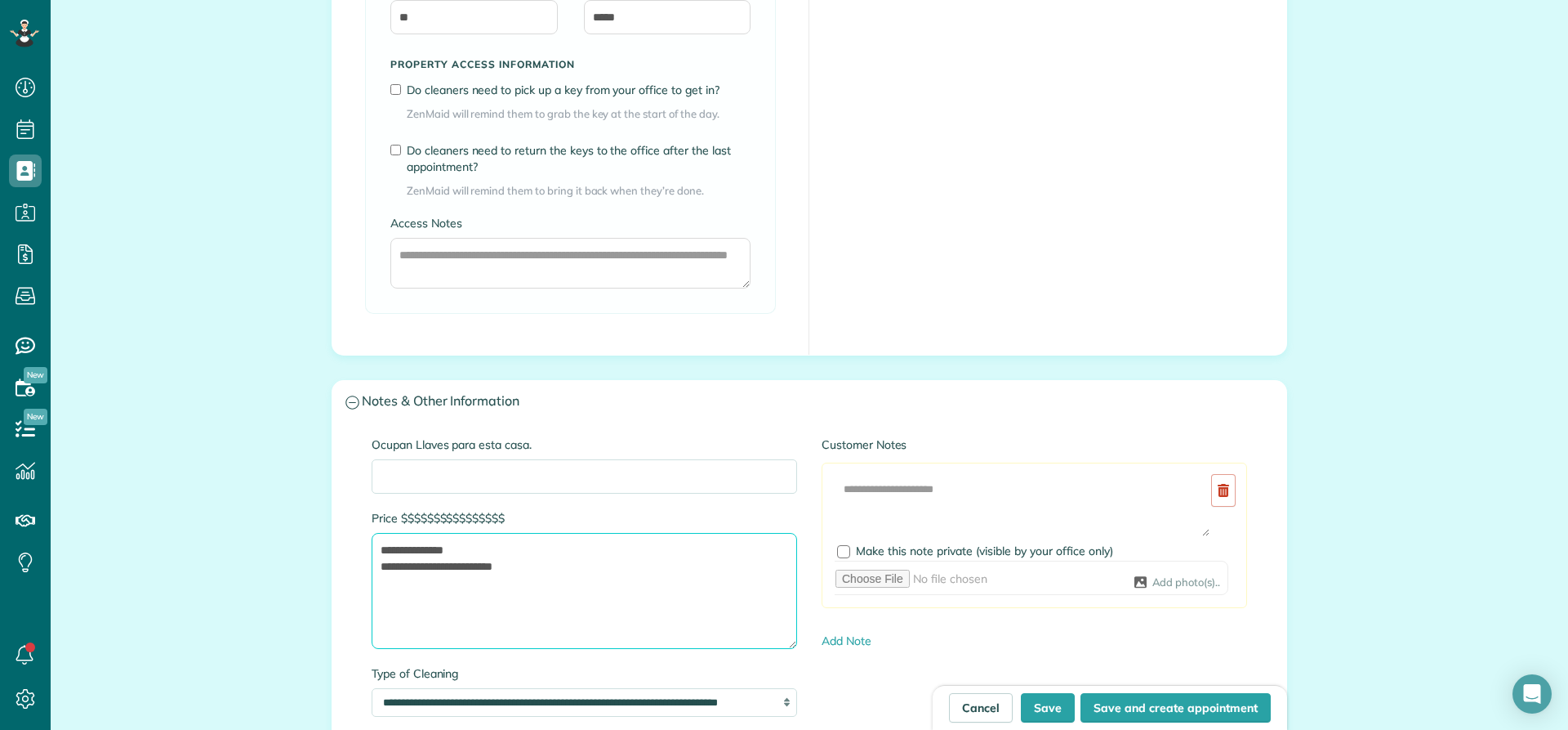
click at [458, 548] on textarea "**********" at bounding box center [585, 590] width 426 height 116
click at [477, 565] on textarea "**********" at bounding box center [585, 590] width 426 height 116
type textarea "**********"
click at [1043, 708] on button "Save" at bounding box center [1048, 707] width 54 height 30
type input "**********"
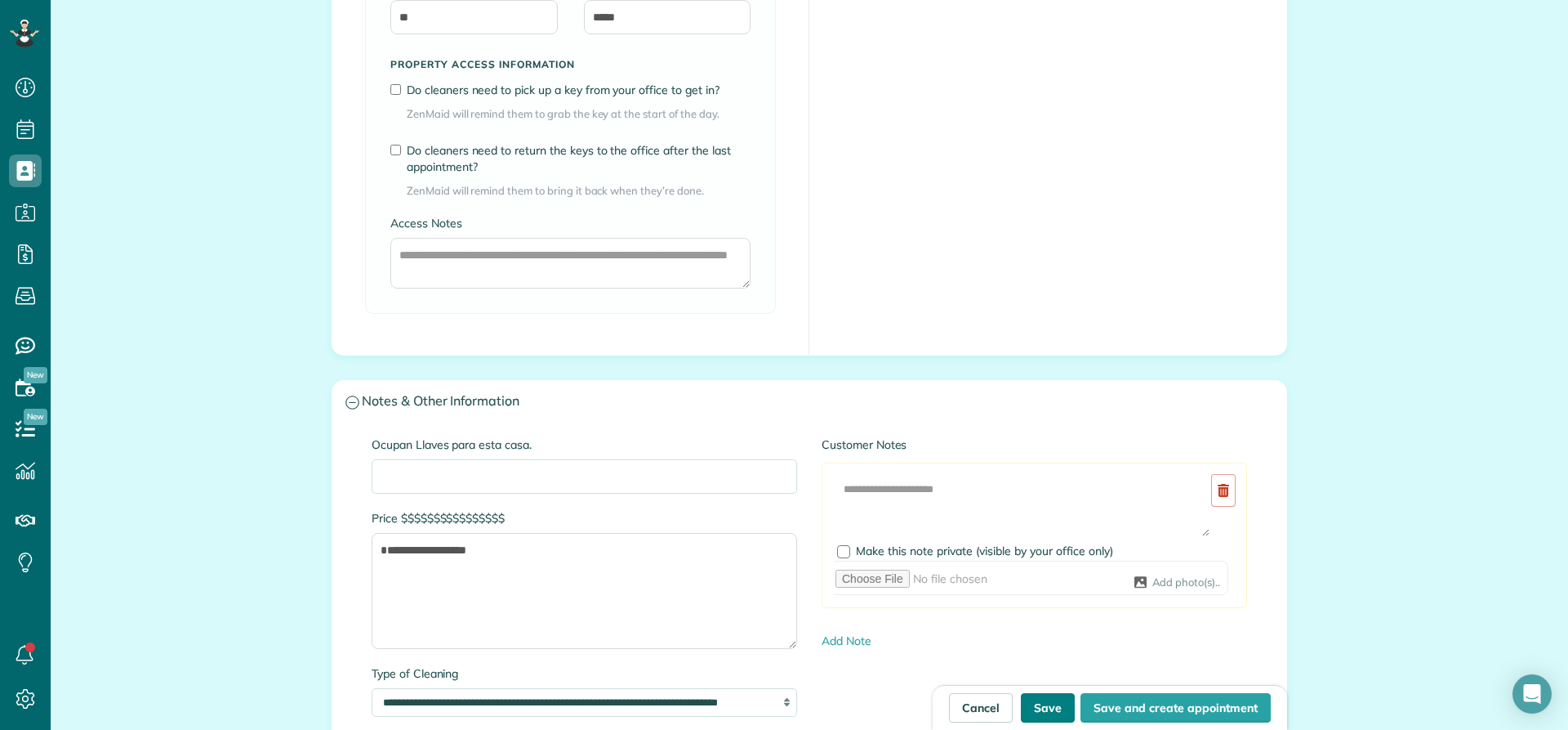
type input "**********"
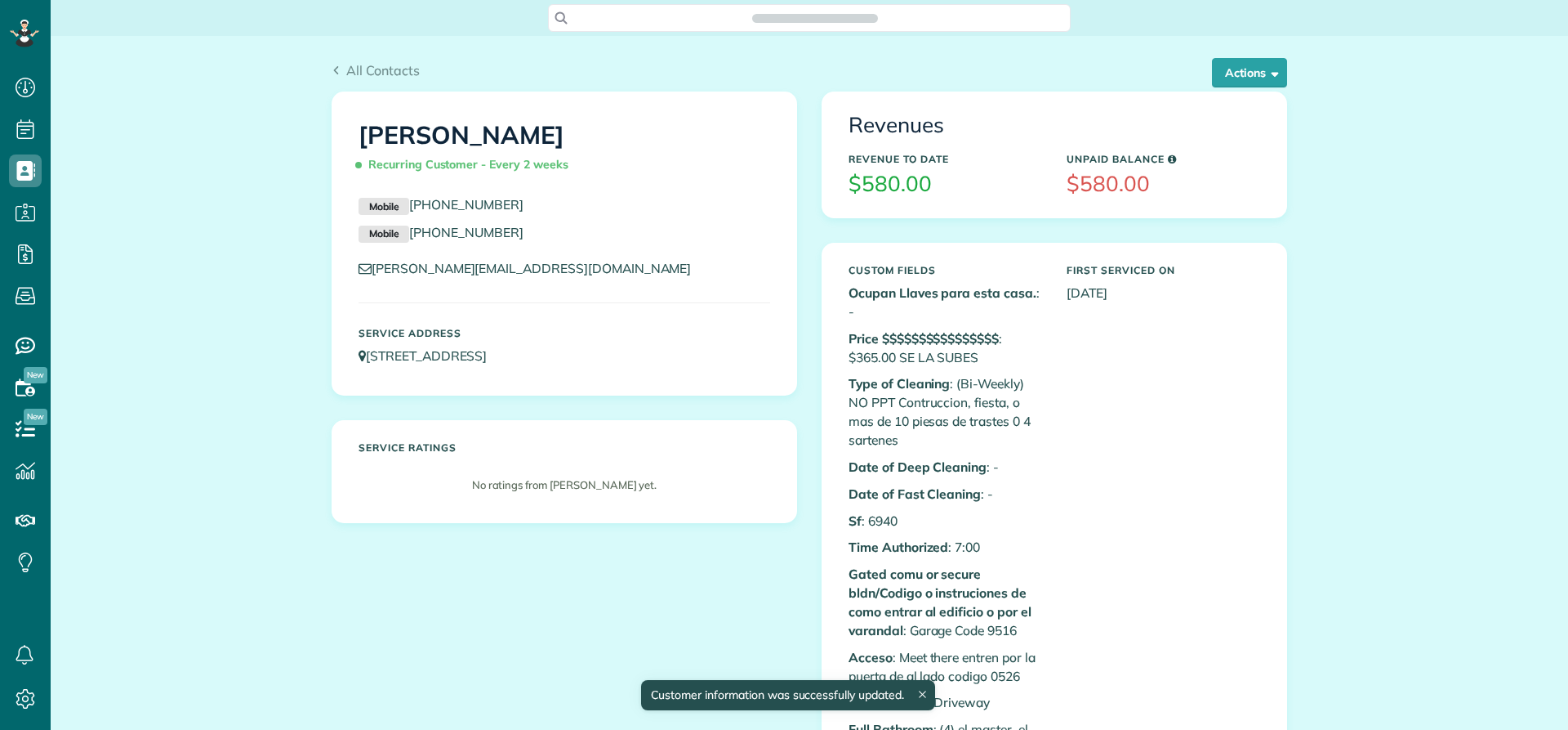
scroll to position [8, 8]
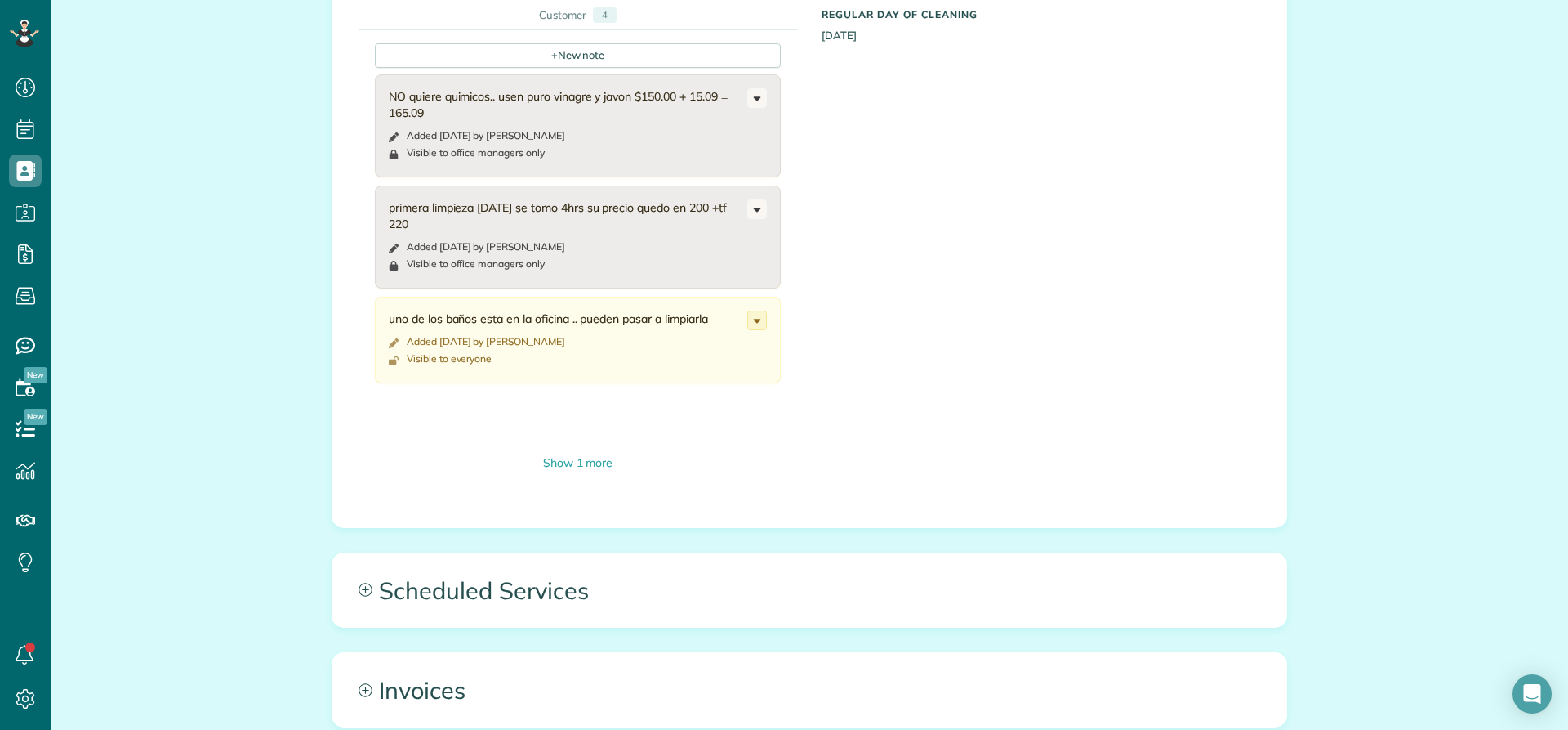
scroll to position [2124, 0]
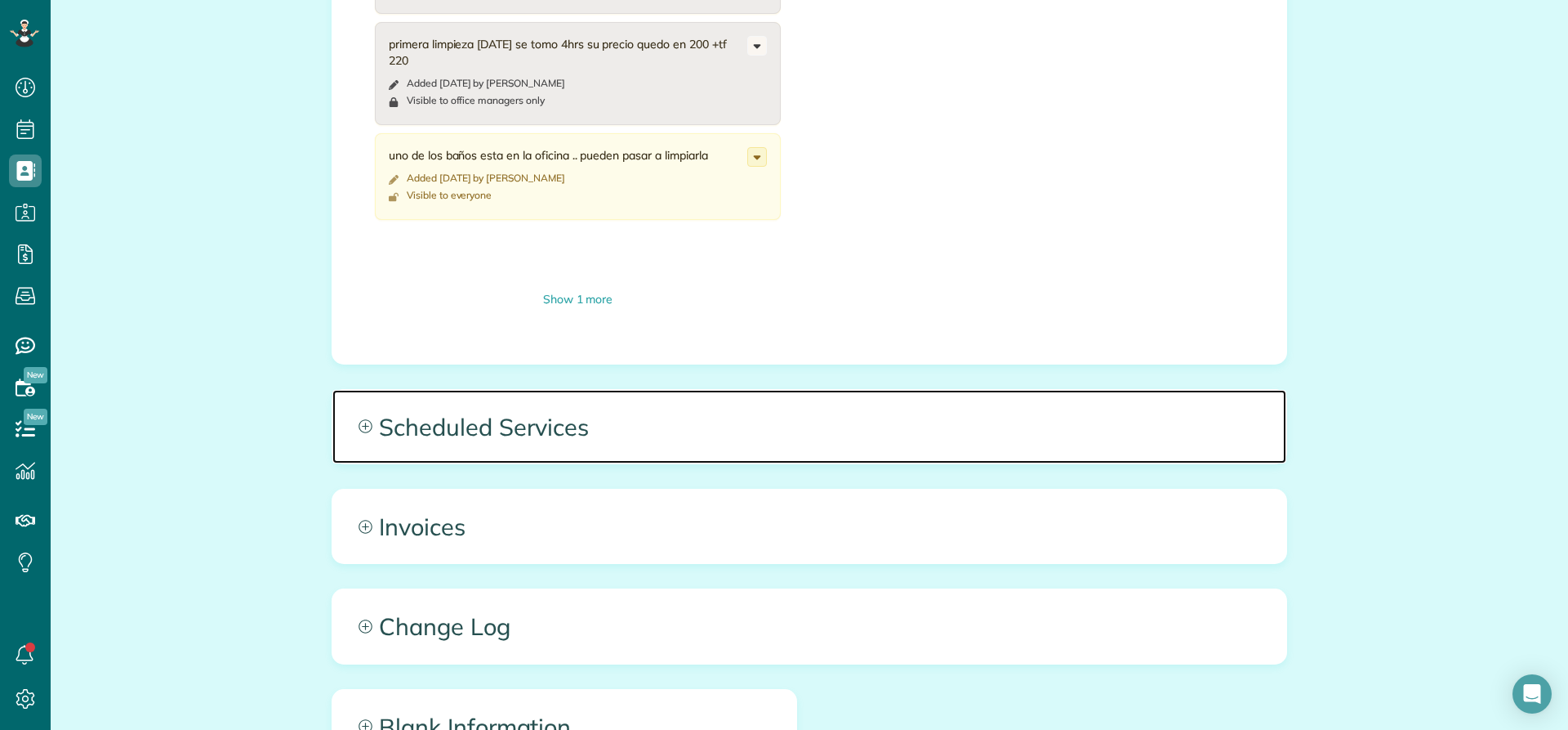
click at [476, 431] on span "Scheduled Services" at bounding box center [809, 426] width 954 height 74
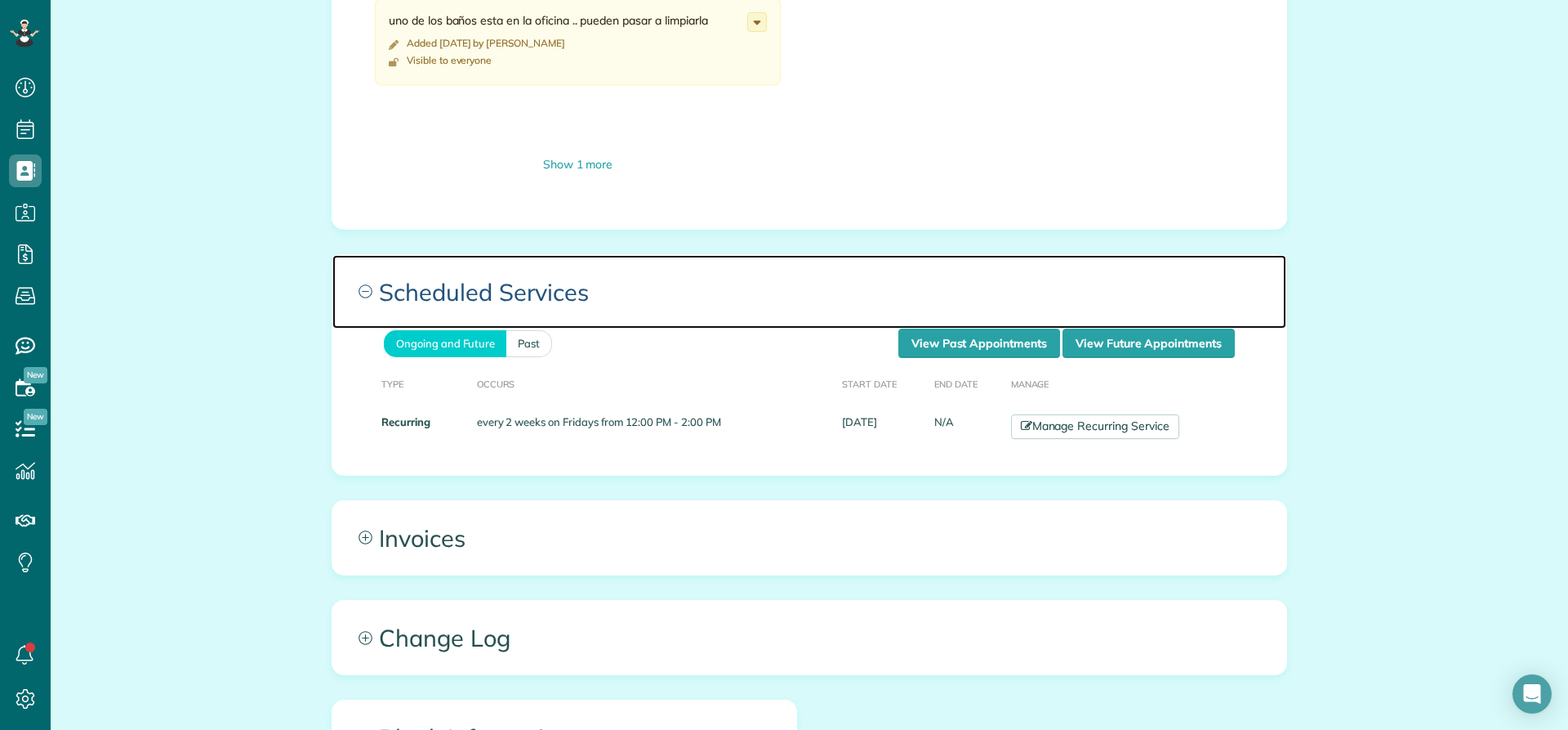
scroll to position [2288, 0]
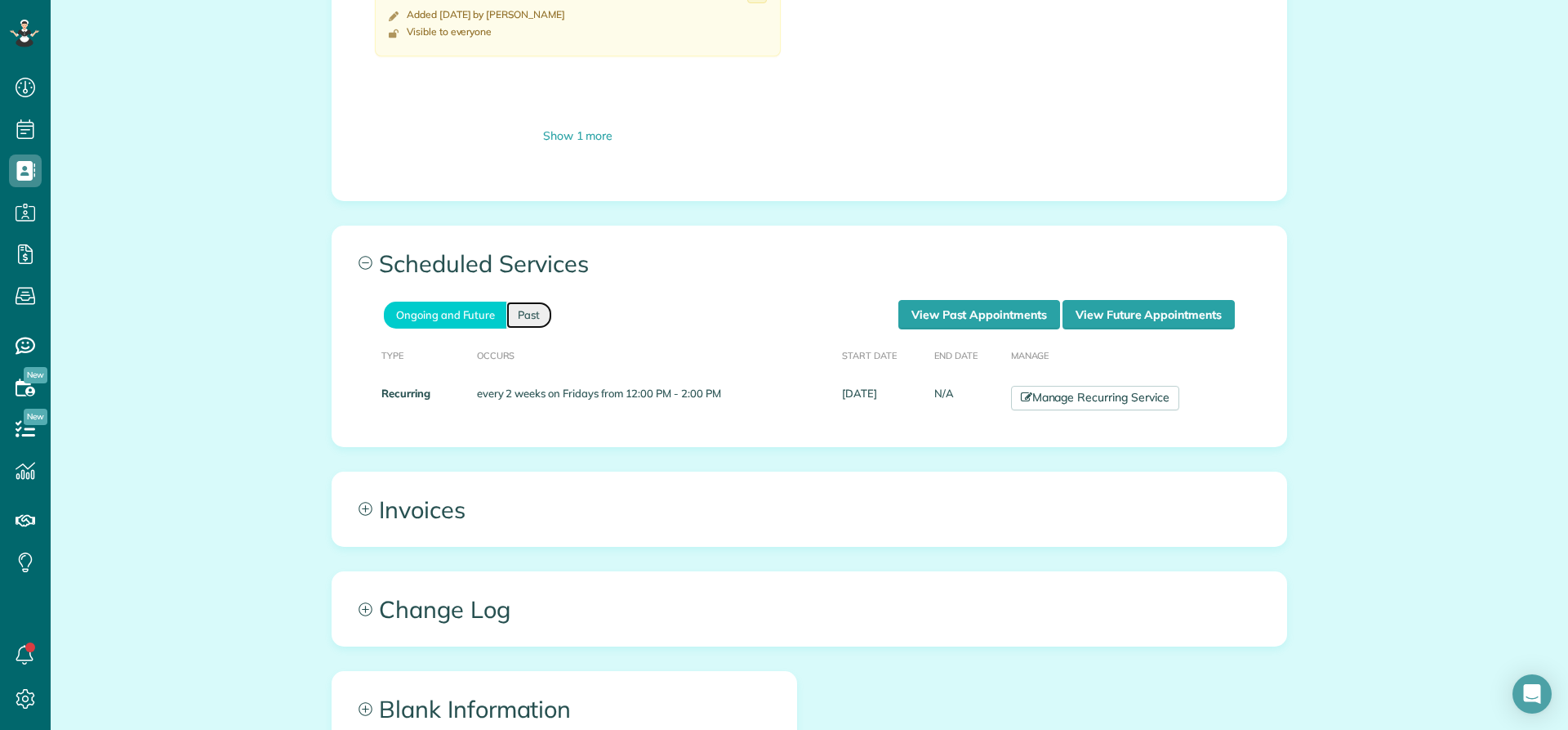
click at [526, 314] on link "Past" at bounding box center [529, 315] width 46 height 27
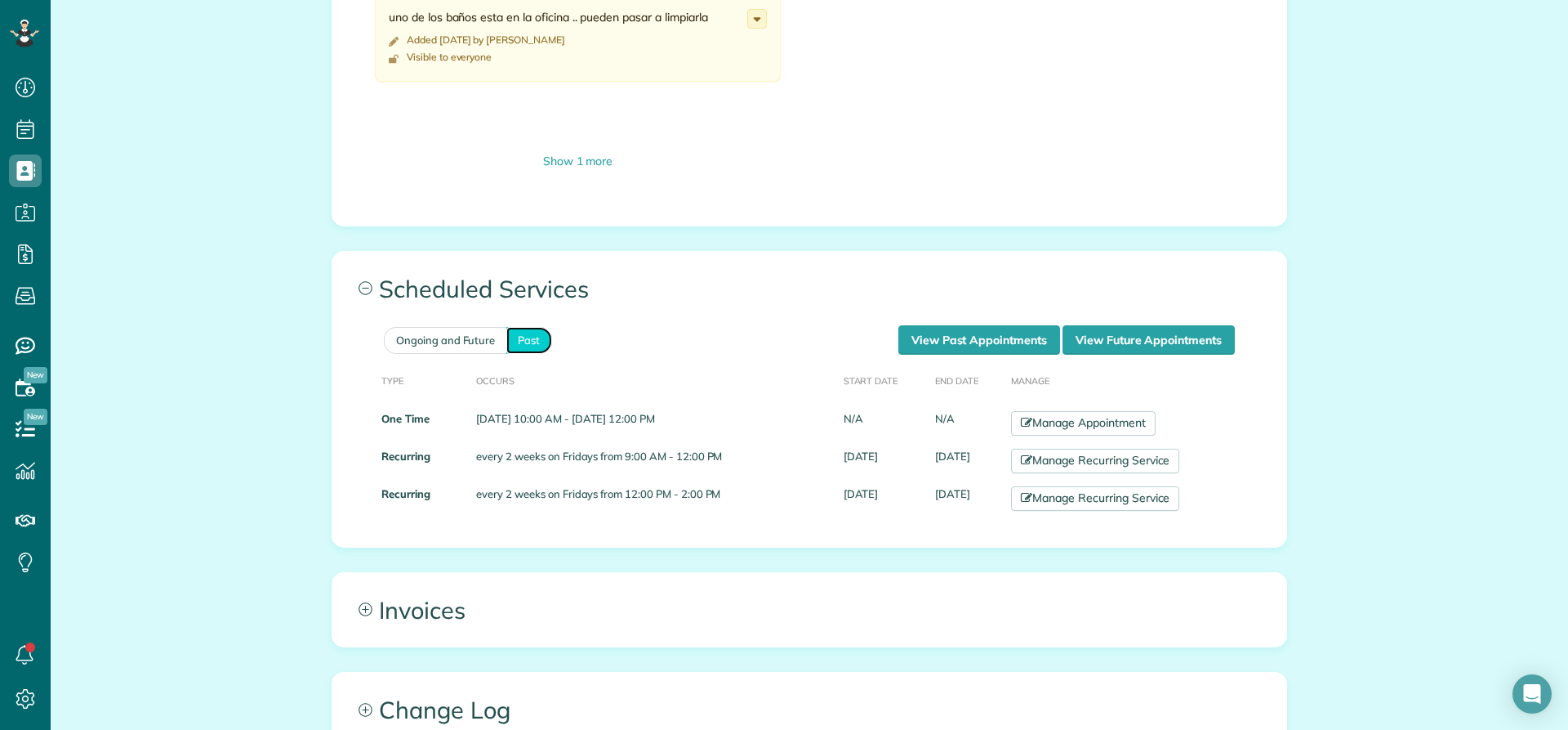
scroll to position [2124, 0]
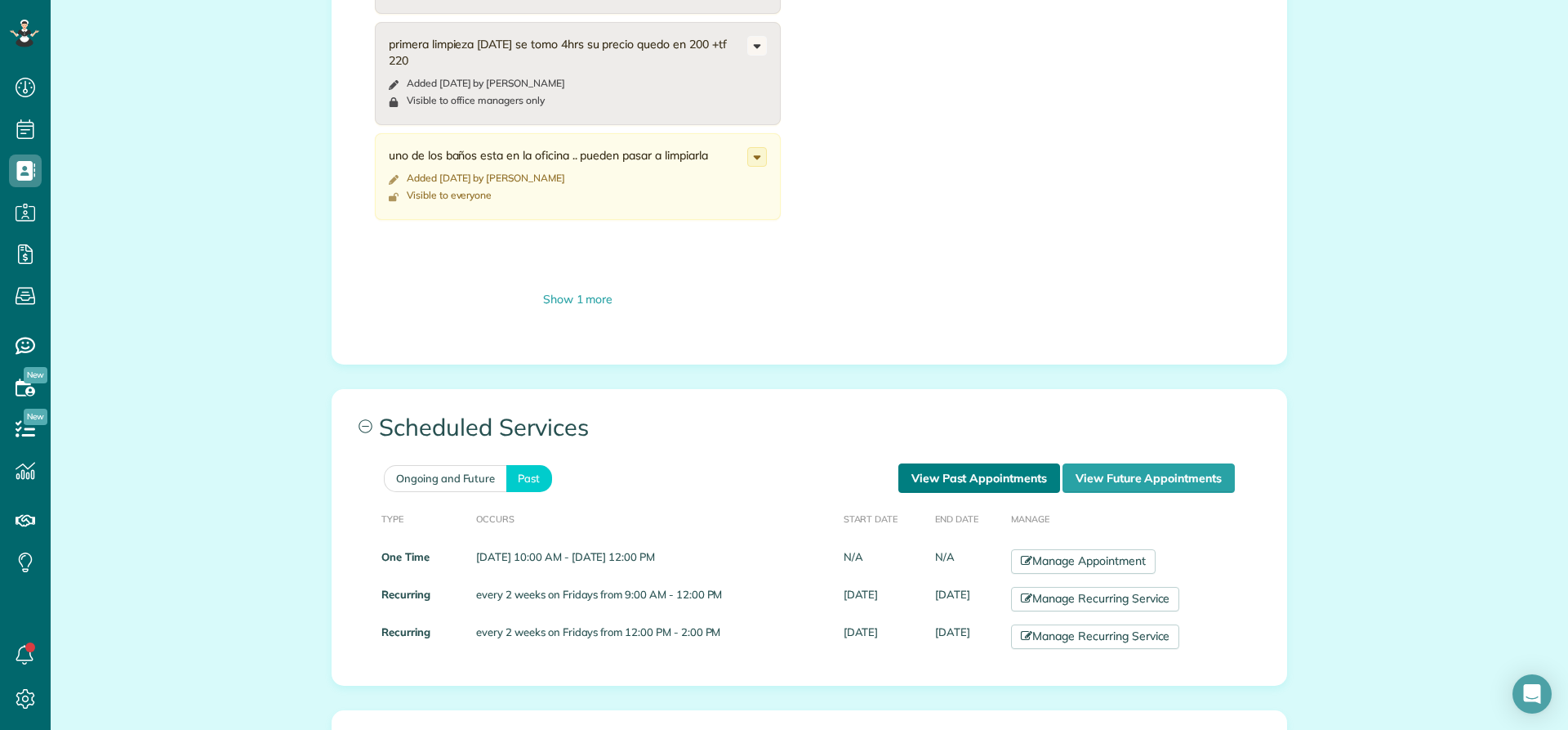
click at [973, 477] on link "View Past Appointments" at bounding box center [979, 478] width 162 height 30
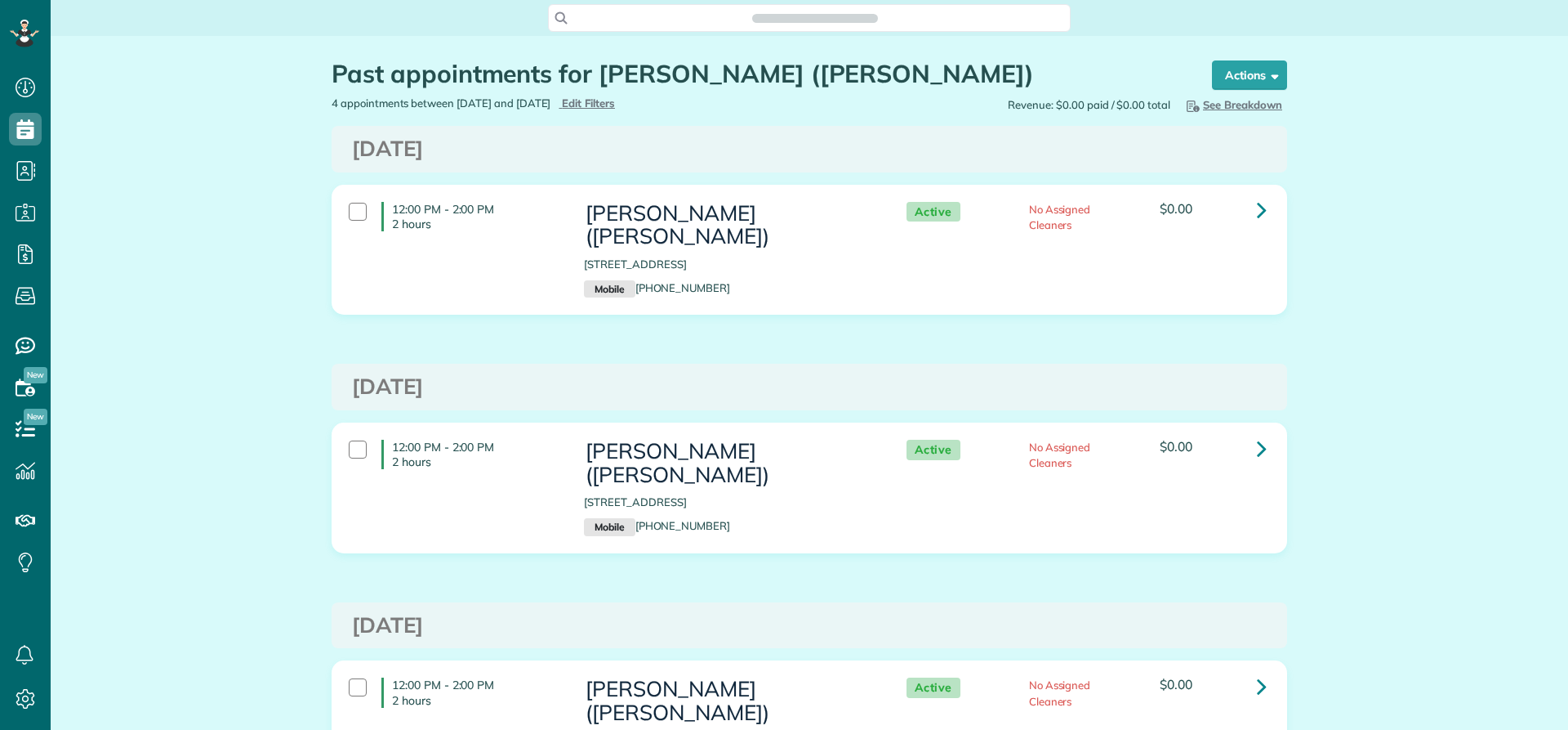
scroll to position [8, 8]
